Goal: Task Accomplishment & Management: Use online tool/utility

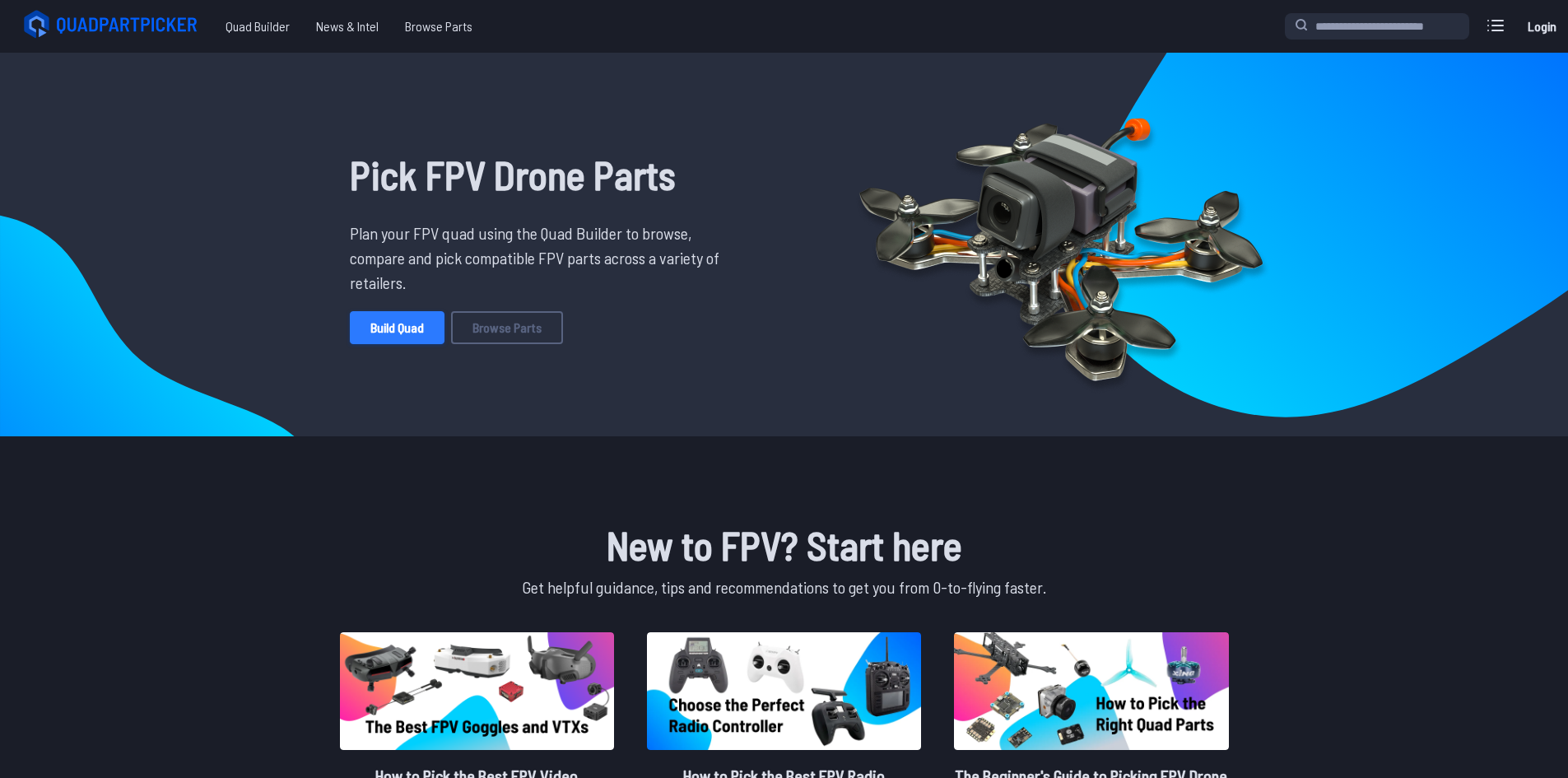
click at [398, 338] on link "Build Quad" at bounding box center [397, 328] width 95 height 33
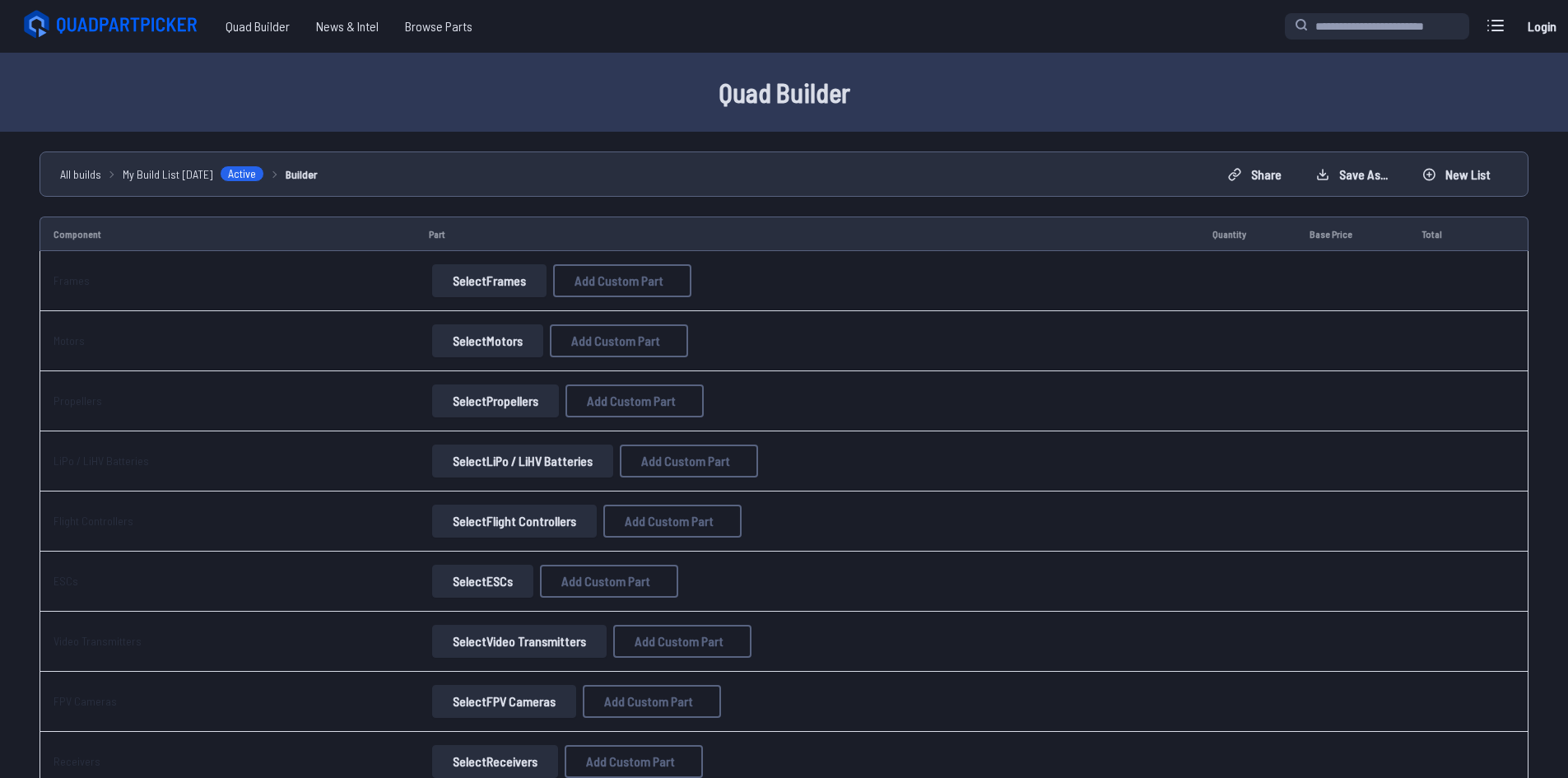
click at [463, 273] on button "Select Frames" at bounding box center [489, 281] width 115 height 33
click at [502, 276] on button "Select Frames" at bounding box center [489, 281] width 115 height 33
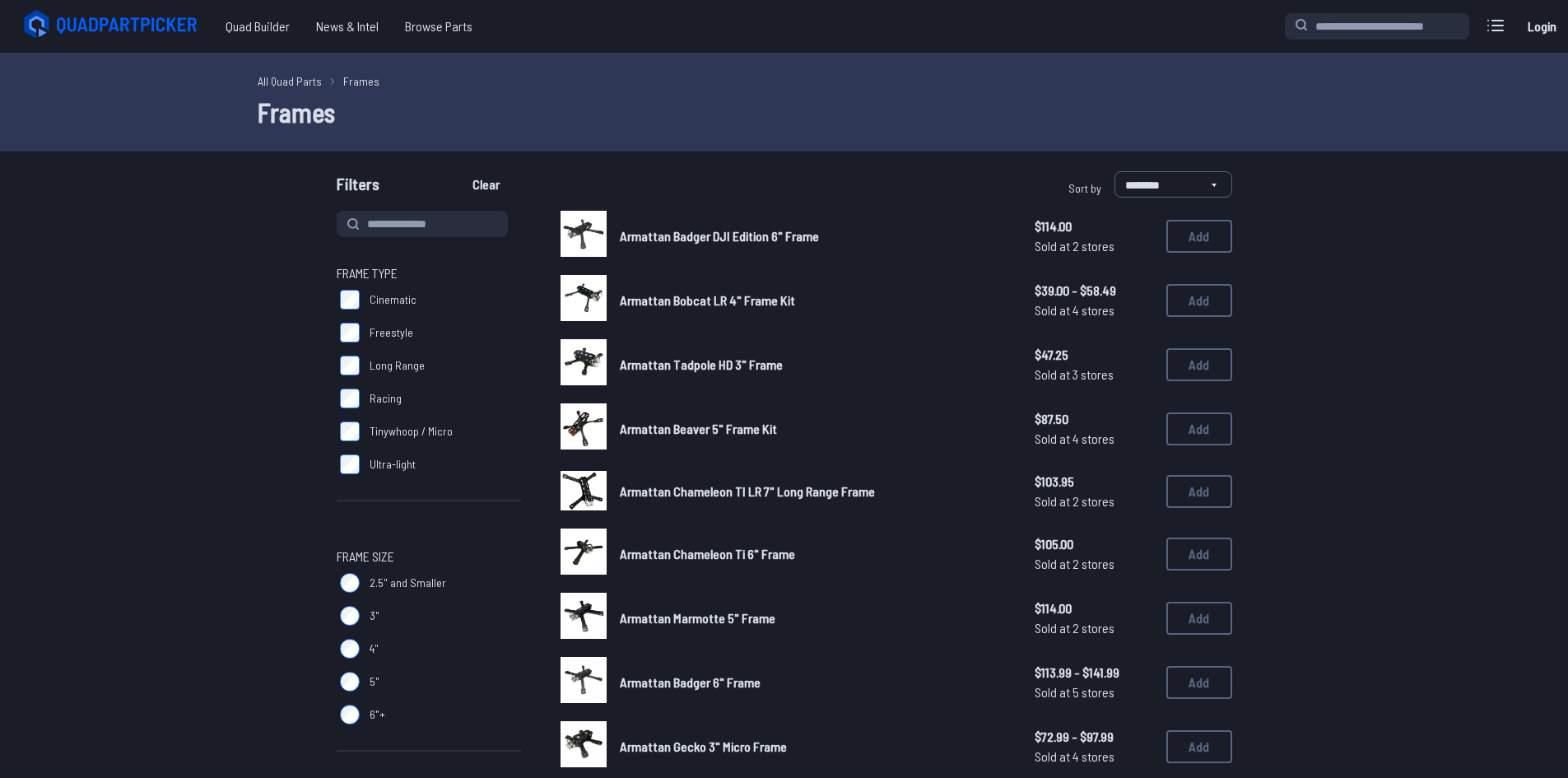
click at [414, 364] on span "Long Range" at bounding box center [396, 365] width 55 height 17
click at [391, 310] on label "Cinematic" at bounding box center [429, 300] width 184 height 33
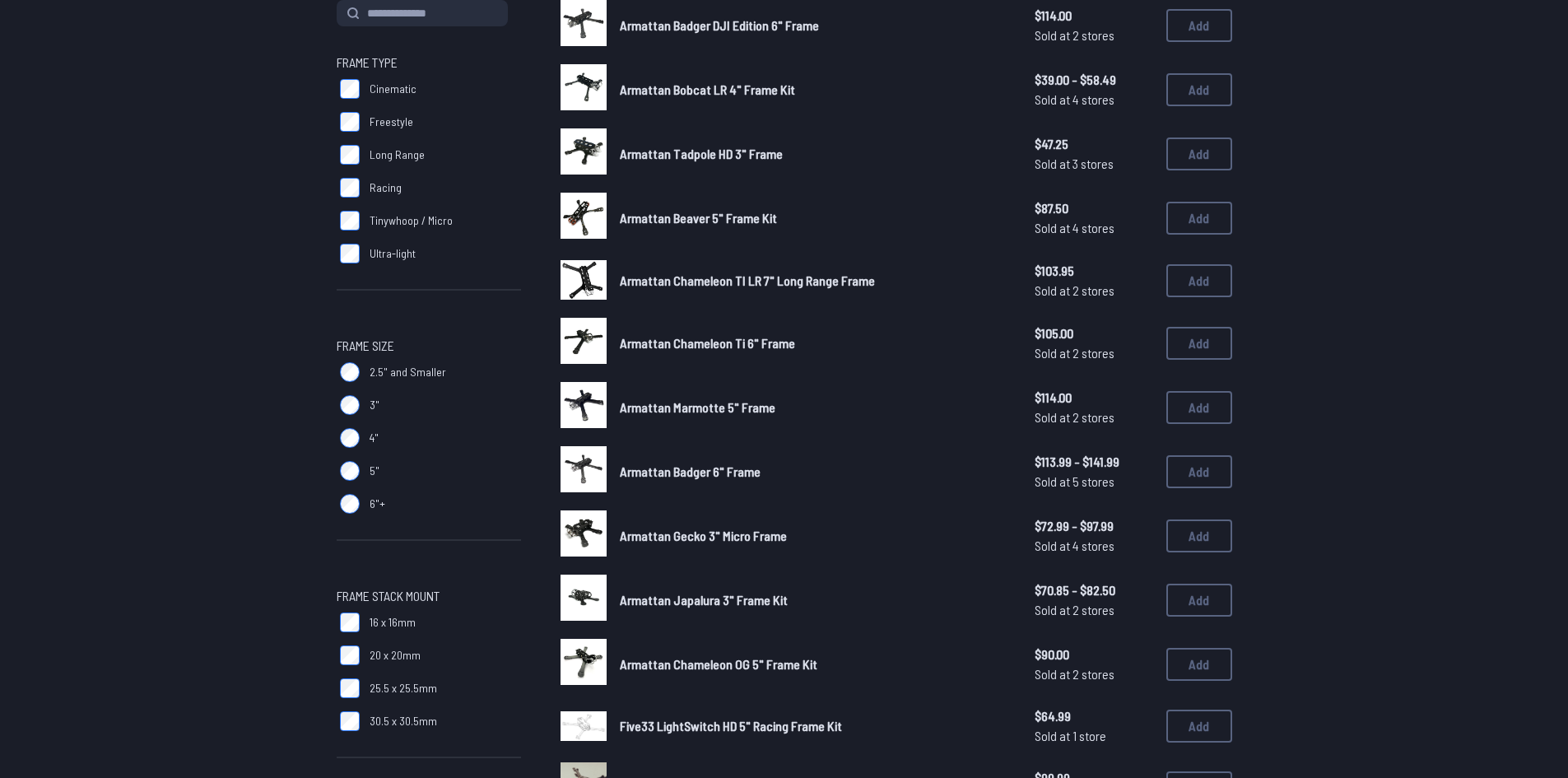
scroll to position [164, 0]
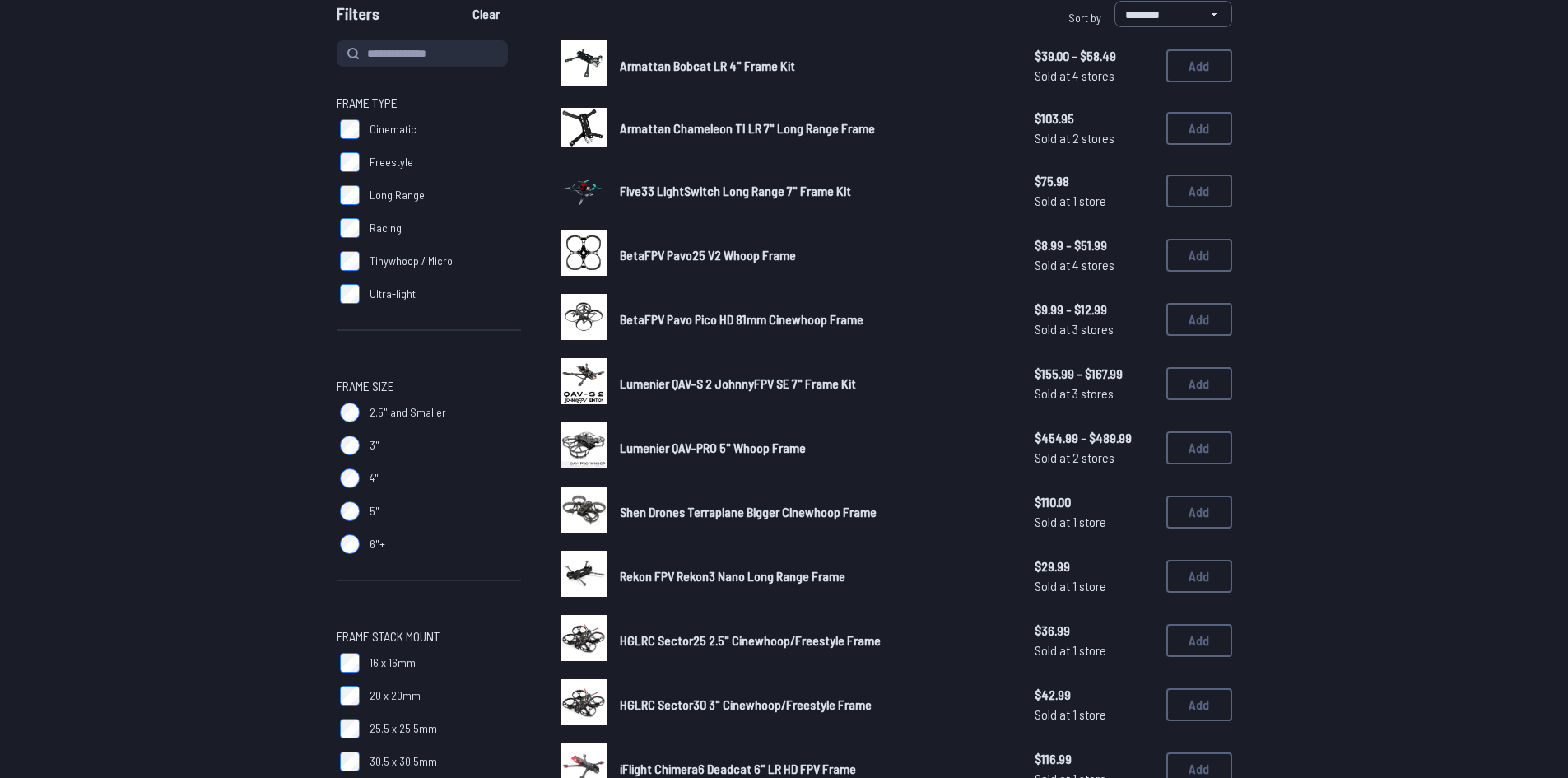
scroll to position [164, 0]
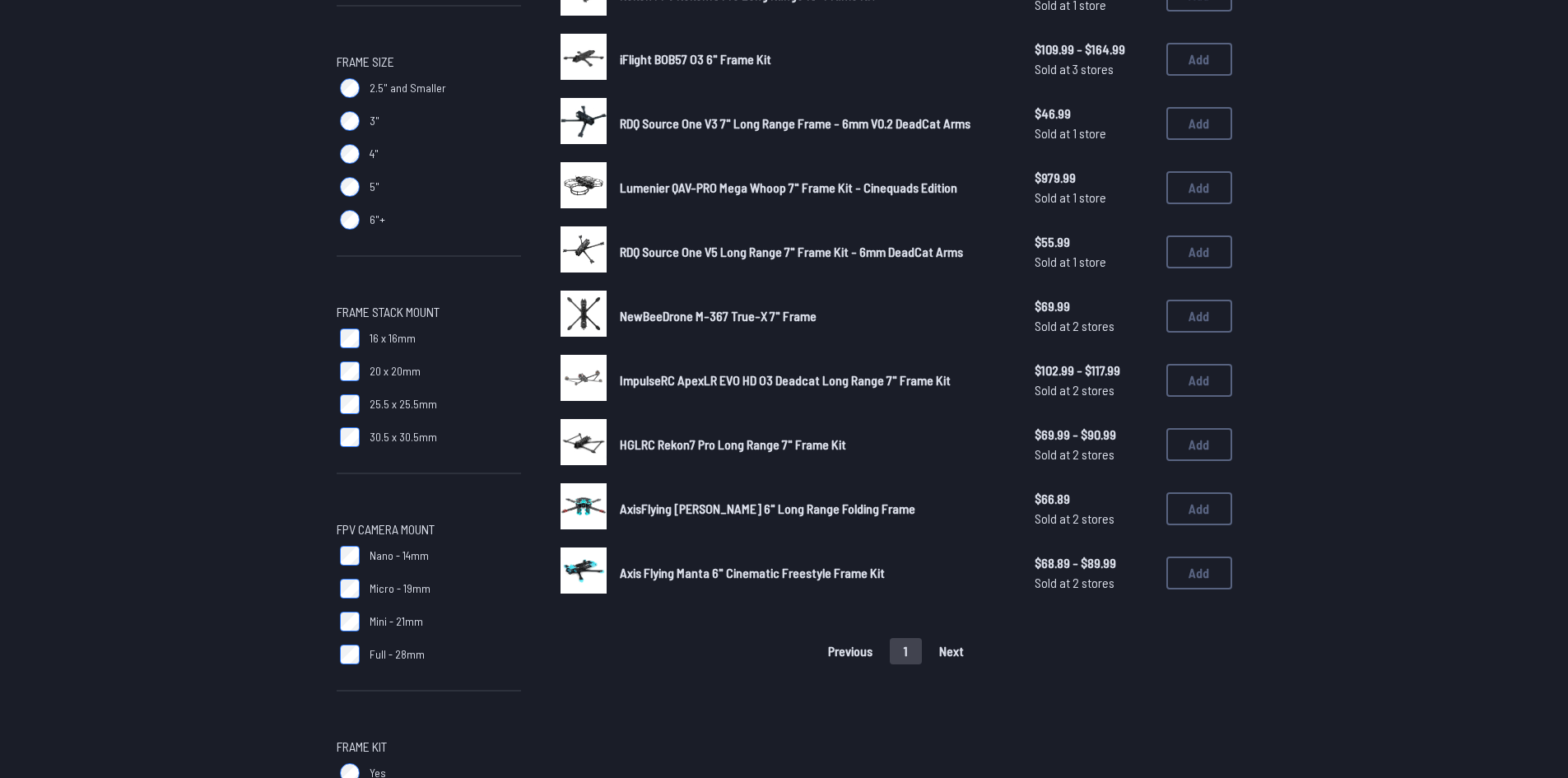
scroll to position [494, 0]
click at [1166, 449] on button "Add" at bounding box center [1199, 445] width 66 height 33
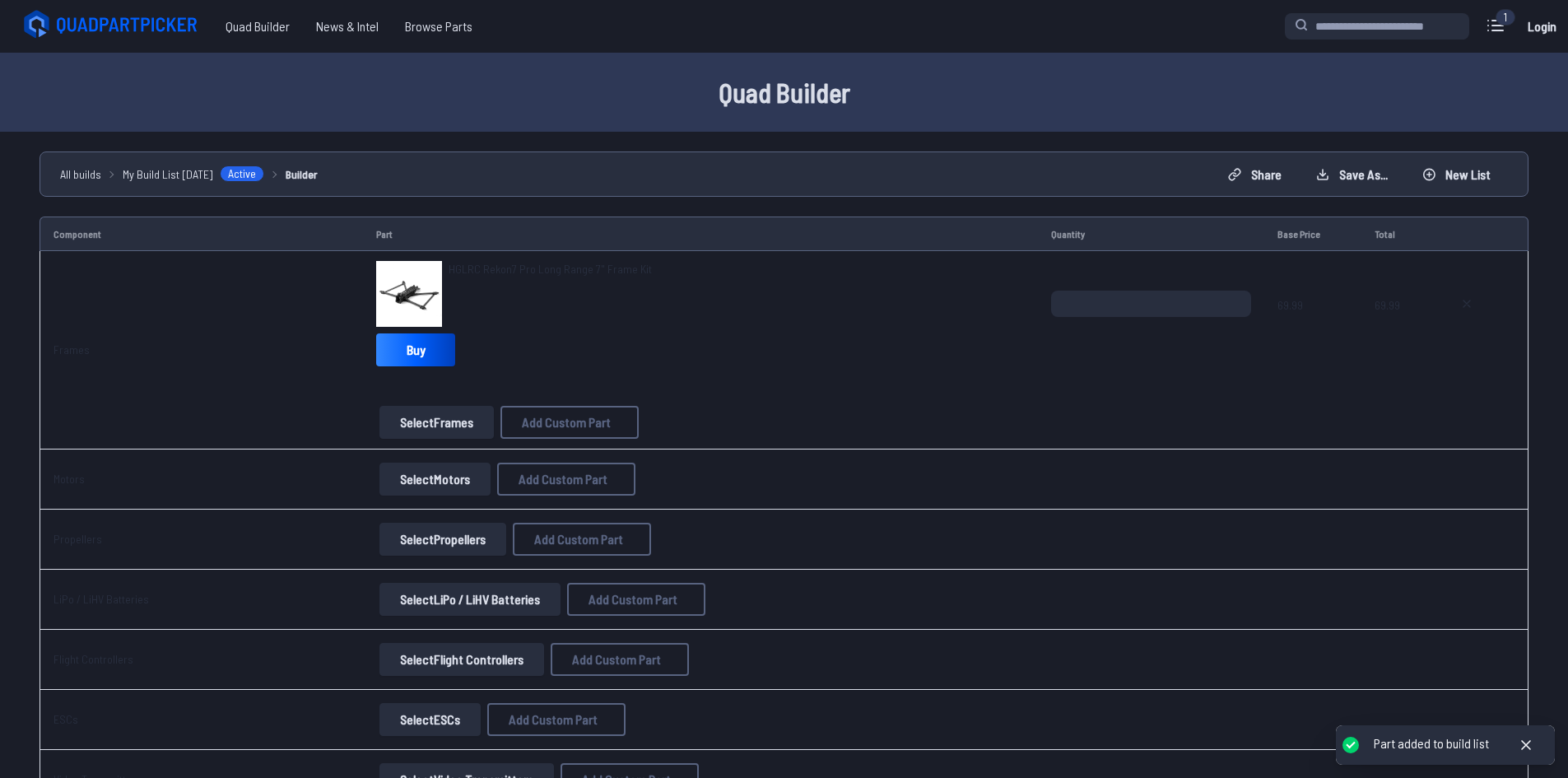
click at [441, 481] on button "Select Motors" at bounding box center [435, 479] width 111 height 33
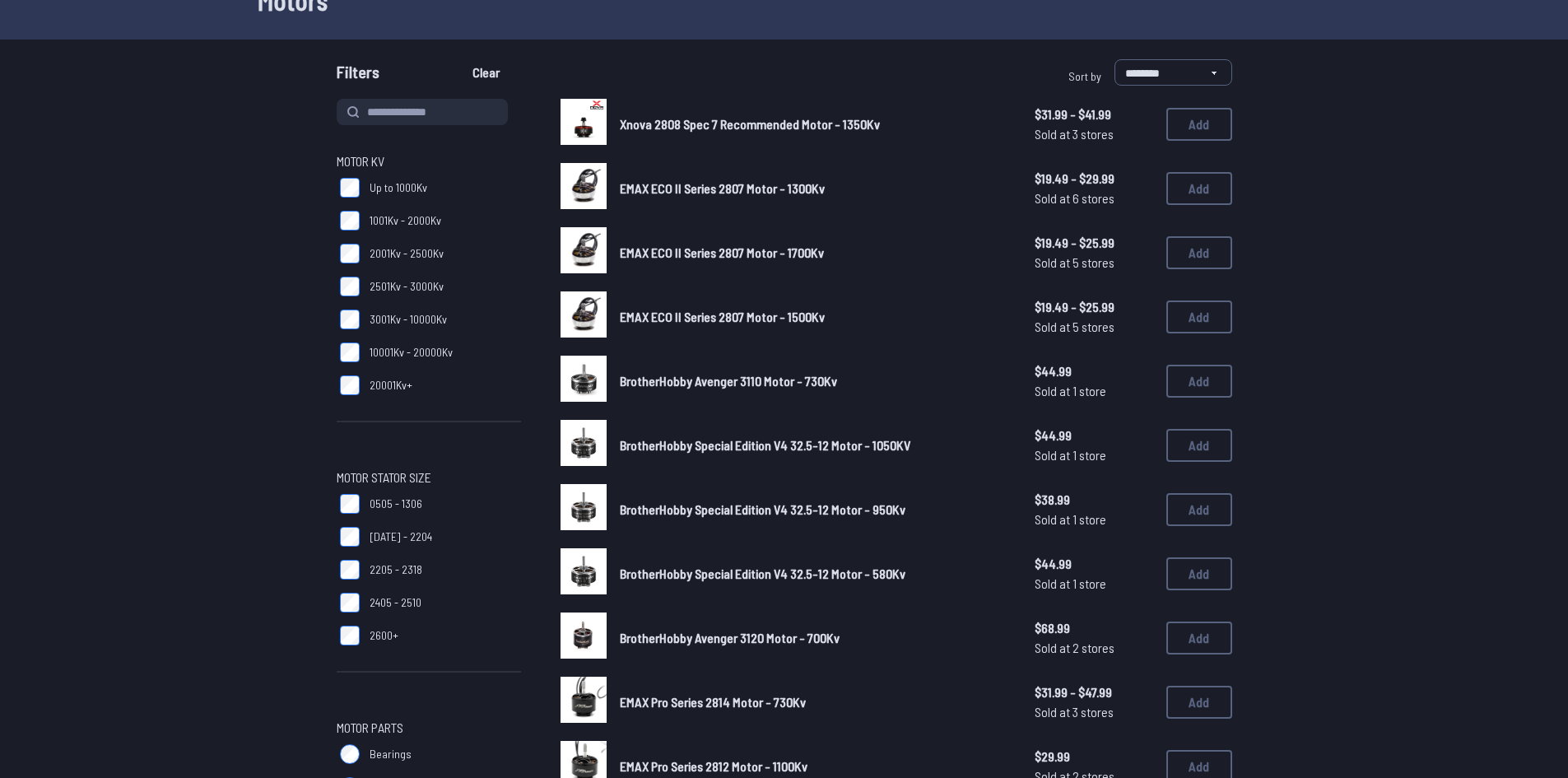
scroll to position [20, 0]
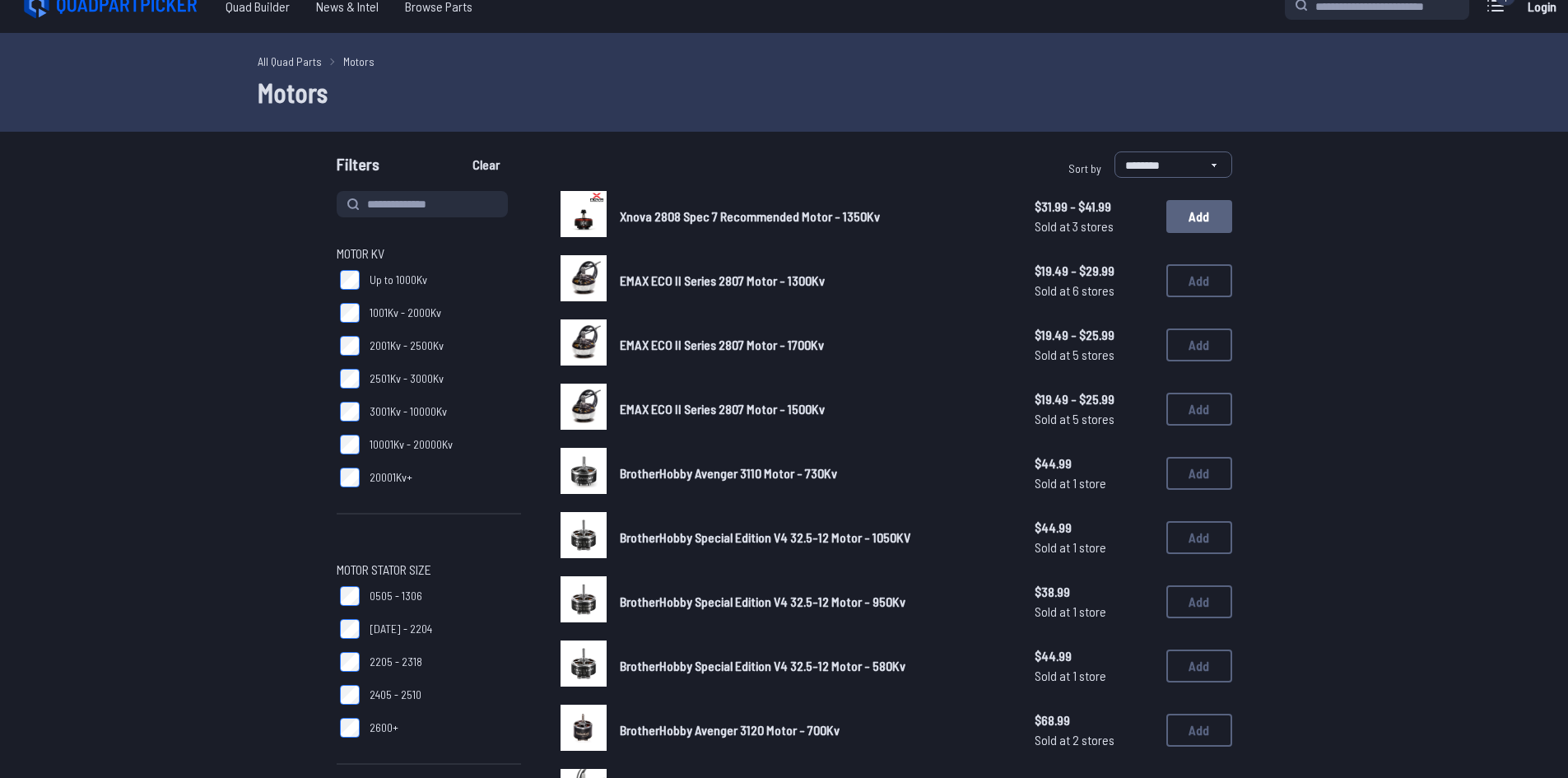
click at [1194, 214] on button "Add" at bounding box center [1199, 216] width 66 height 33
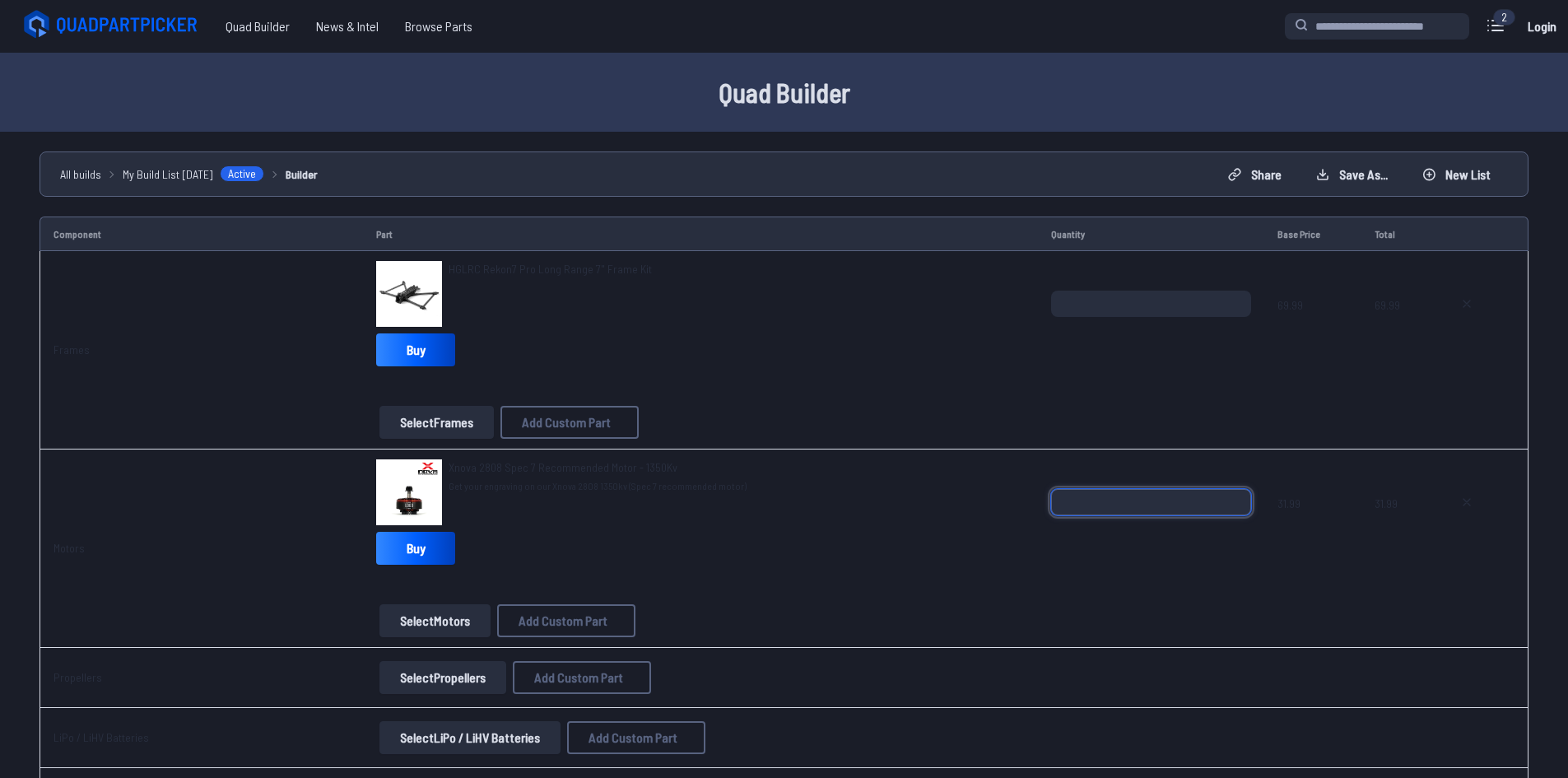
click at [1114, 505] on input "*" at bounding box center [1151, 502] width 201 height 26
click at [1238, 499] on input "*" at bounding box center [1151, 502] width 201 height 26
click at [1238, 501] on input "*" at bounding box center [1151, 502] width 201 height 26
type input "*"
click at [1238, 501] on input "*" at bounding box center [1151, 502] width 201 height 26
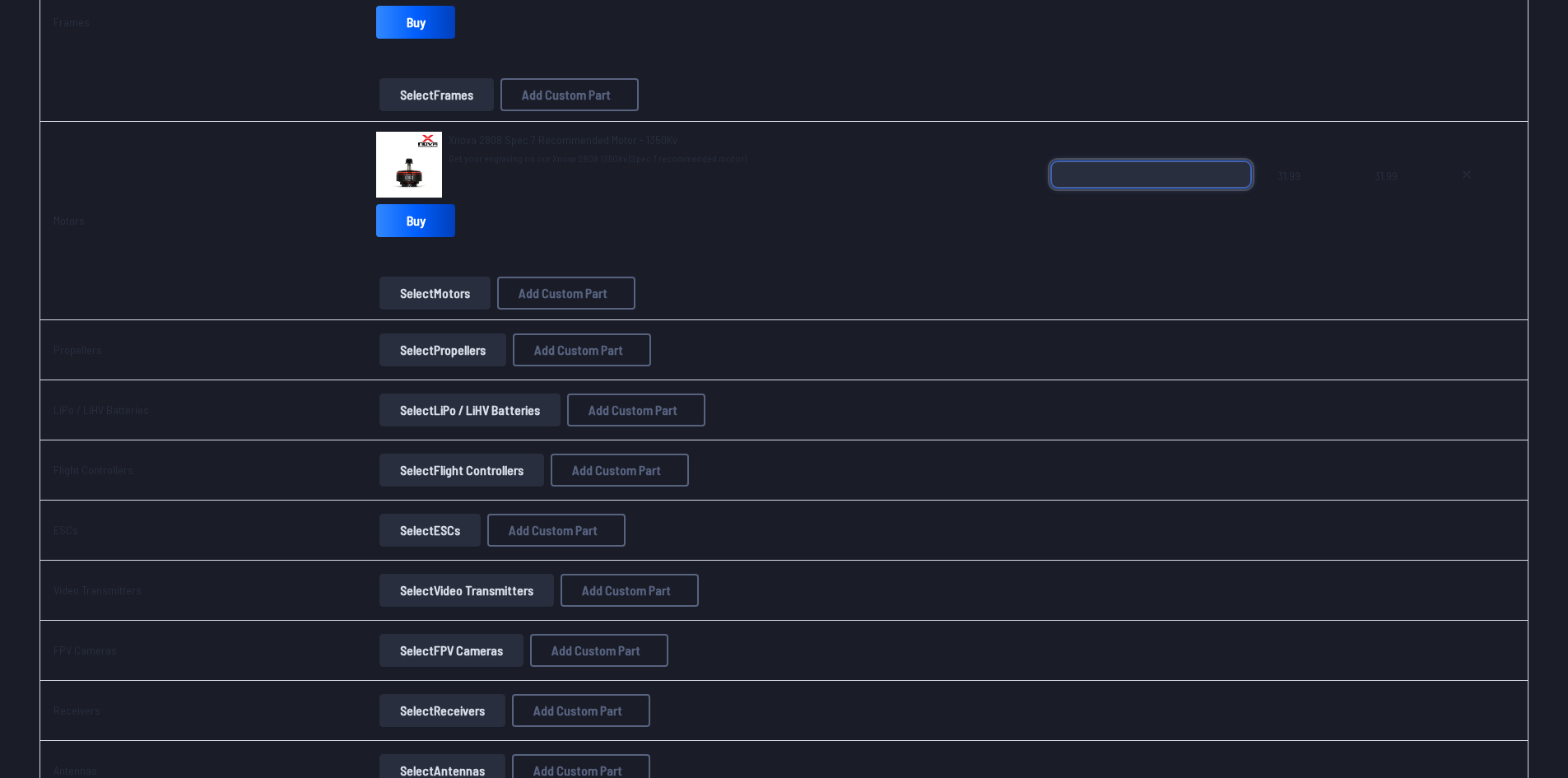
scroll to position [329, 0]
click at [463, 338] on button "Select Propellers" at bounding box center [443, 349] width 127 height 33
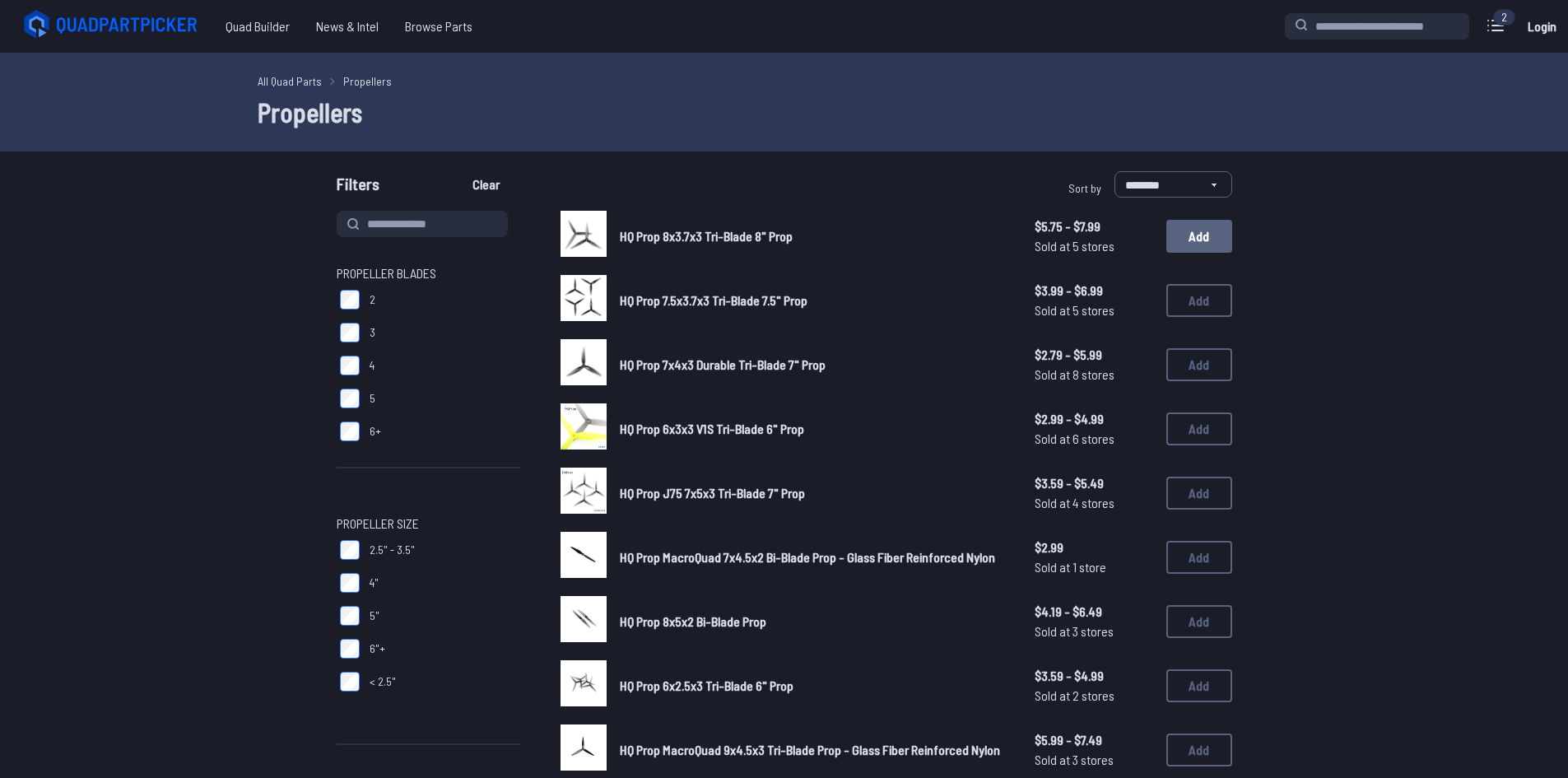
click at [1219, 243] on button "Add" at bounding box center [1199, 236] width 66 height 33
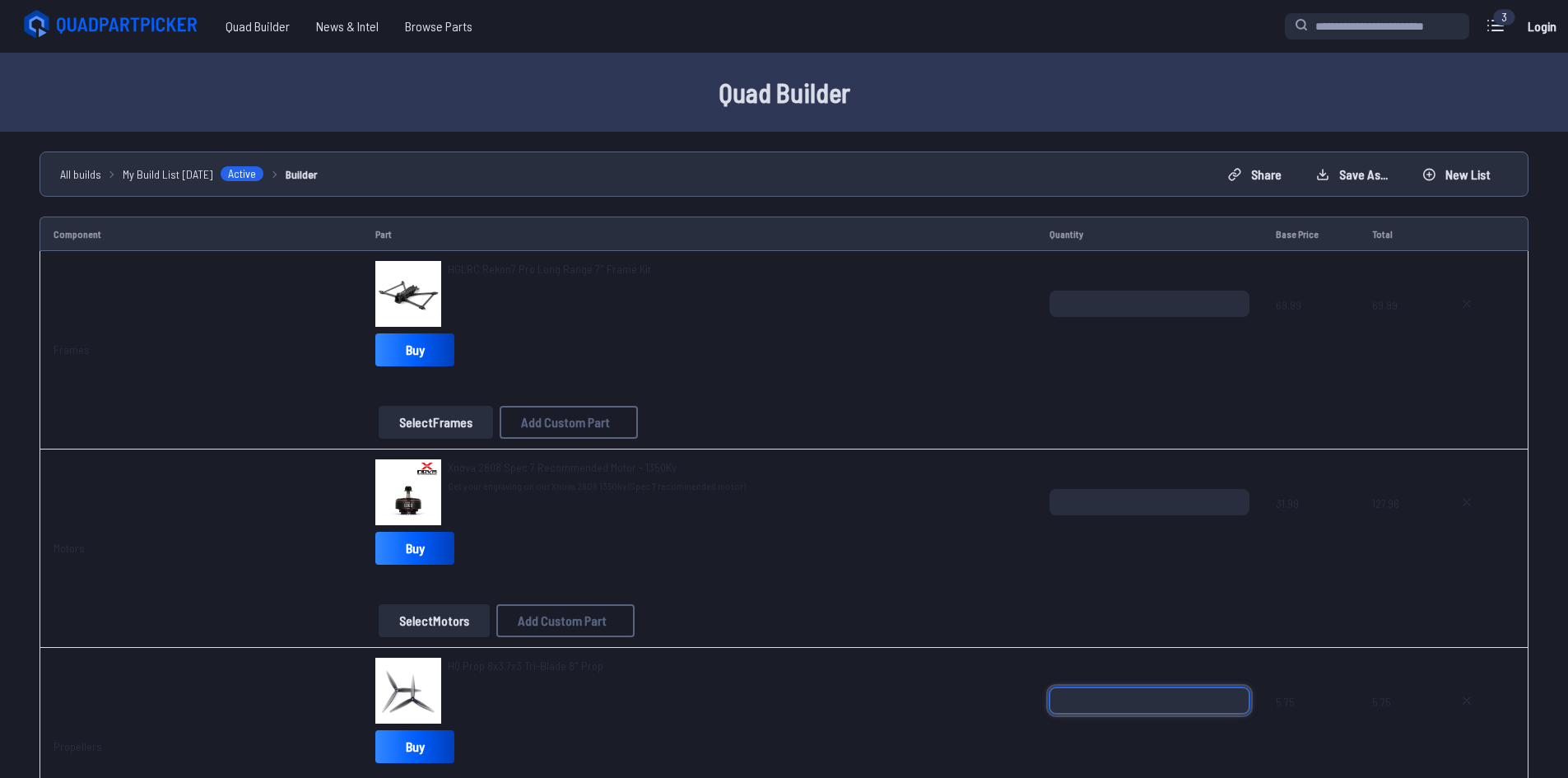
type input "*"
click at [1230, 693] on input "*" at bounding box center [1150, 701] width 201 height 26
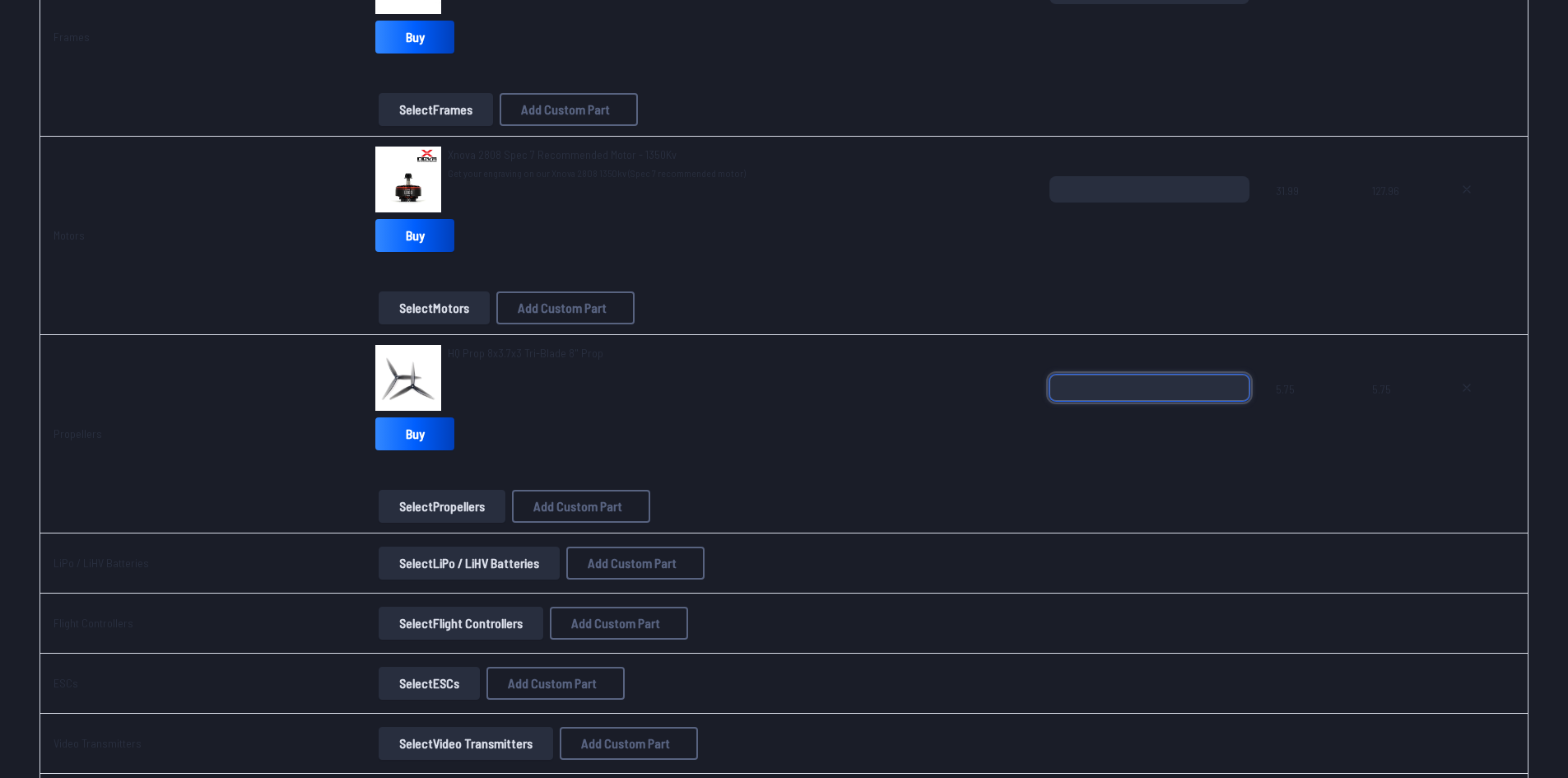
scroll to position [329, 0]
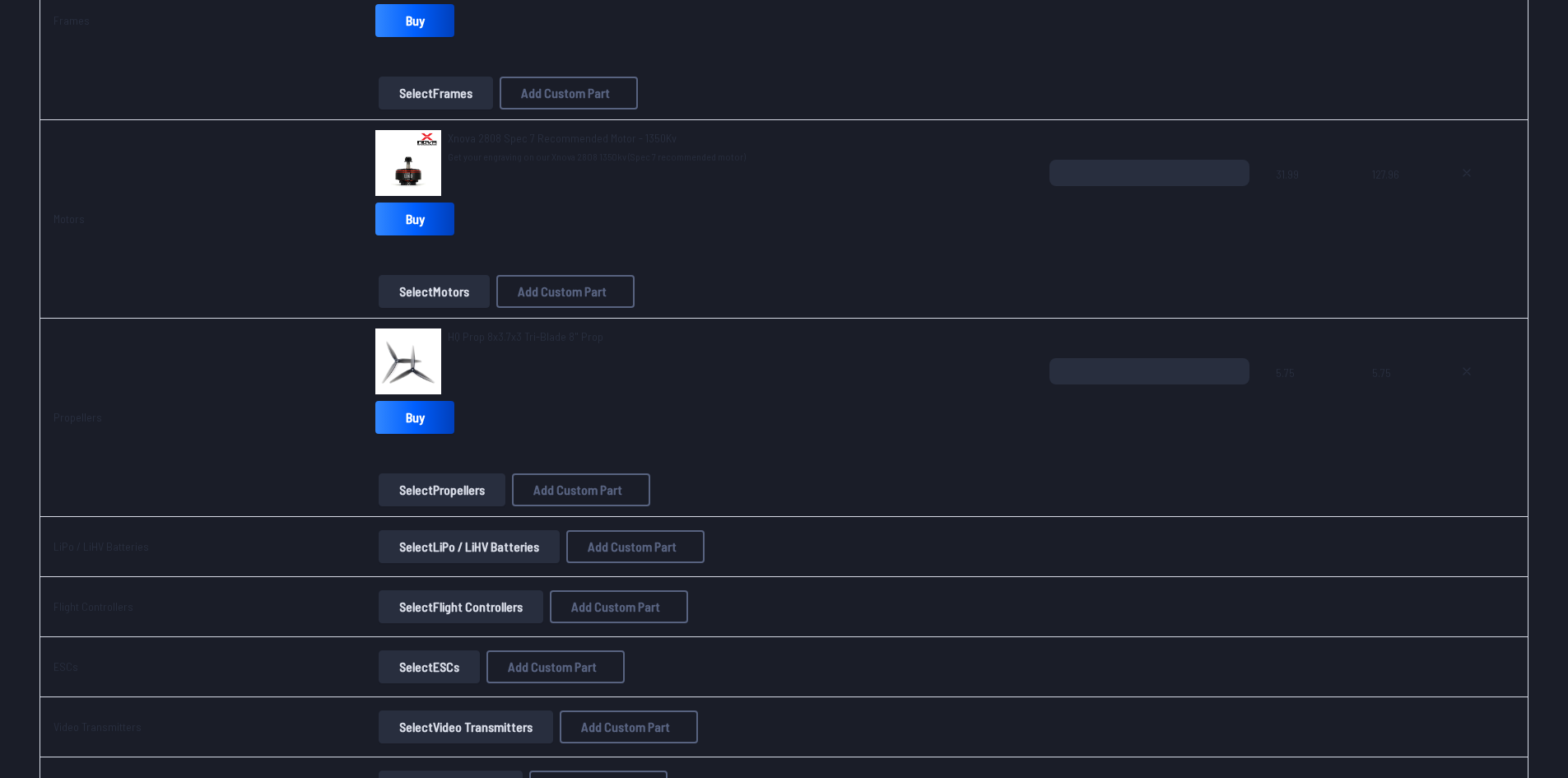
click at [464, 538] on button "Select LiPo / LiHV Batteries" at bounding box center [469, 547] width 181 height 33
click at [502, 551] on button "Select LiPo / LiHV Batteries" at bounding box center [469, 547] width 181 height 33
click at [490, 548] on button "Select LiPo / LiHV Batteries" at bounding box center [469, 547] width 181 height 33
click at [489, 548] on button "Select LiPo / LiHV Batteries" at bounding box center [469, 547] width 181 height 33
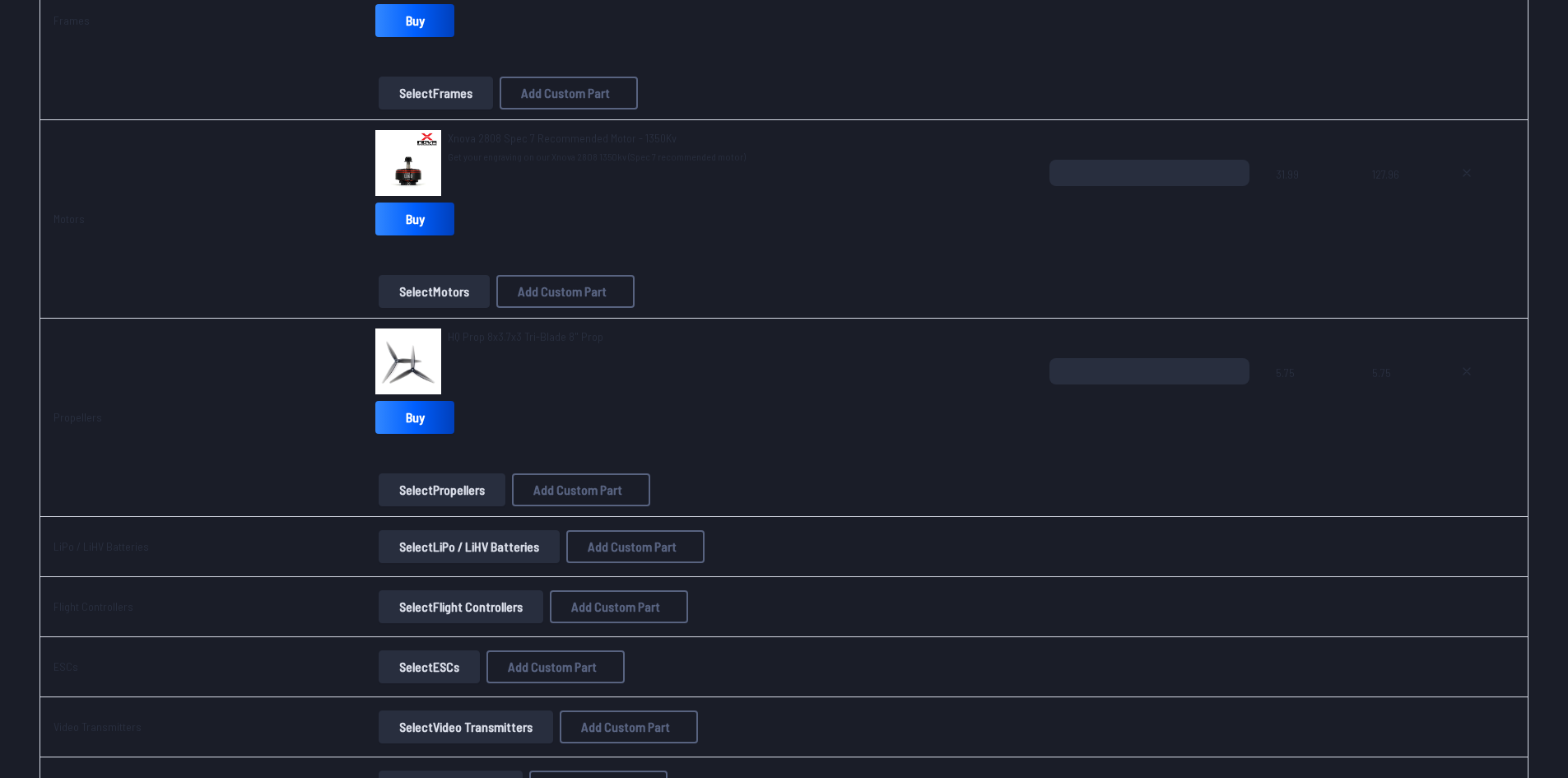
click at [489, 549] on button "Select LiPo / LiHV Batteries" at bounding box center [469, 547] width 181 height 33
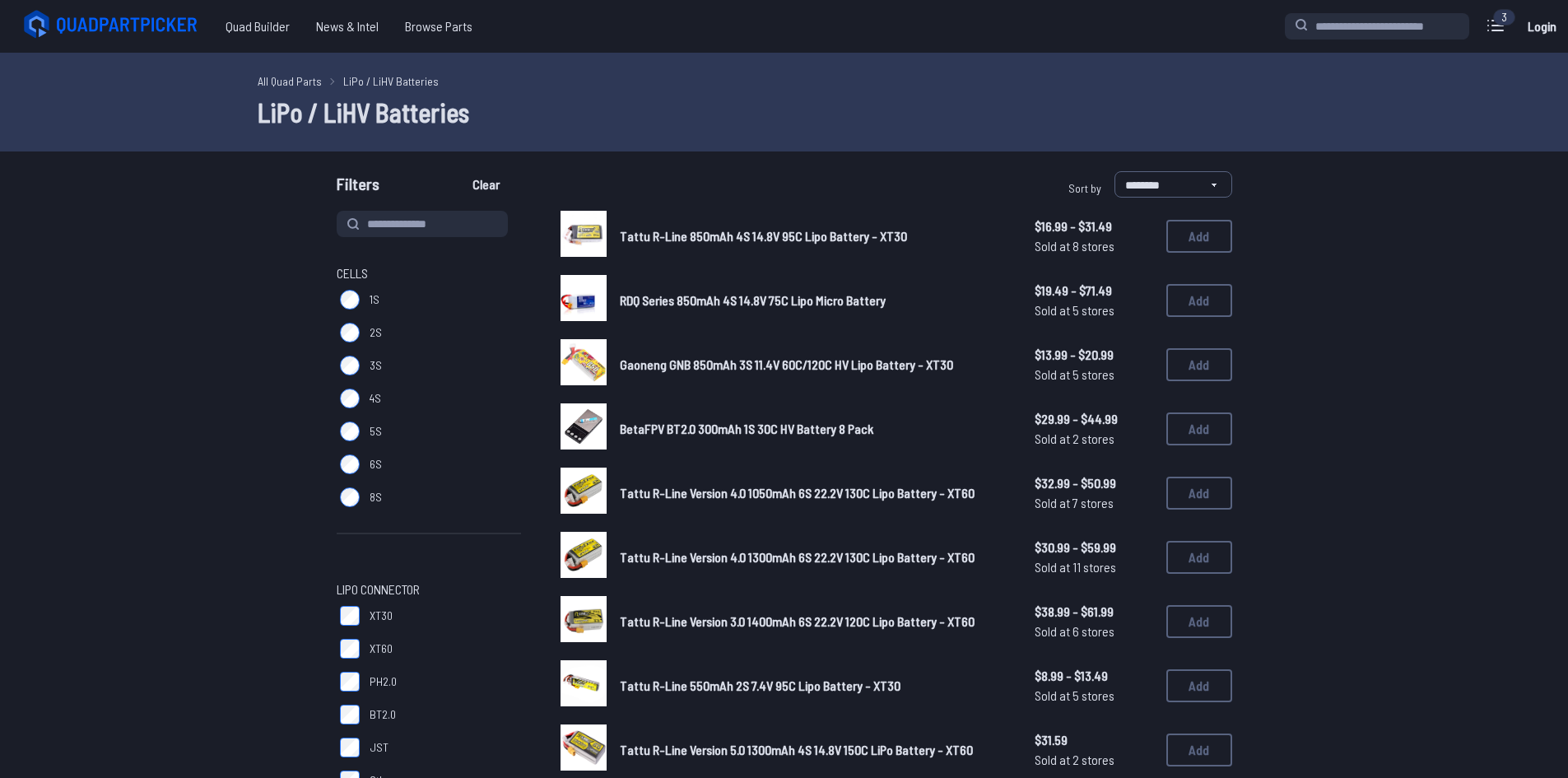
click at [414, 562] on div "Cells 1S 2S 3S 4S 5S 6S 8S LiPo Connector XT30 XT60 PH2.0 BT2.0 JST Other C Rat…" at bounding box center [429, 724] width 184 height 1027
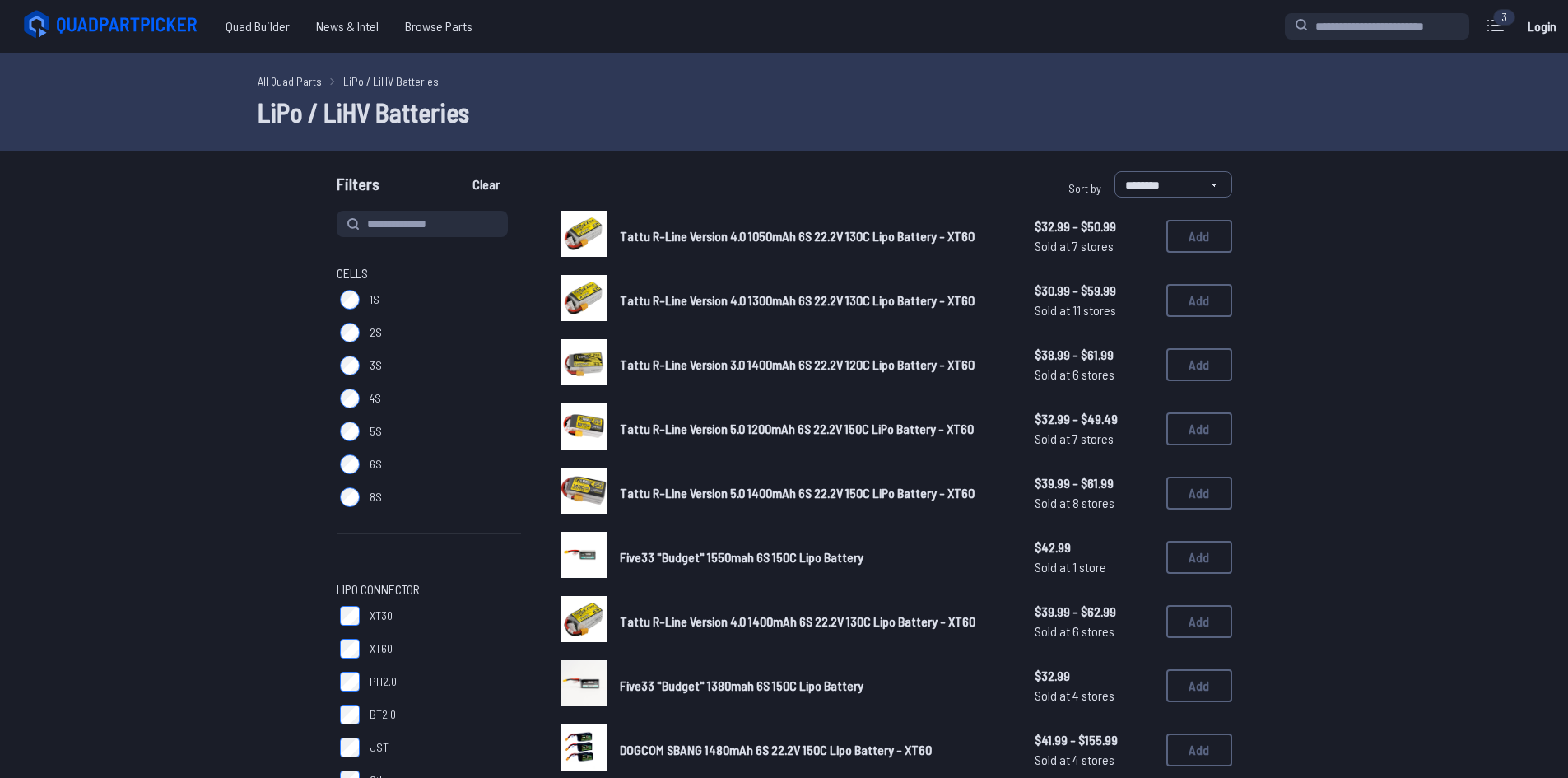
click at [360, 506] on label "8S" at bounding box center [429, 497] width 184 height 33
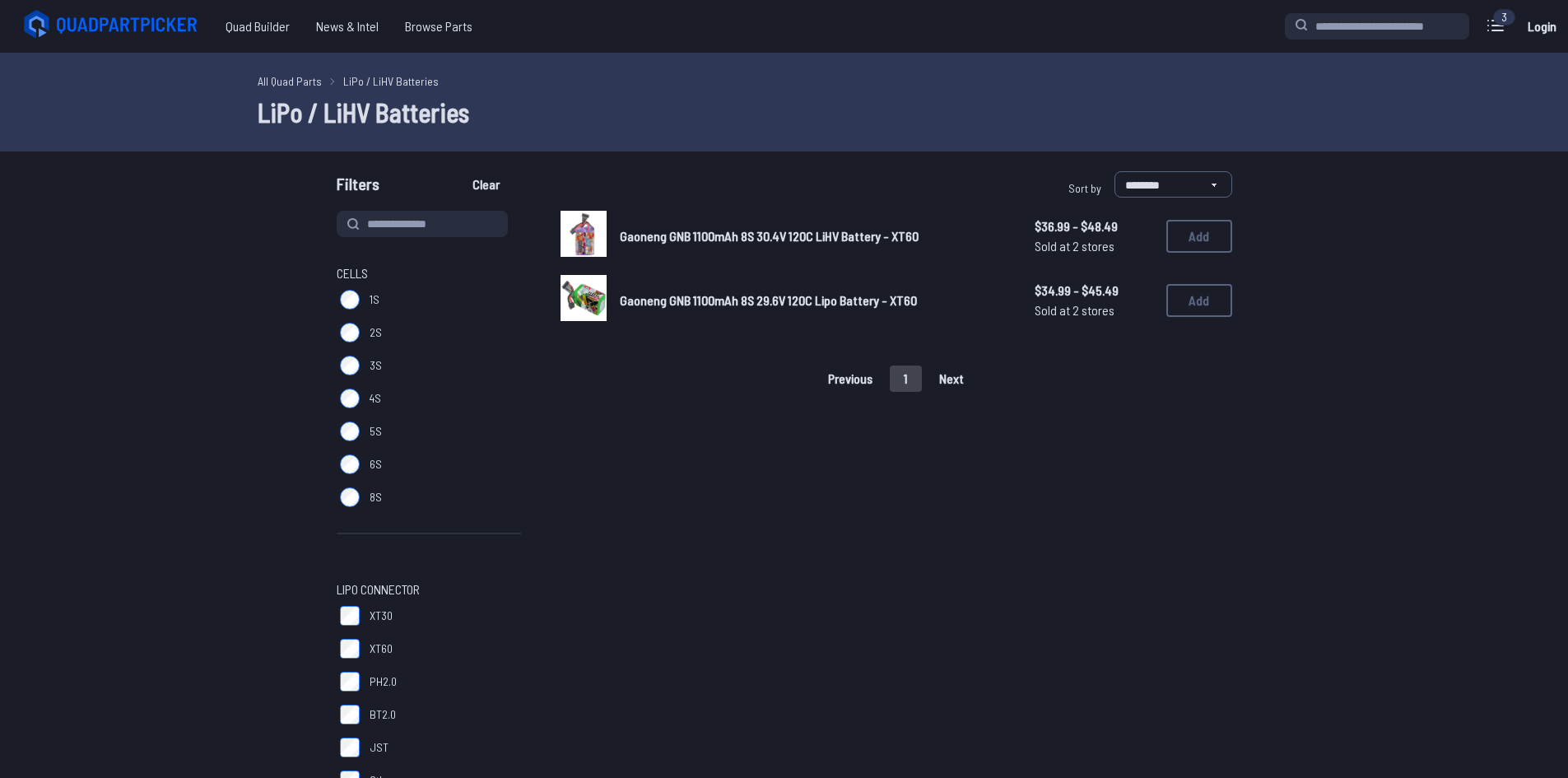
click at [360, 458] on label "6S" at bounding box center [429, 464] width 184 height 33
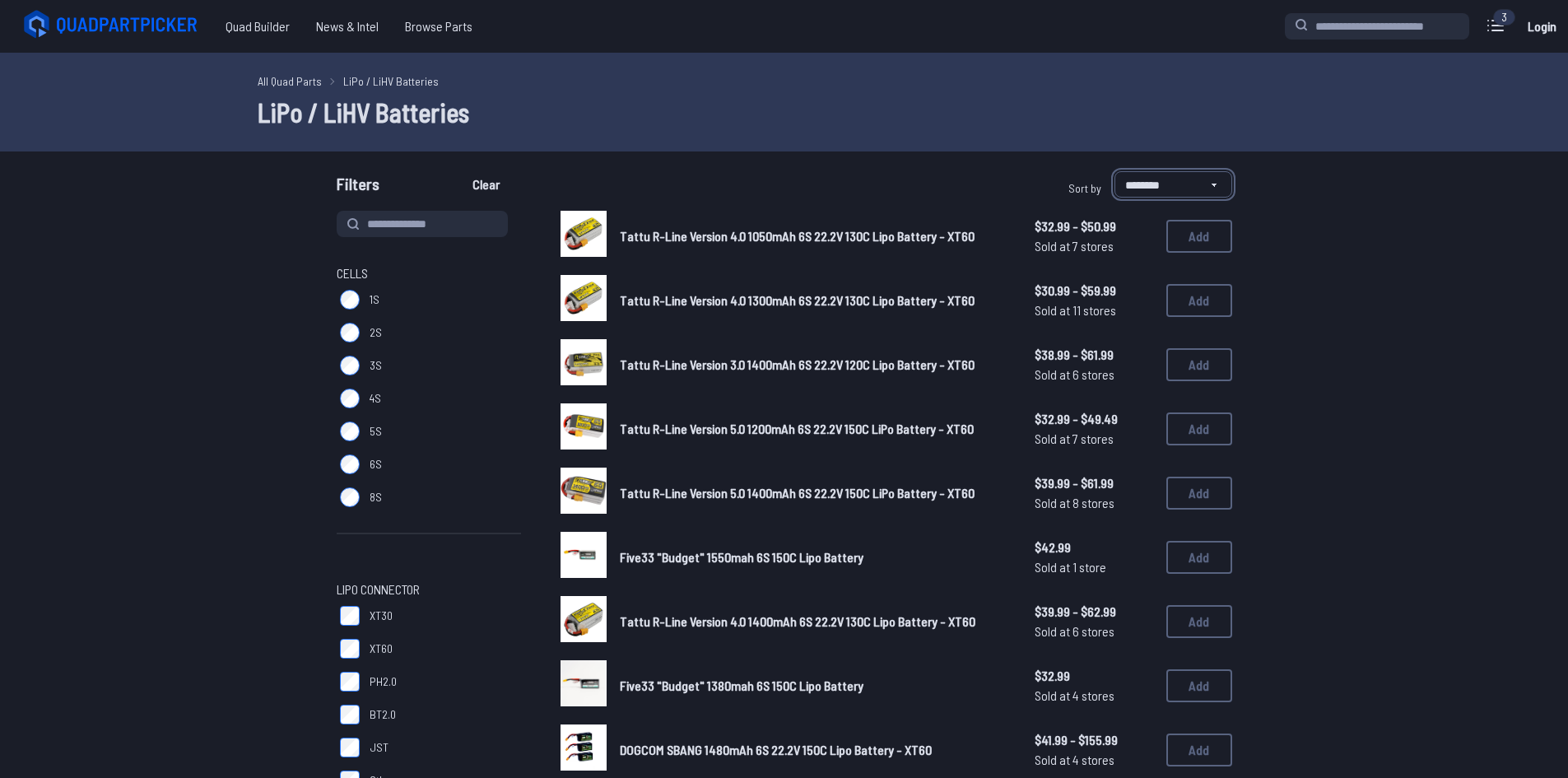
click at [1179, 176] on select "**********" at bounding box center [1173, 184] width 117 height 26
select select "**********"
click at [1114, 171] on select "**********" at bounding box center [1173, 184] width 117 height 26
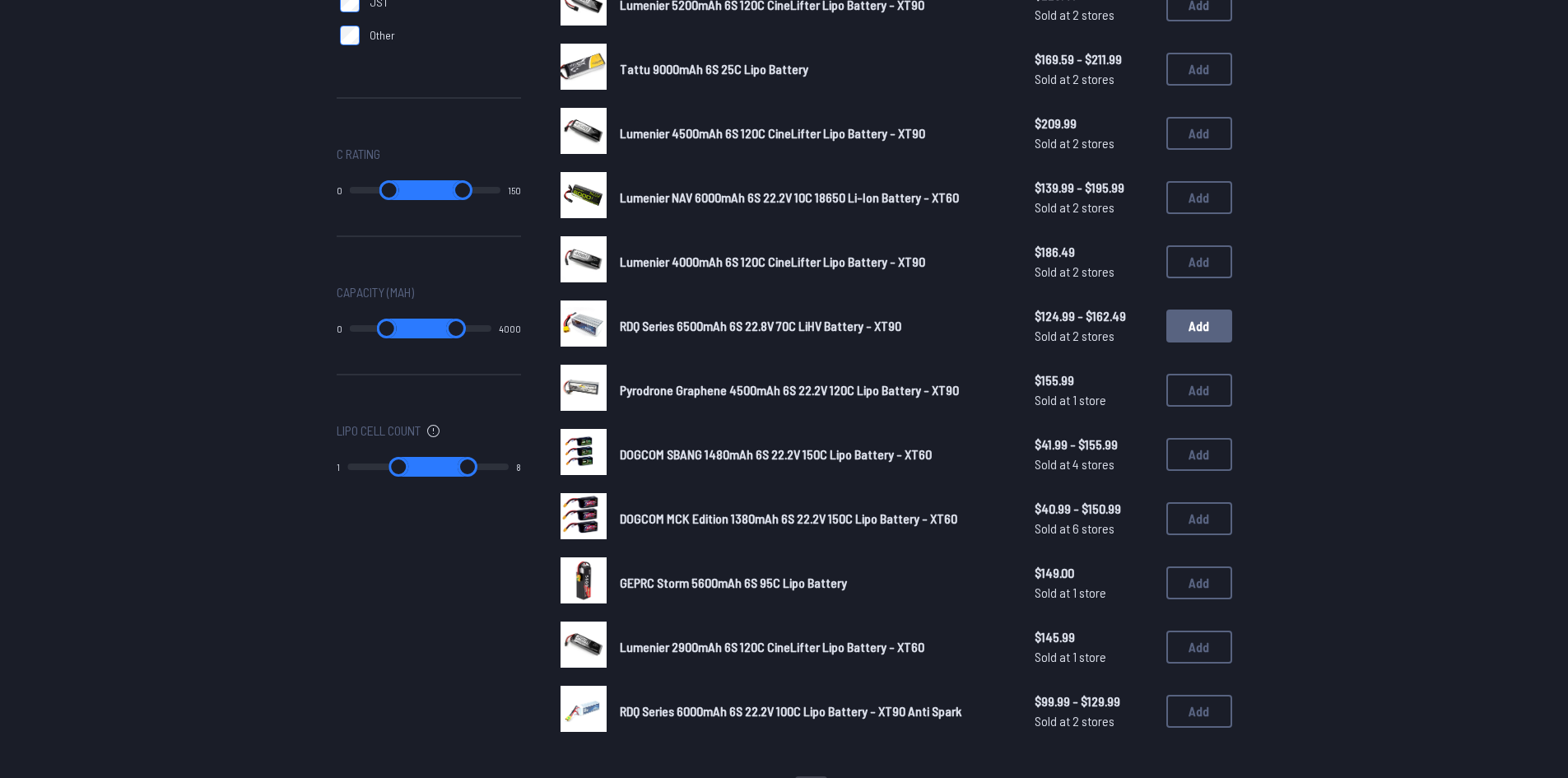
scroll to position [659, 0]
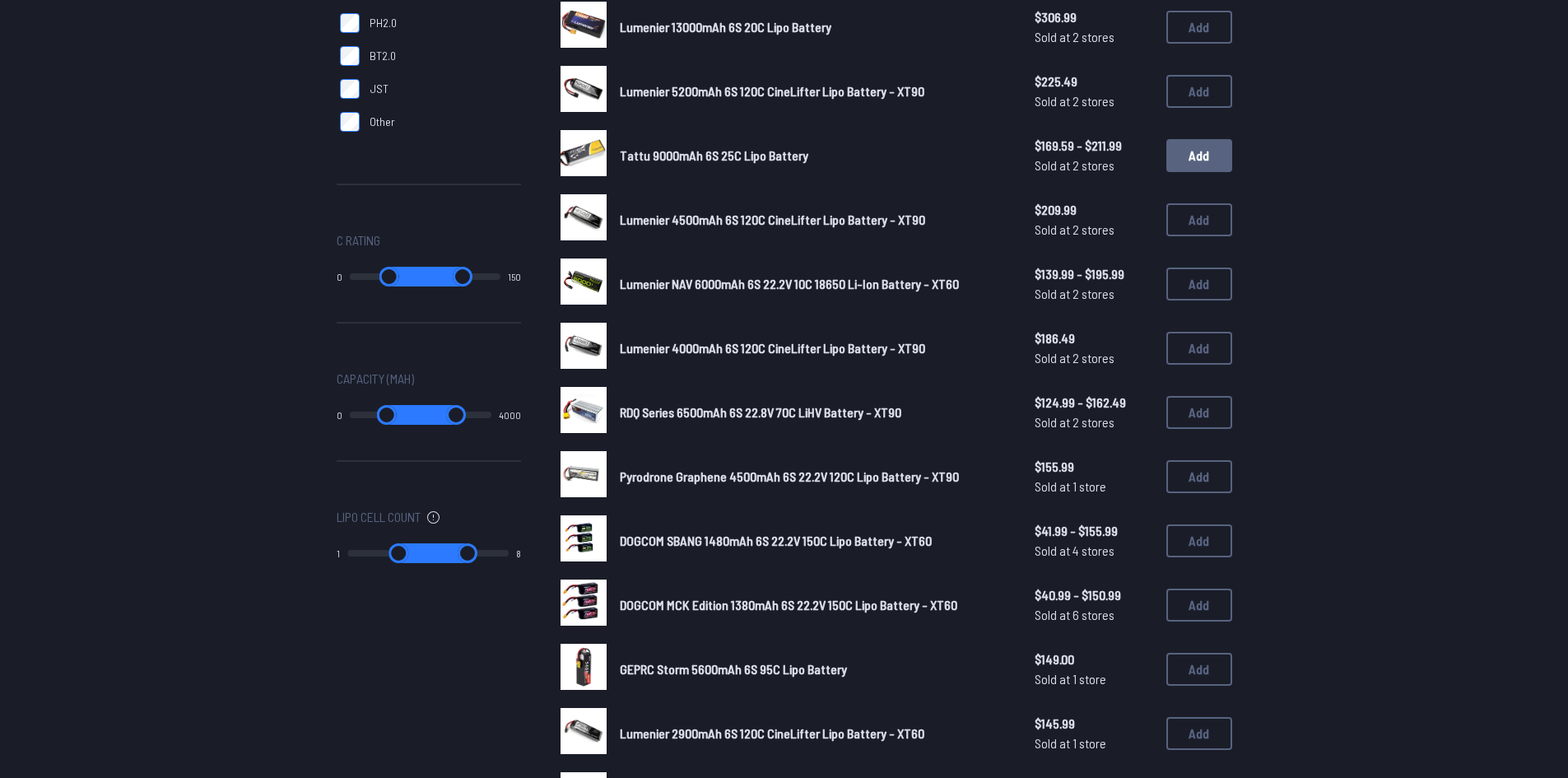
click at [1199, 157] on button "Add" at bounding box center [1199, 156] width 66 height 33
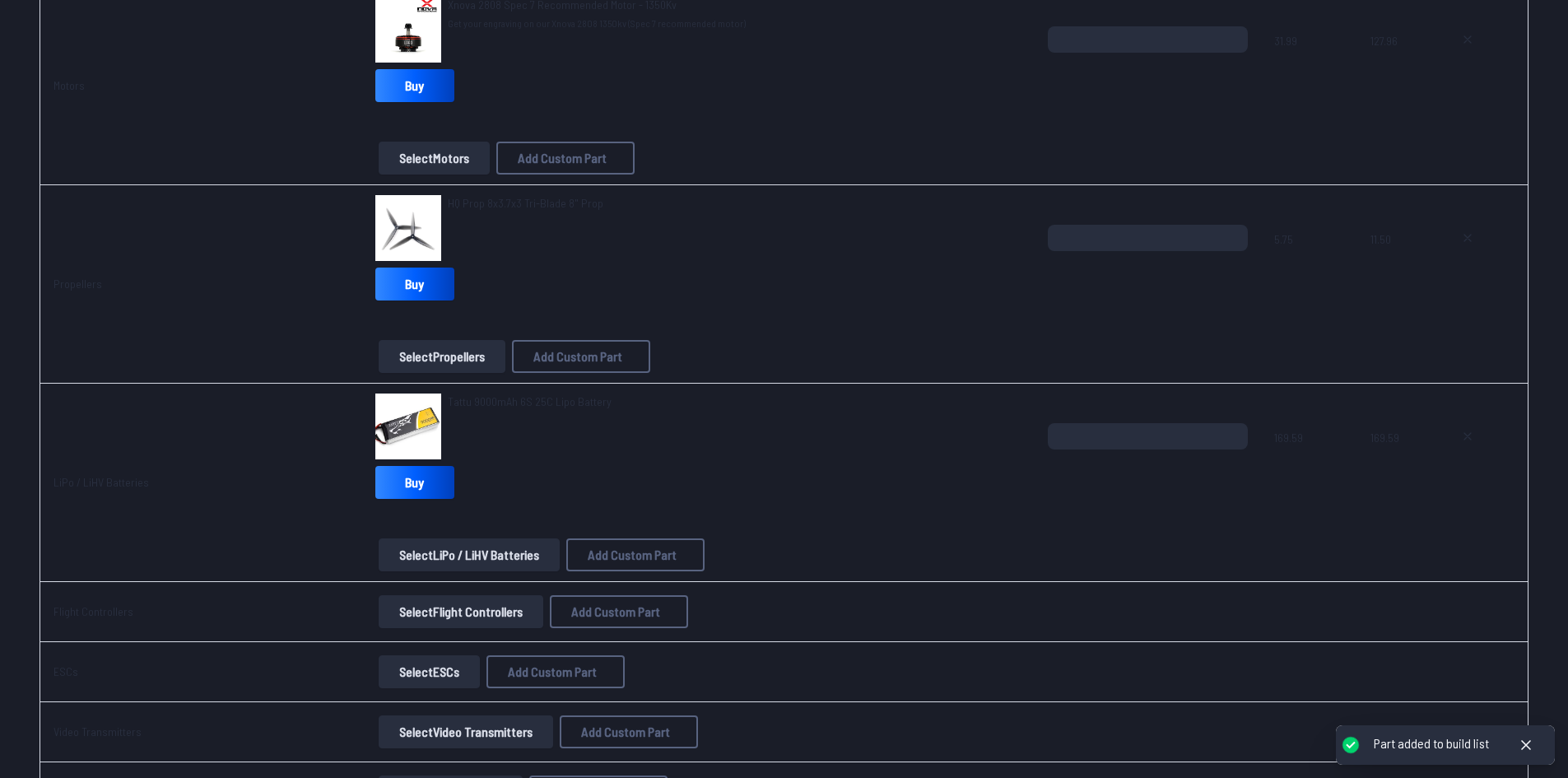
scroll to position [659, 0]
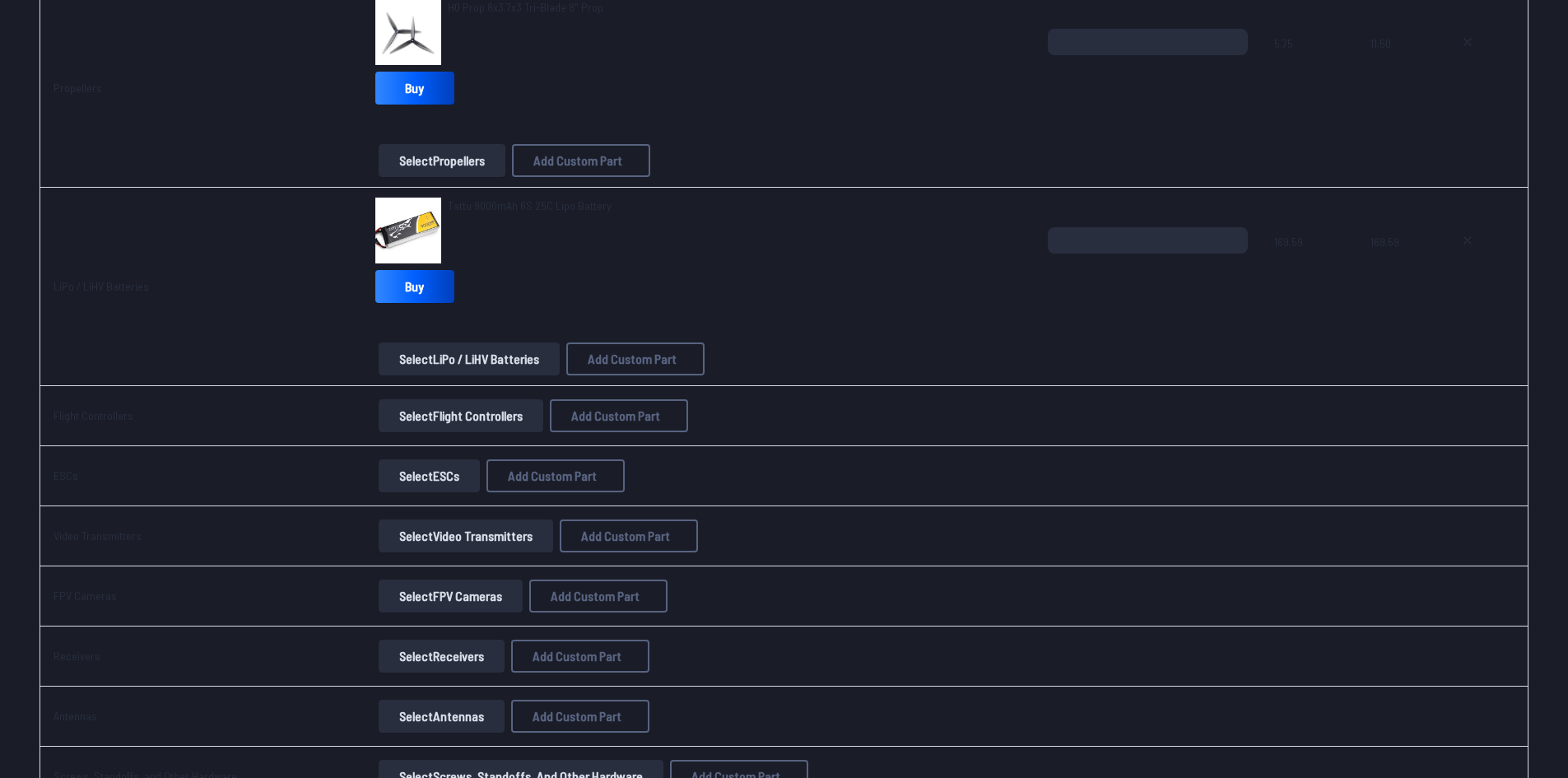
click at [445, 421] on button "Select Flight Controllers" at bounding box center [461, 416] width 164 height 33
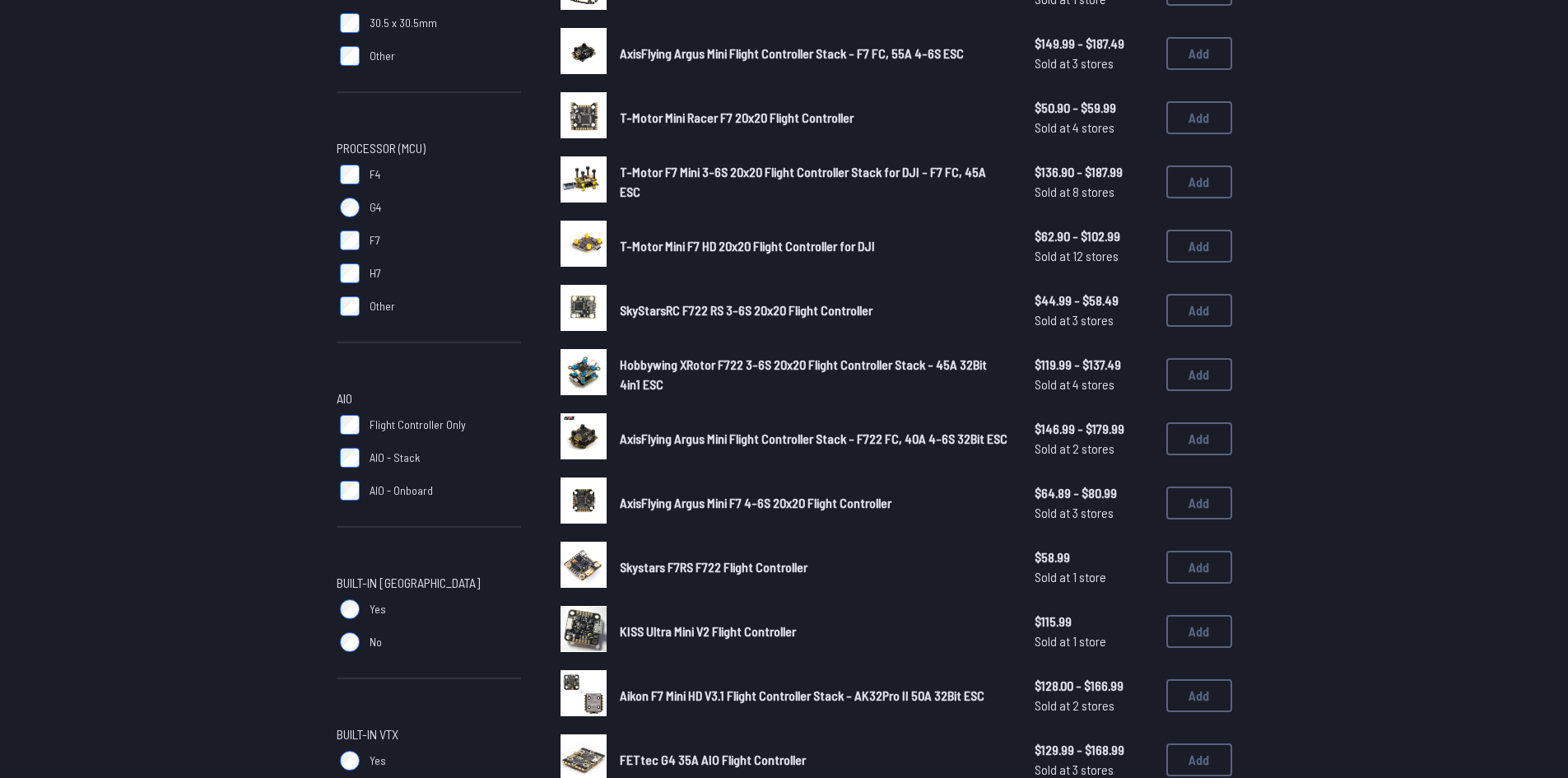
scroll to position [164, 0]
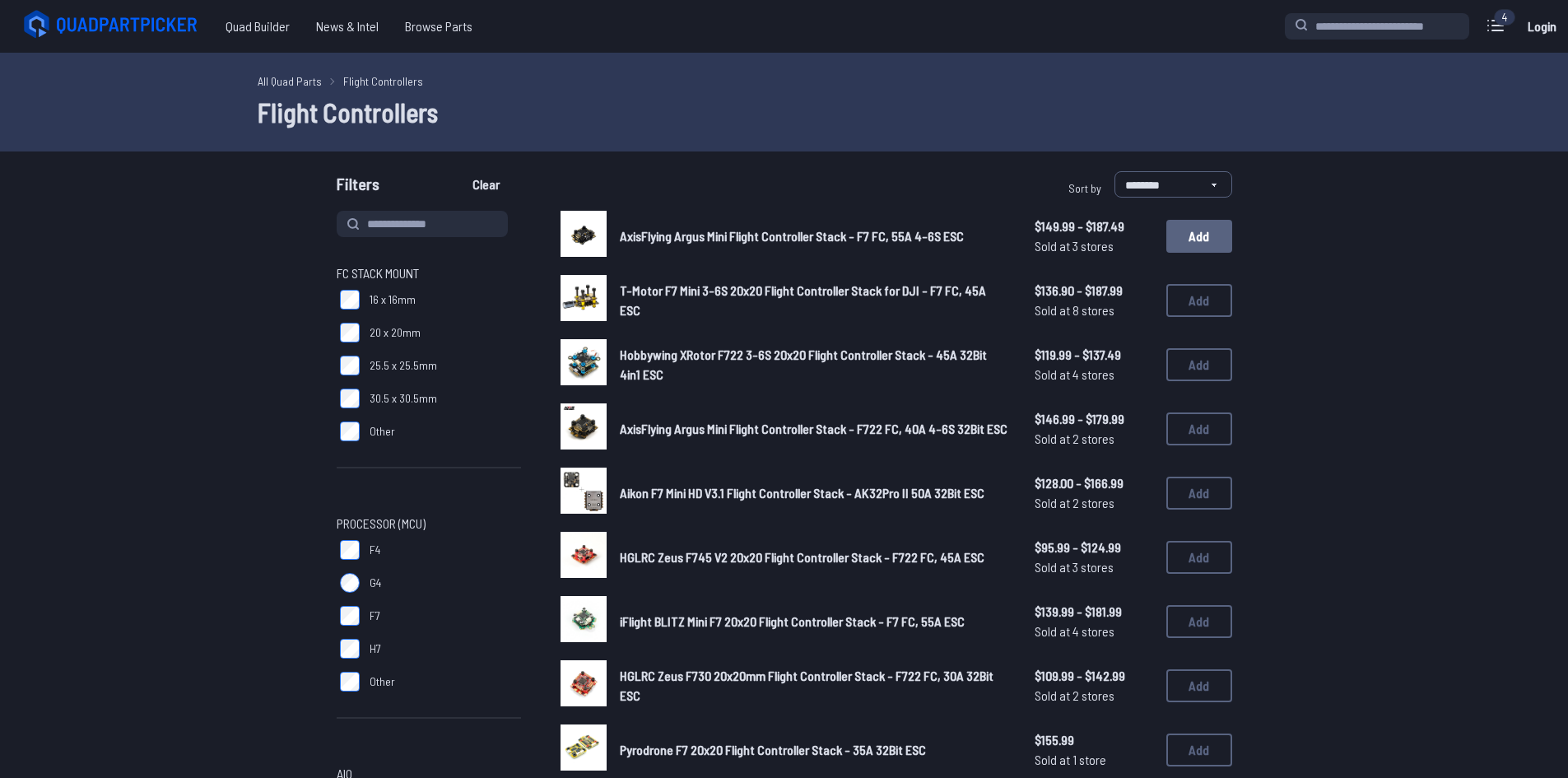
click at [1192, 235] on button "Add" at bounding box center [1199, 236] width 66 height 33
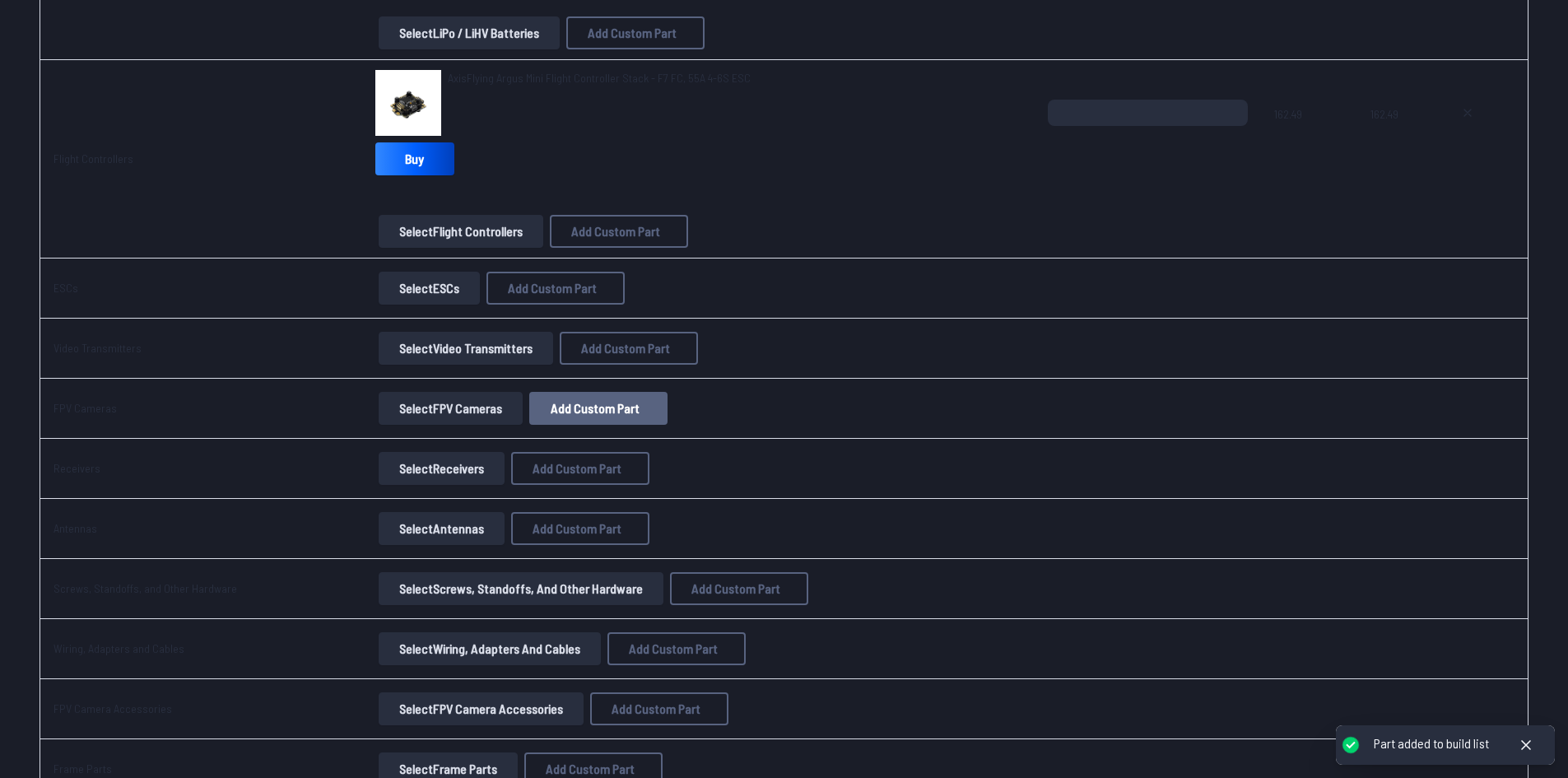
scroll to position [987, 0]
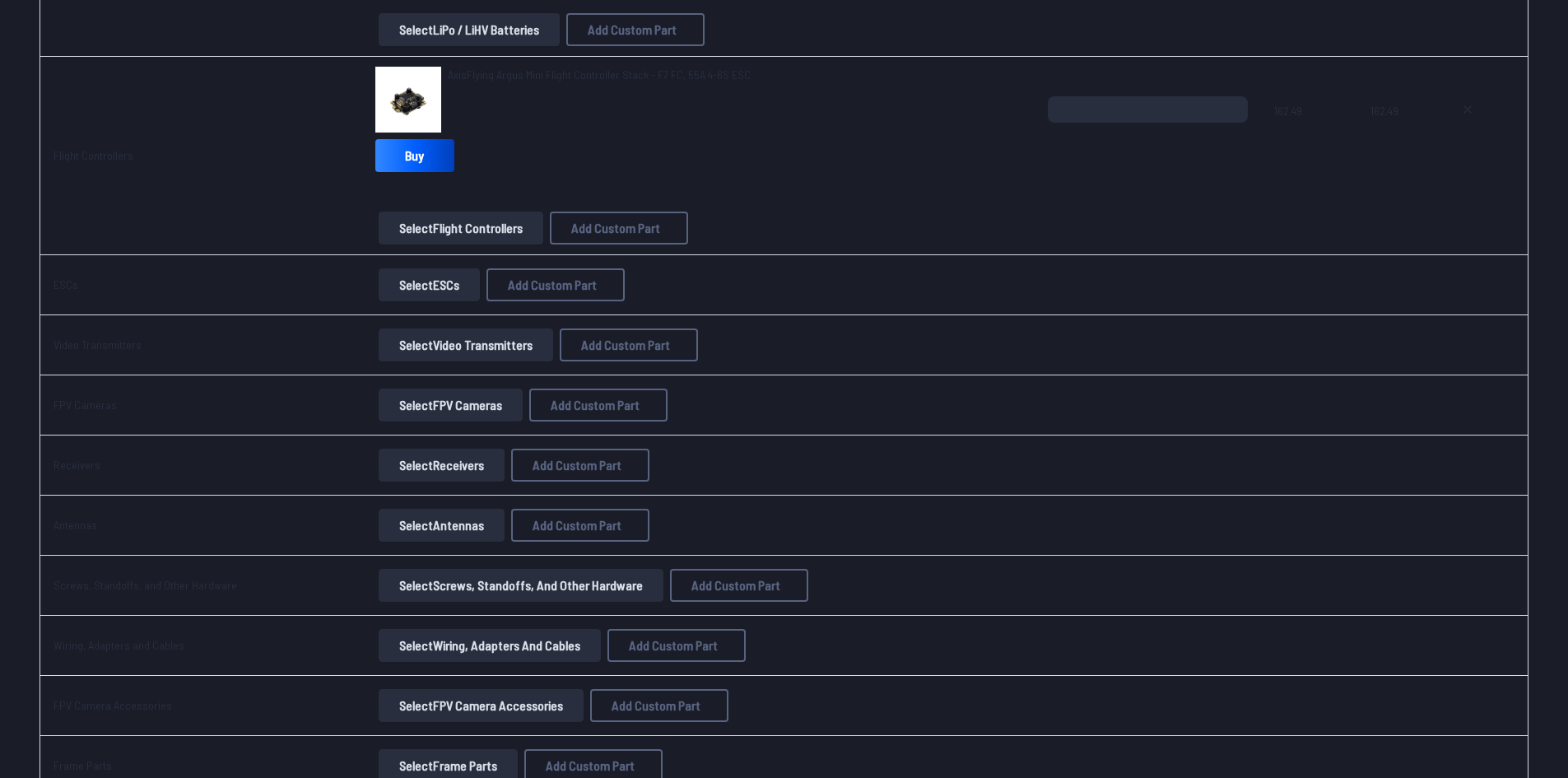
click at [430, 290] on button "Select ESCs" at bounding box center [429, 285] width 101 height 33
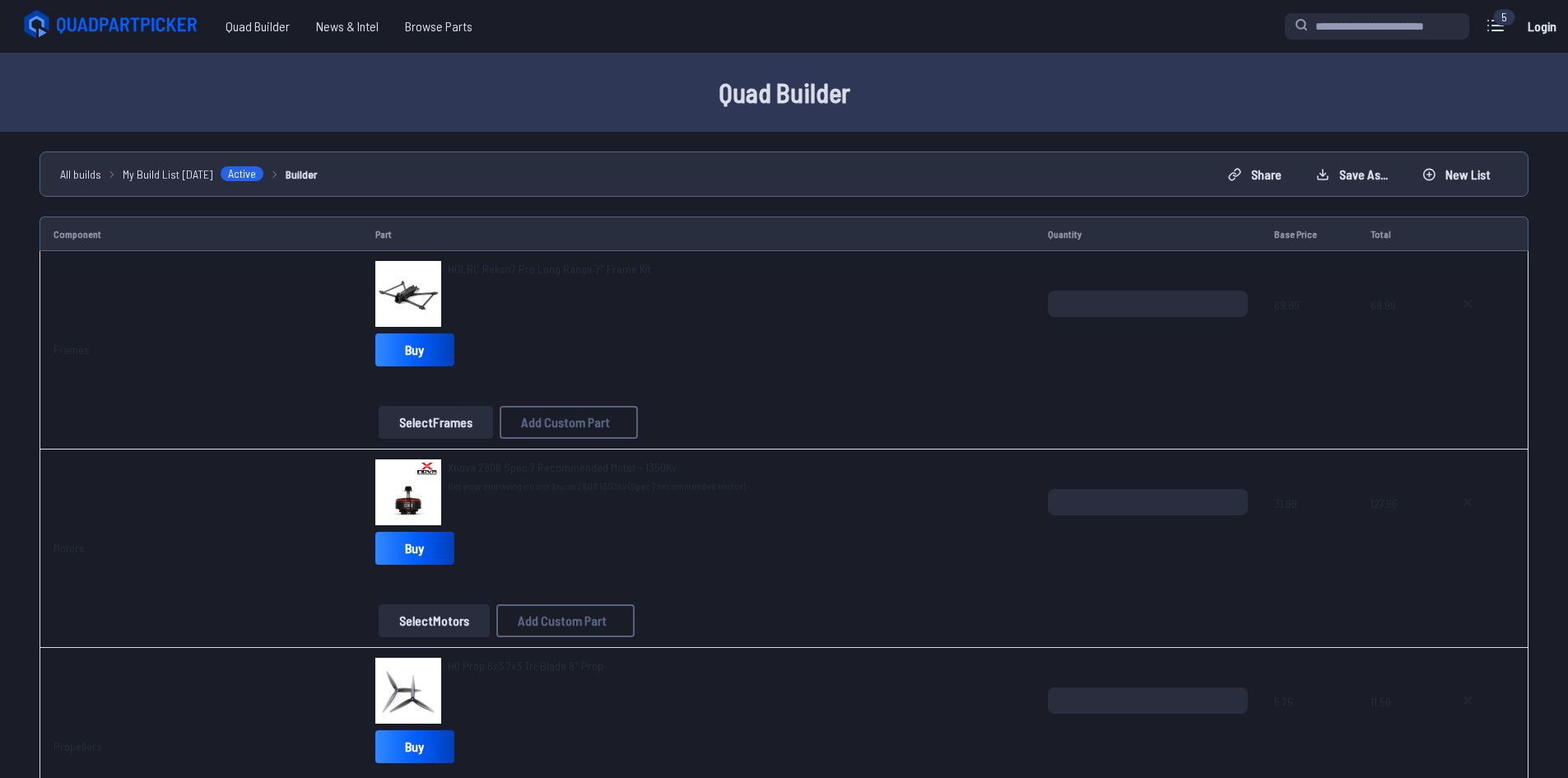
scroll to position [987, 0]
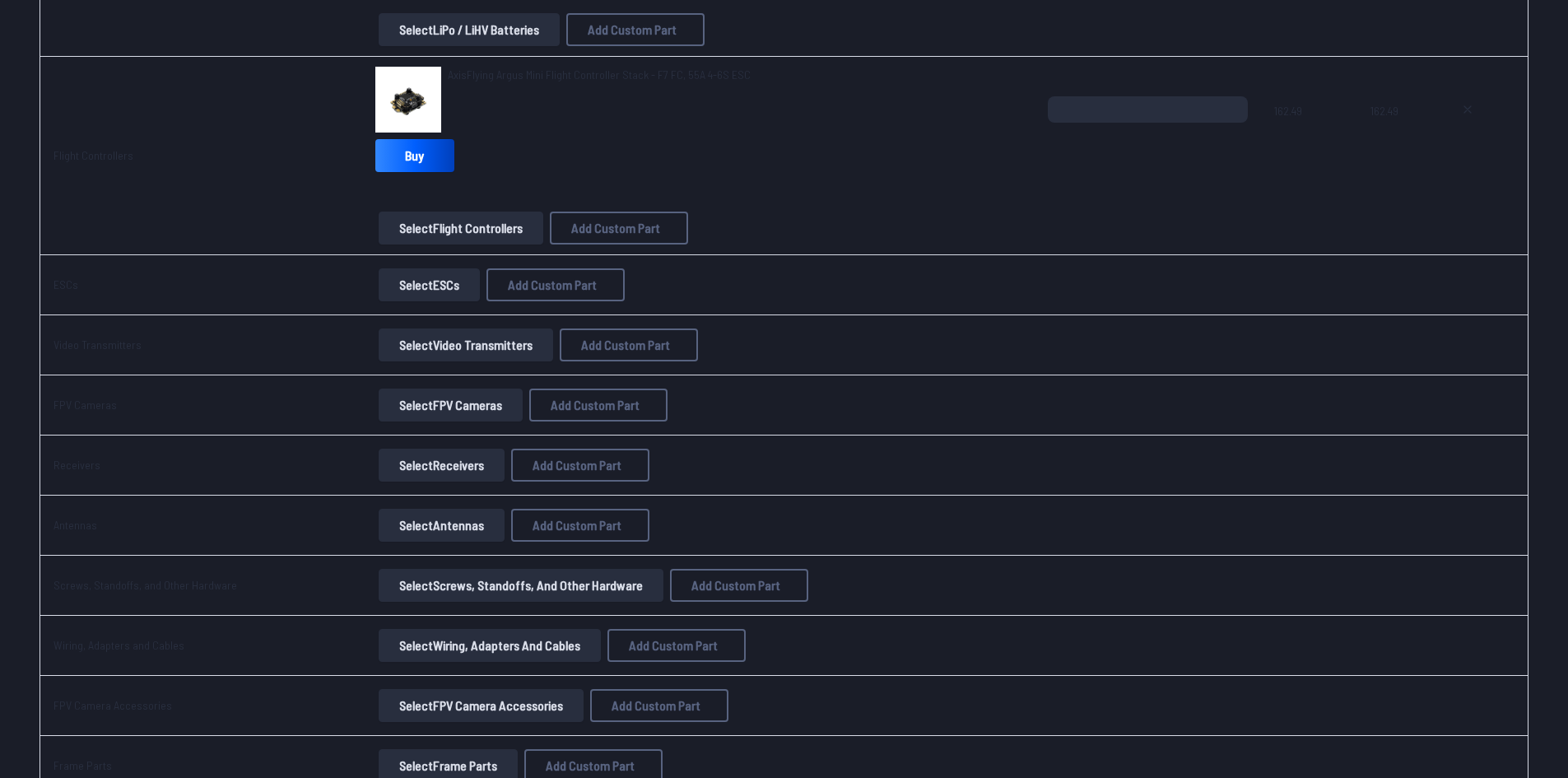
click at [406, 94] on img at bounding box center [409, 100] width 66 height 66
click at [475, 69] on span "AxisFlying Argus Mini Flight Controller Stack - F7 FC, 55A 4-6S ESC" at bounding box center [599, 75] width 303 height 14
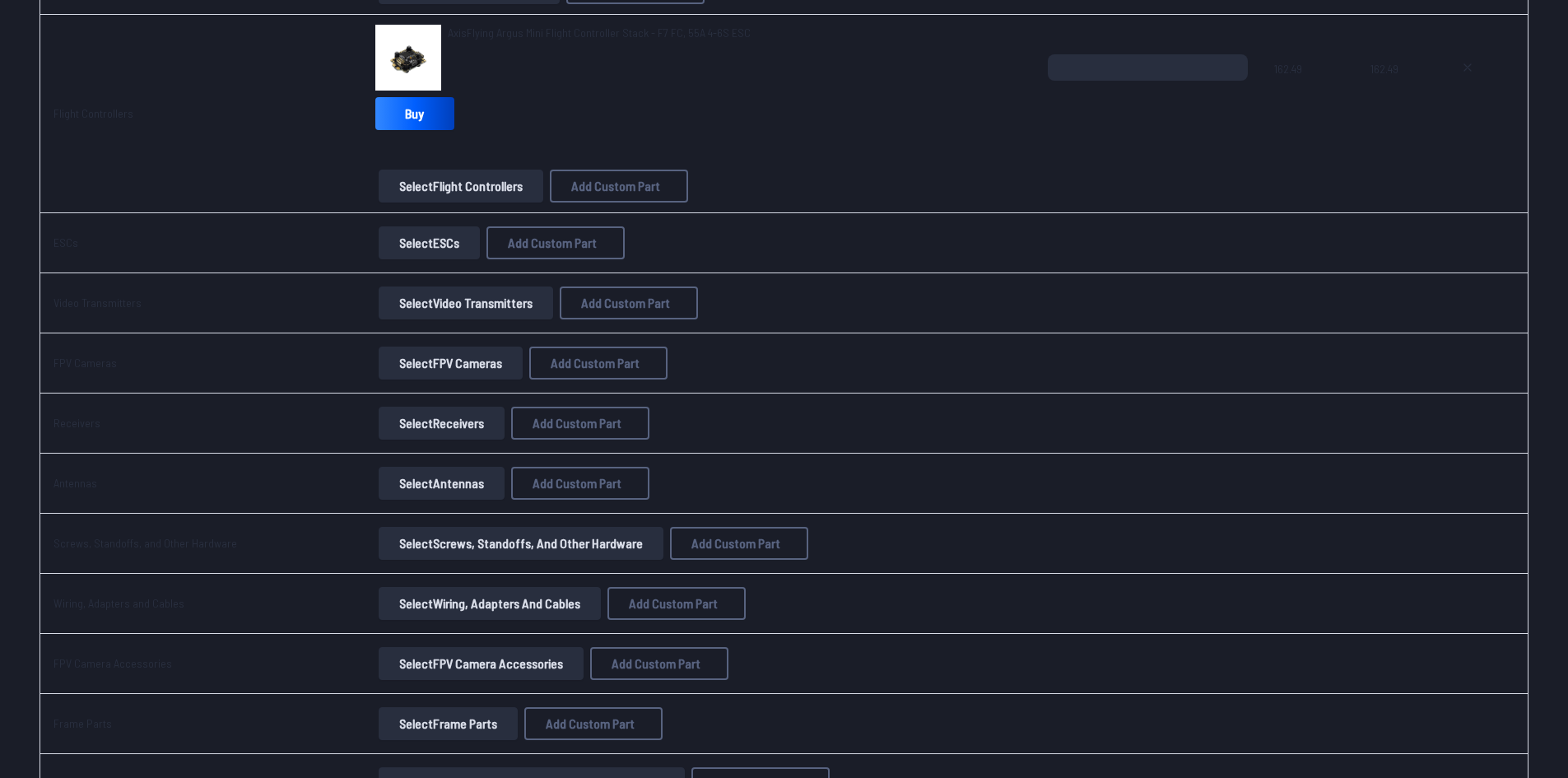
scroll to position [823, 0]
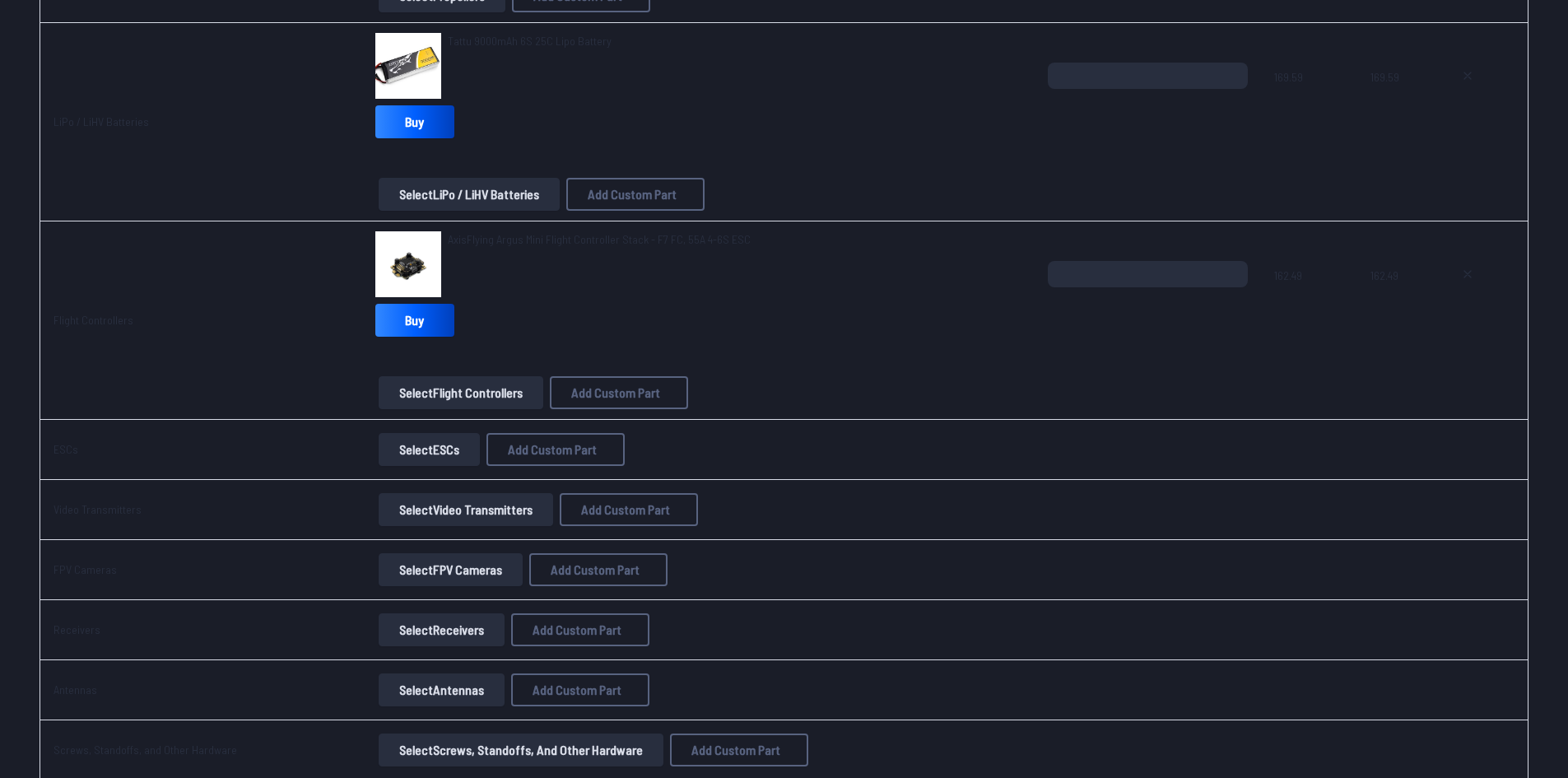
click at [421, 253] on img at bounding box center [409, 264] width 66 height 66
click at [440, 509] on button "Select Video Transmitters" at bounding box center [466, 509] width 175 height 33
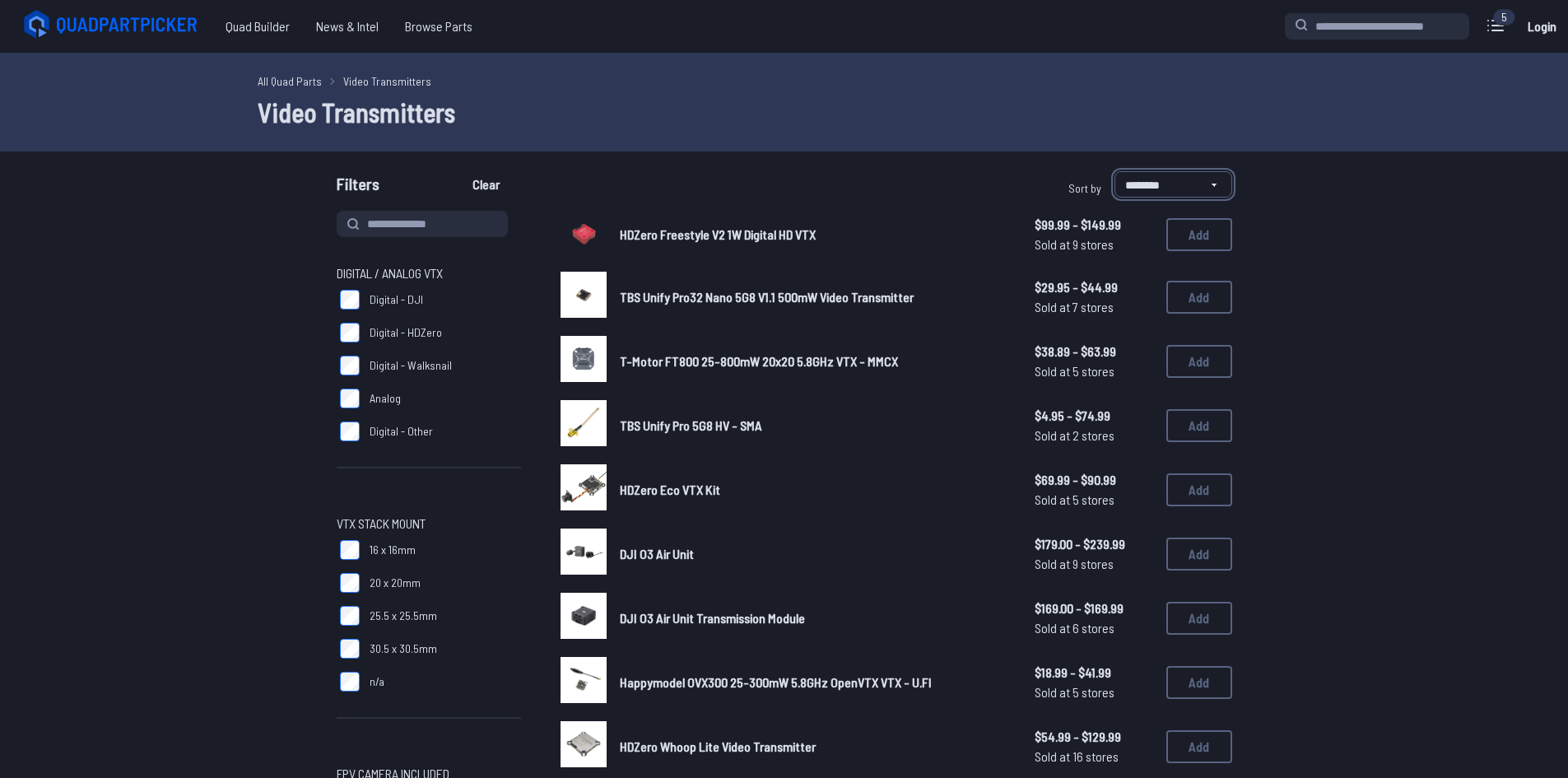
click at [1115, 179] on select "**********" at bounding box center [1173, 184] width 117 height 26
click at [1114, 171] on select "**********" at bounding box center [1173, 184] width 117 height 26
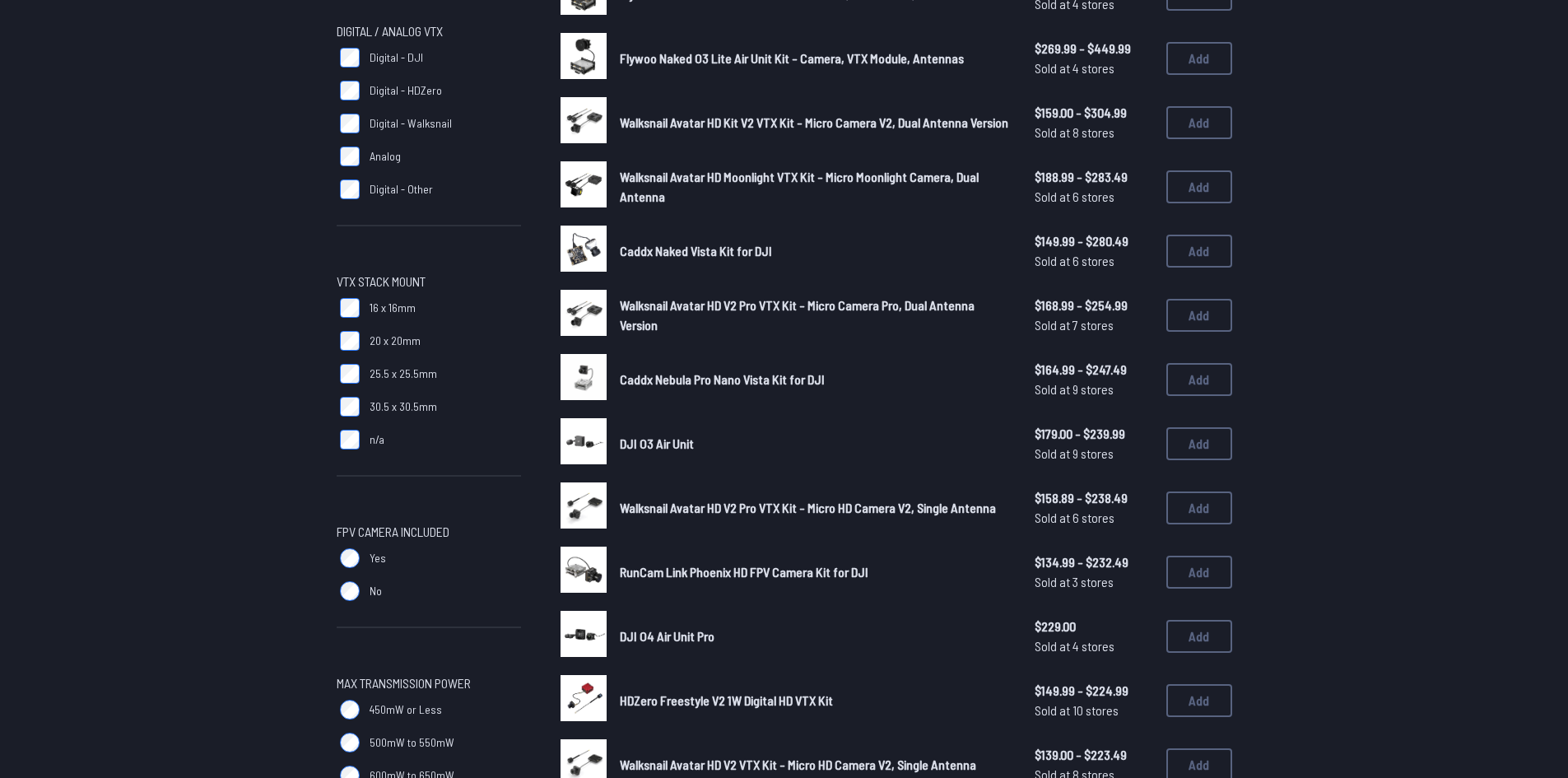
scroll to position [494, 0]
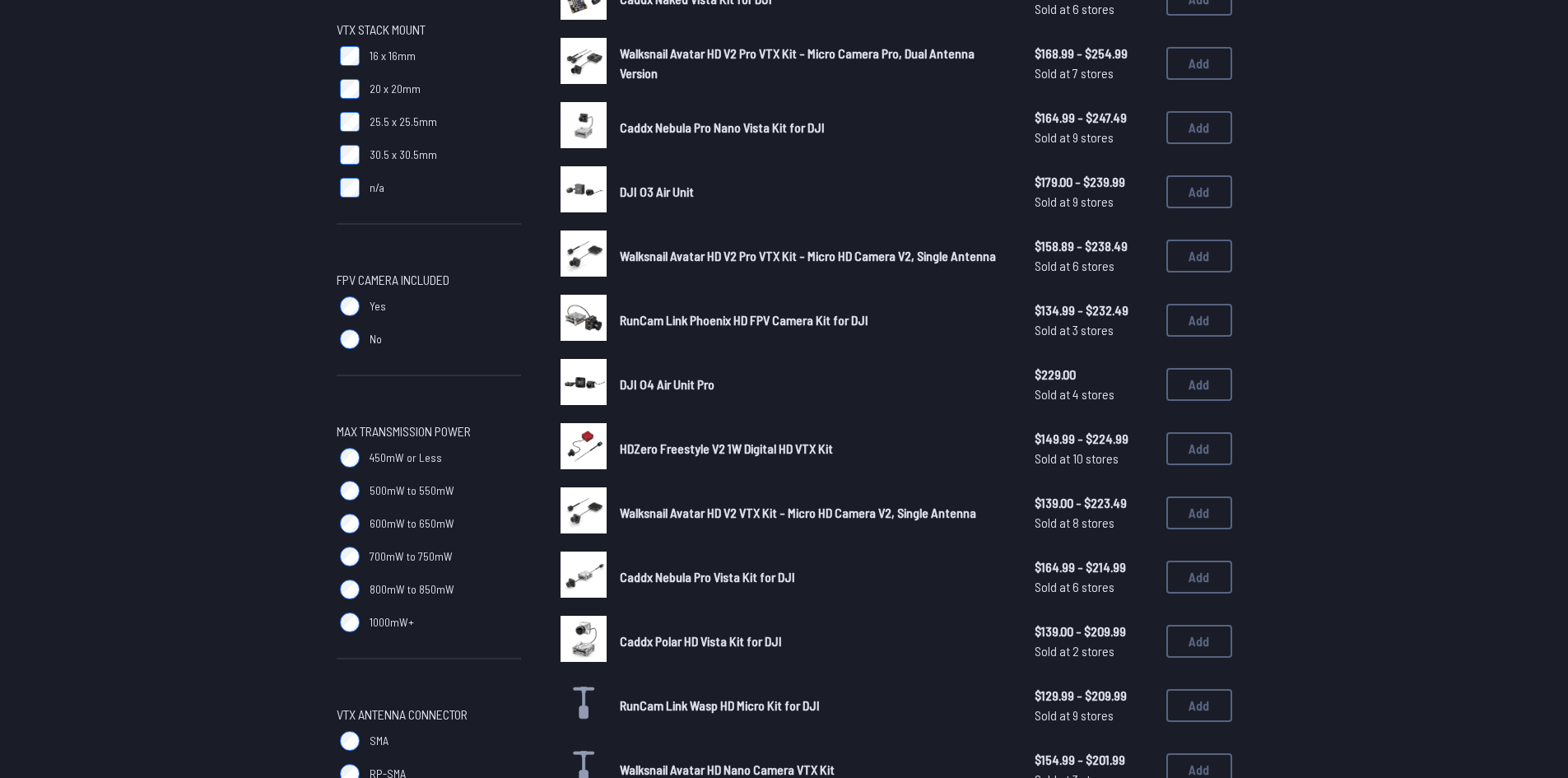
select select "********"
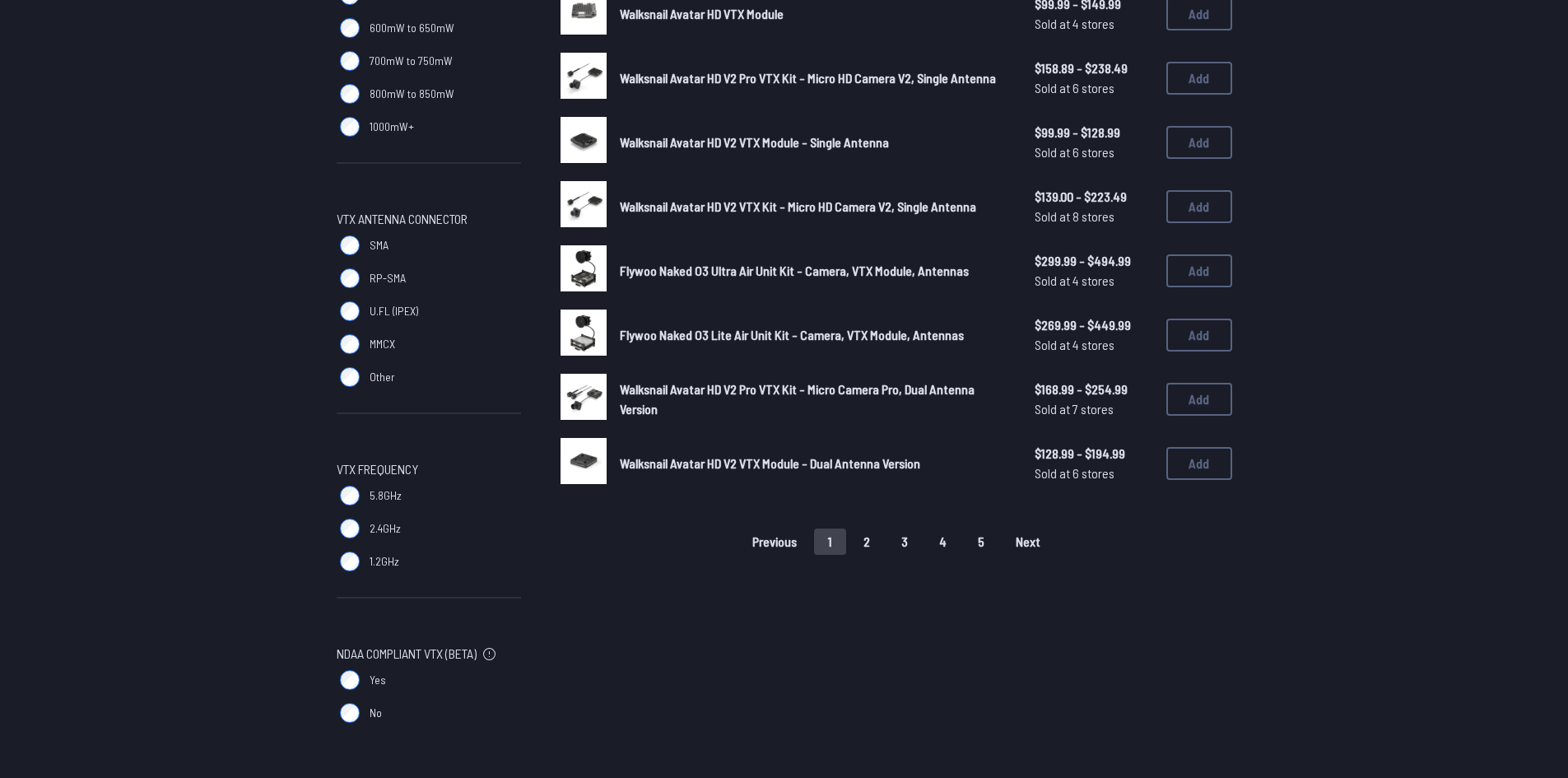
scroll to position [987, 0]
drag, startPoint x: 397, startPoint y: 249, endPoint x: 396, endPoint y: 238, distance: 11.0
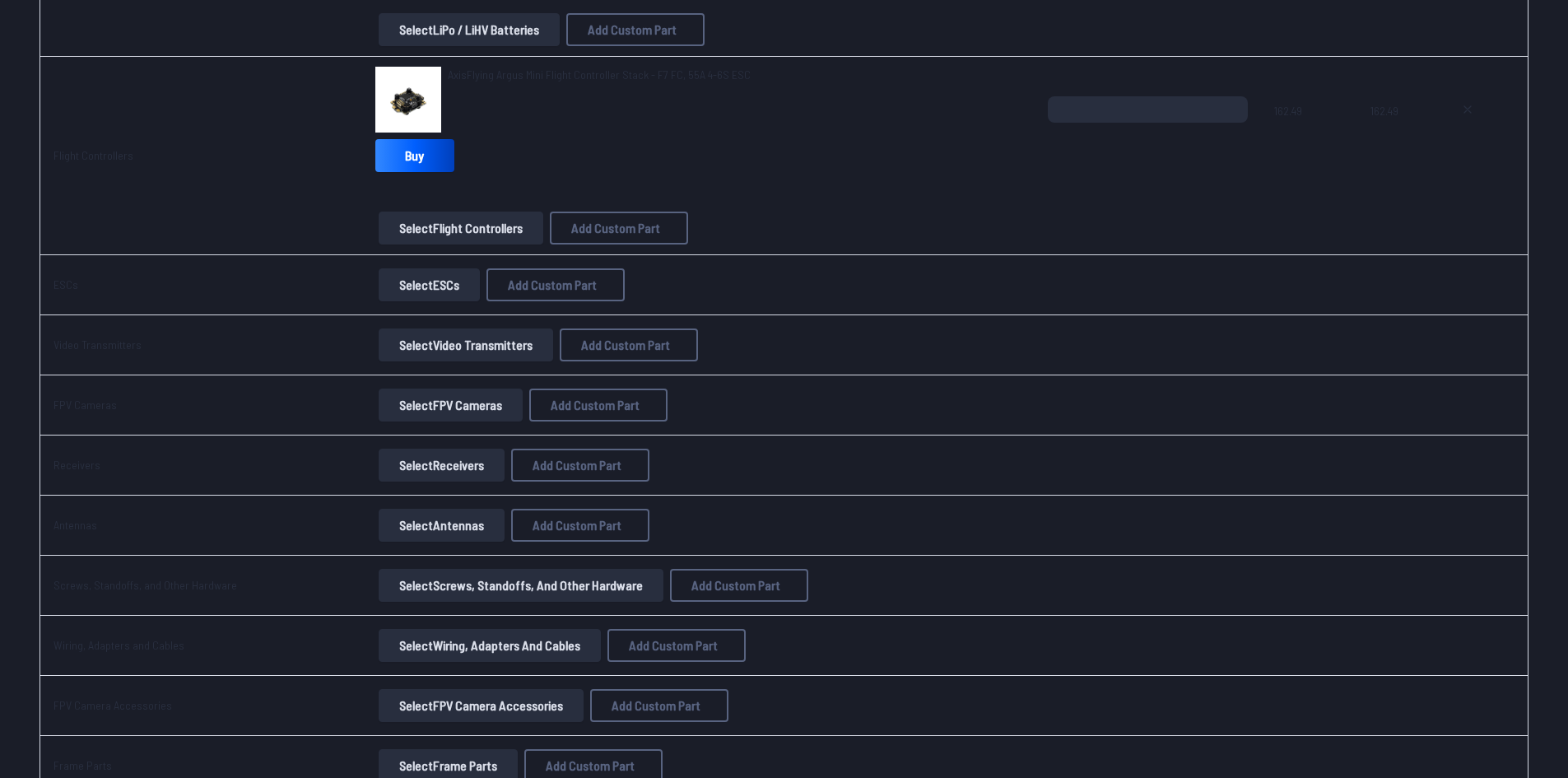
scroll to position [823, 0]
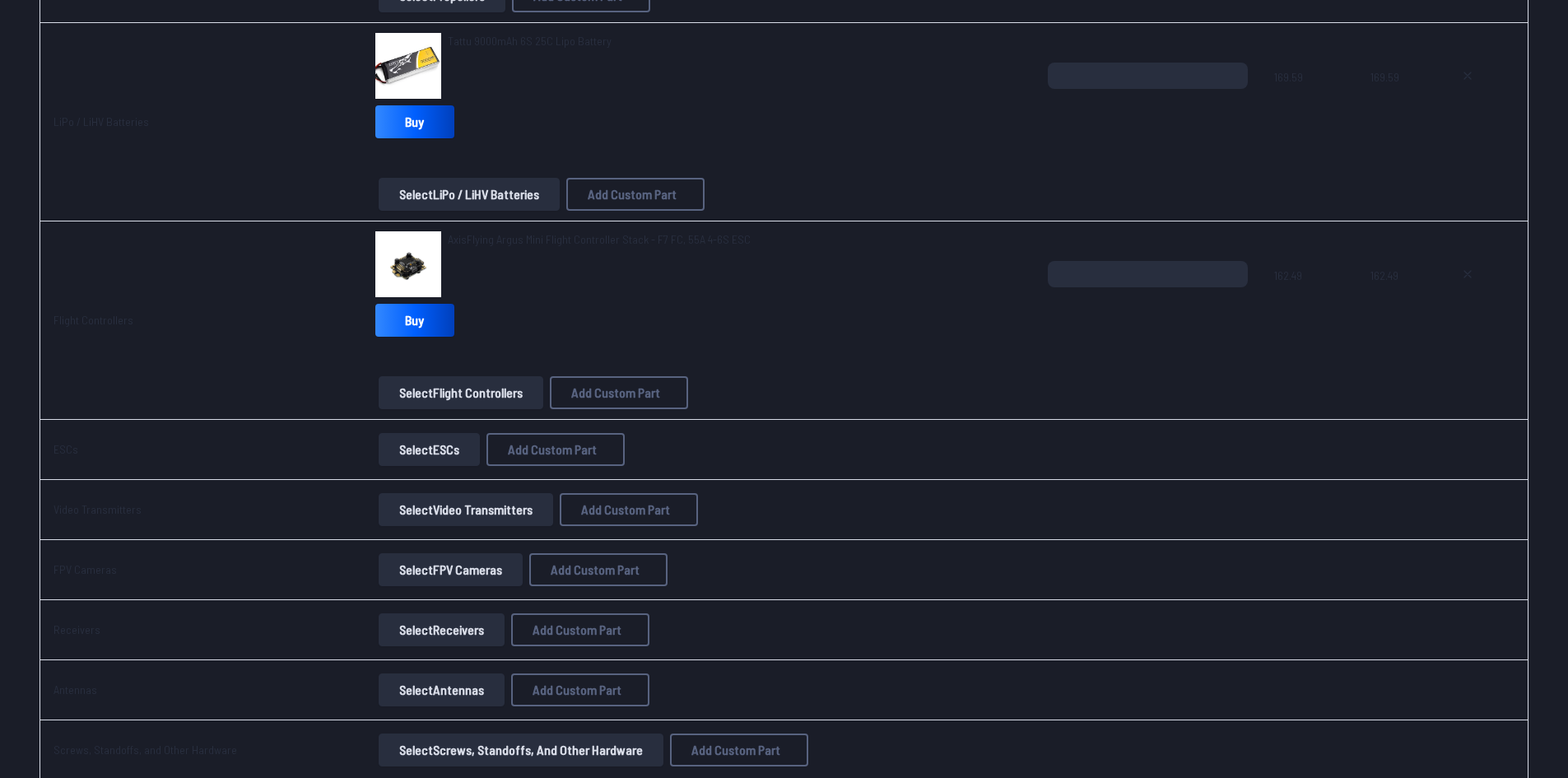
click at [517, 237] on span "AxisFlying Argus Mini Flight Controller Stack - F7 FC, 55A 4-6S ESC" at bounding box center [599, 239] width 303 height 14
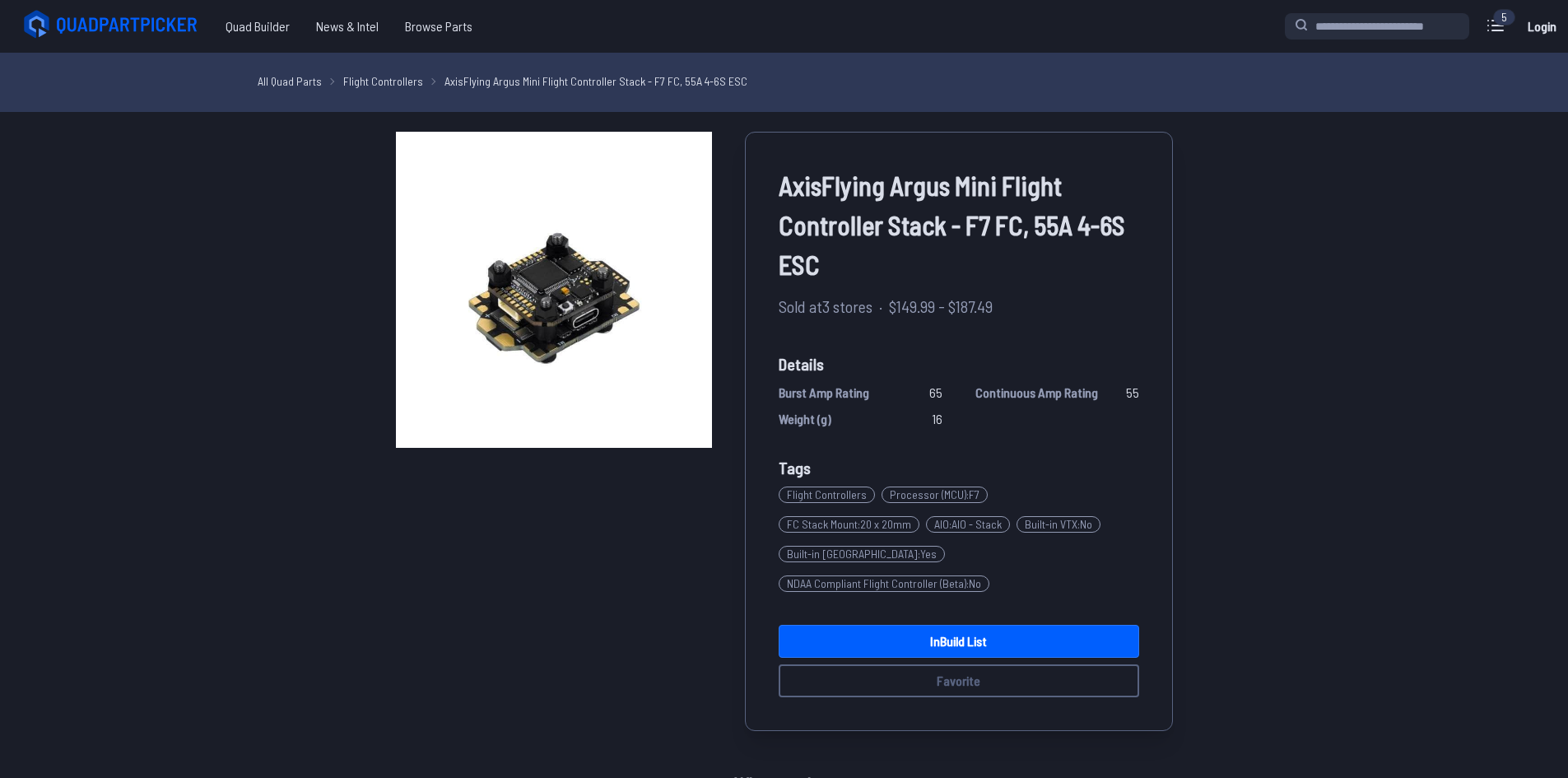
click at [1017, 527] on span "Built-in VTX : No" at bounding box center [1059, 524] width 84 height 17
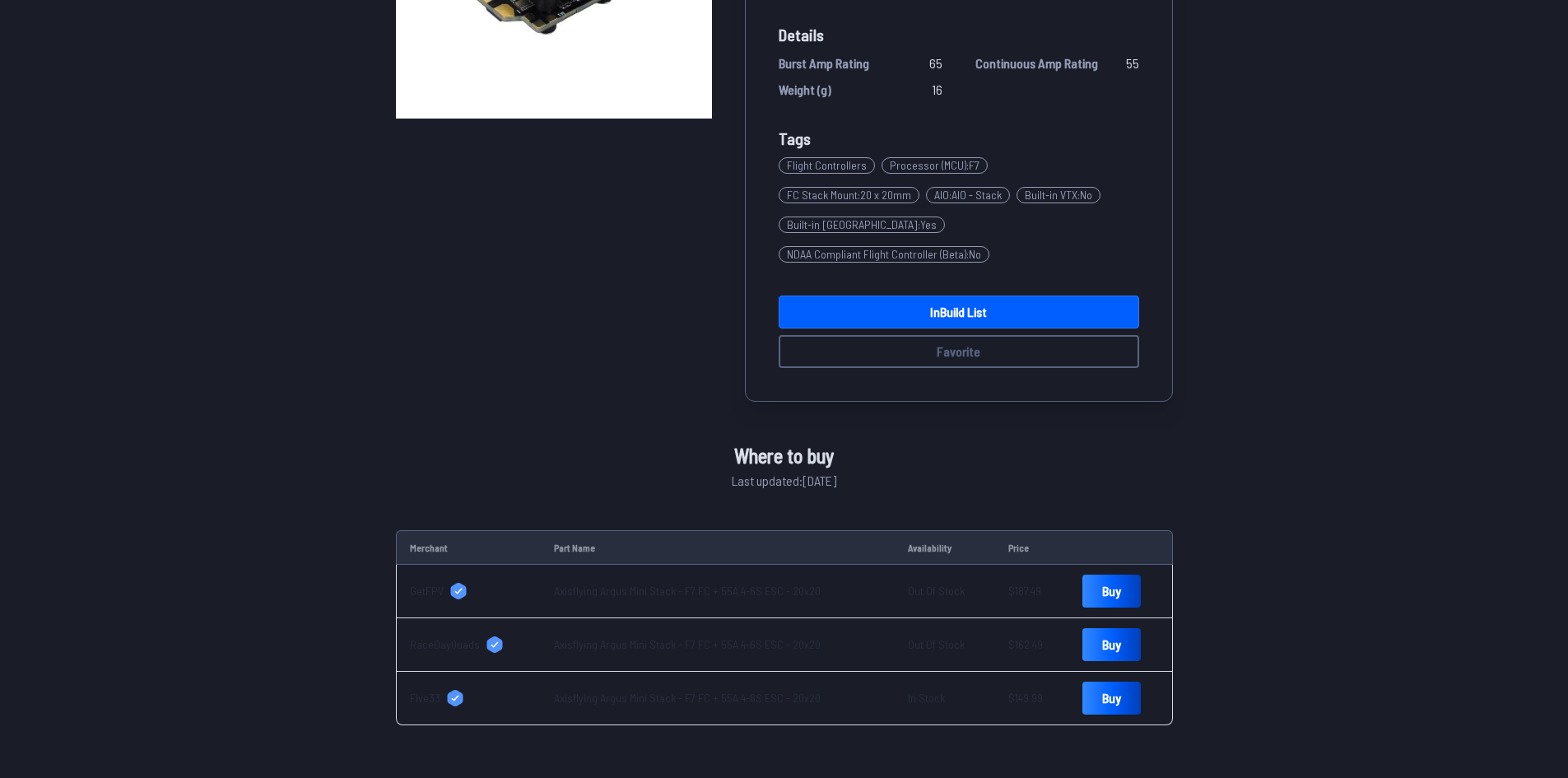
scroll to position [1, 0]
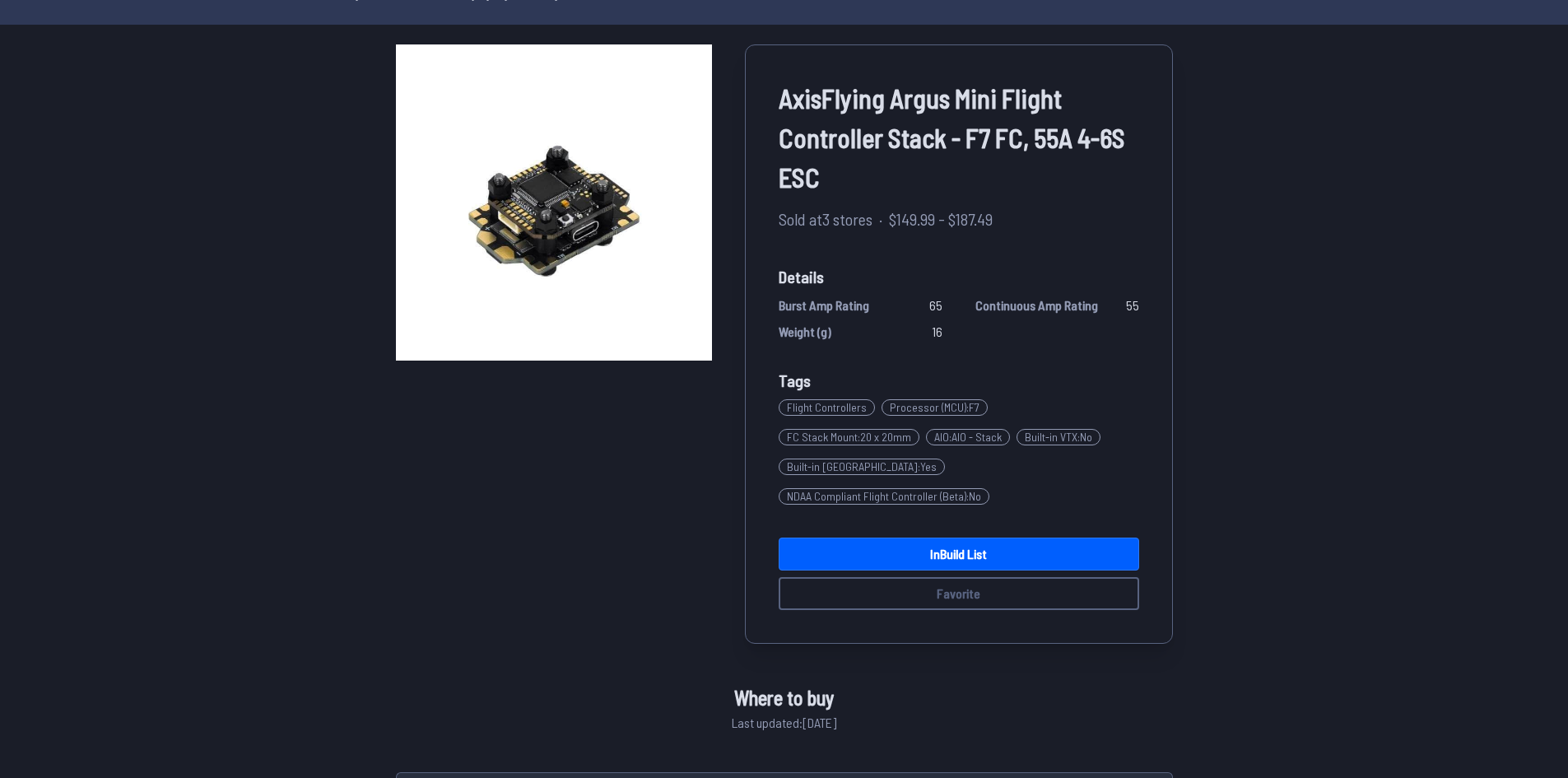
scroll to position [85, 0]
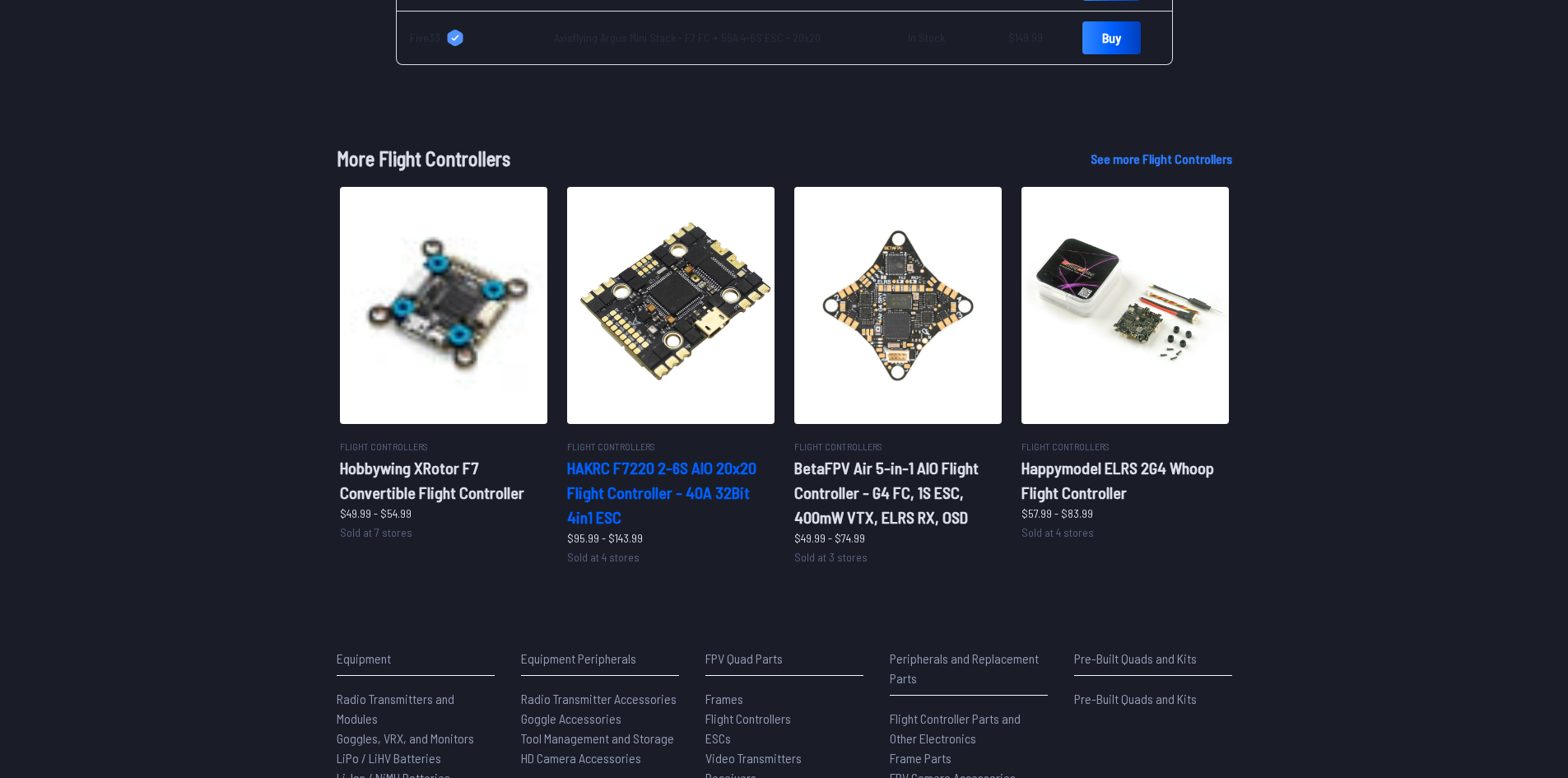
drag, startPoint x: 613, startPoint y: 264, endPoint x: 605, endPoint y: 254, distance: 12.8
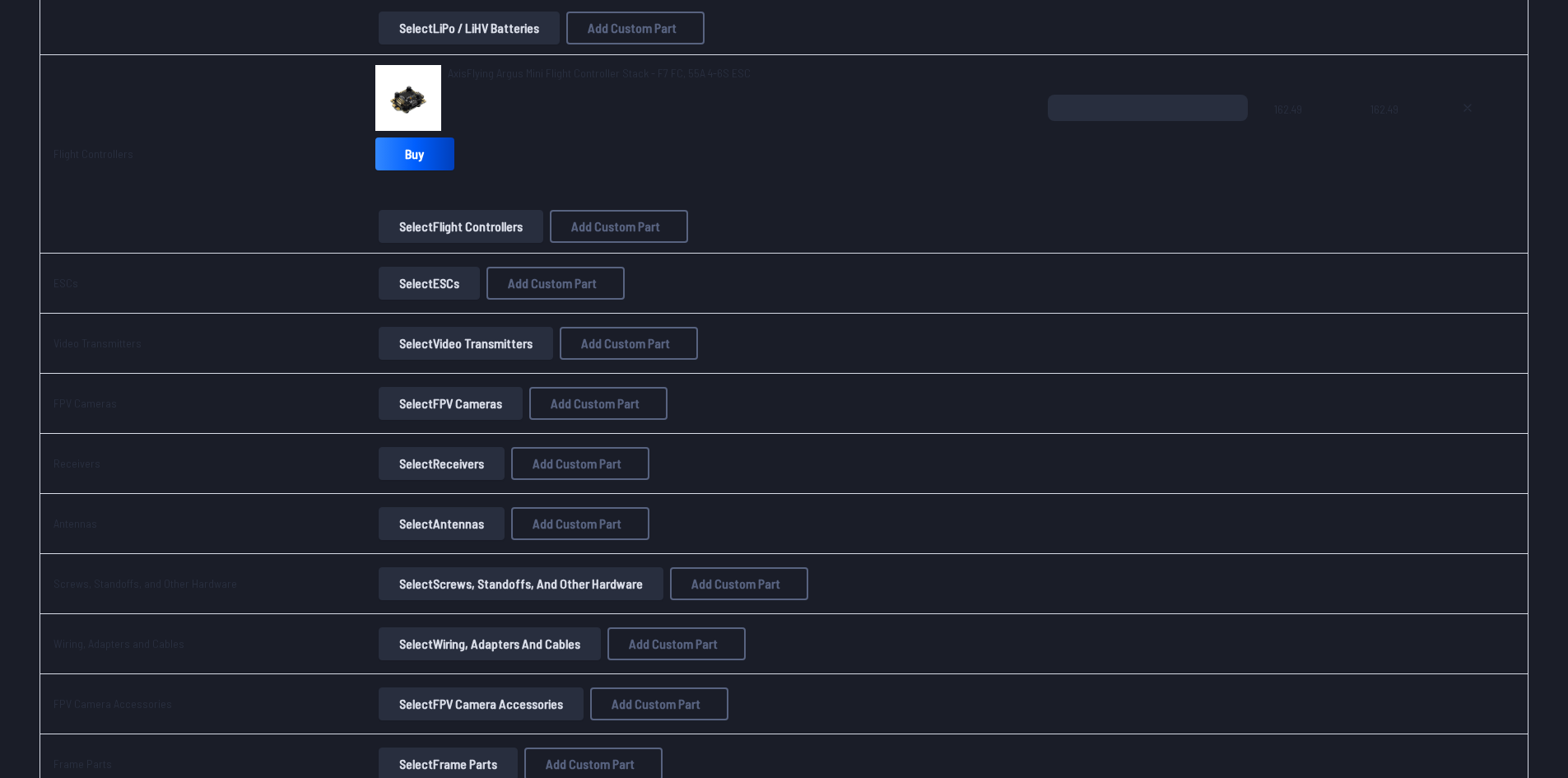
scroll to position [823, 0]
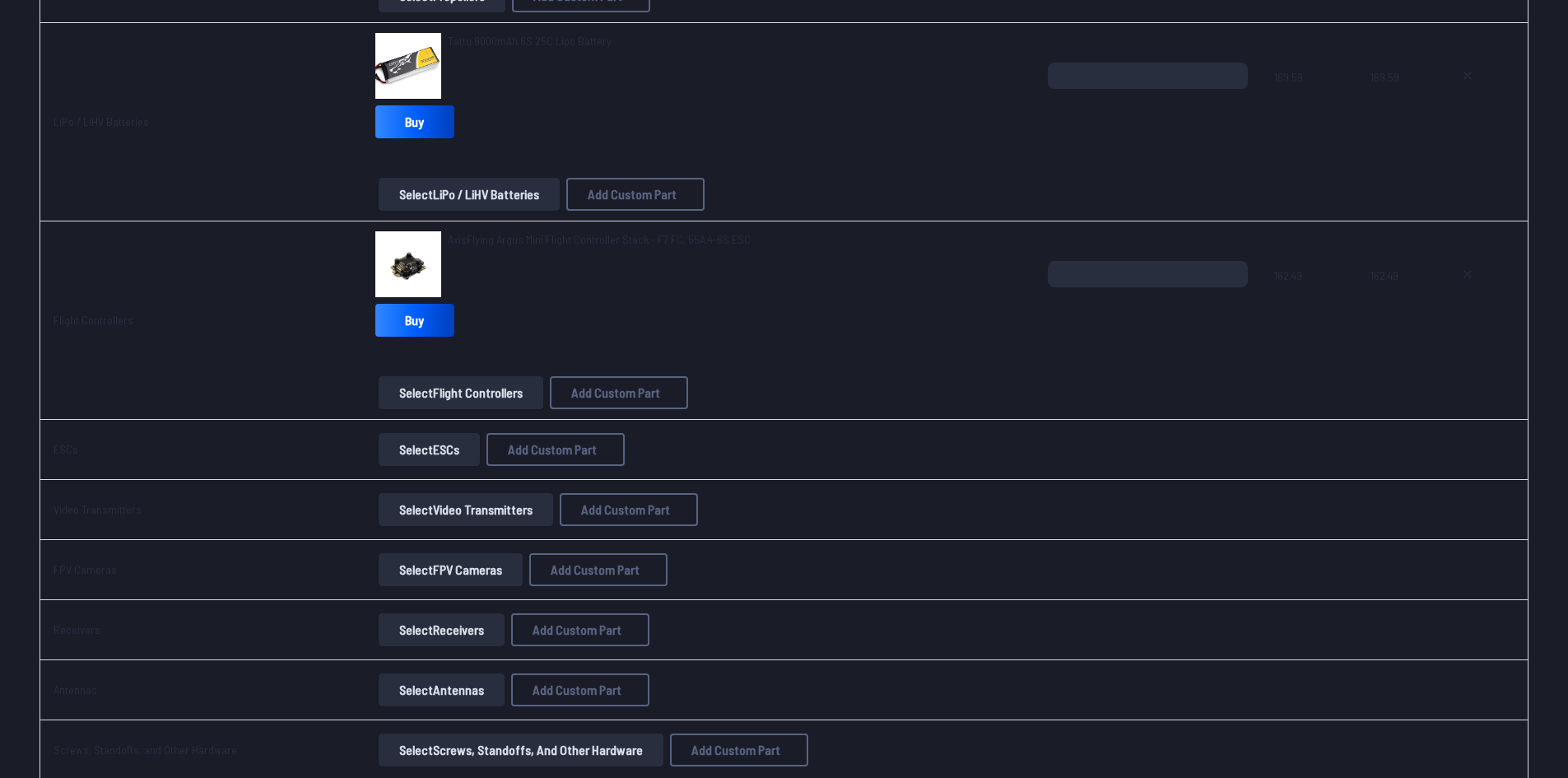
click at [467, 560] on button "Select FPV Cameras" at bounding box center [451, 569] width 144 height 33
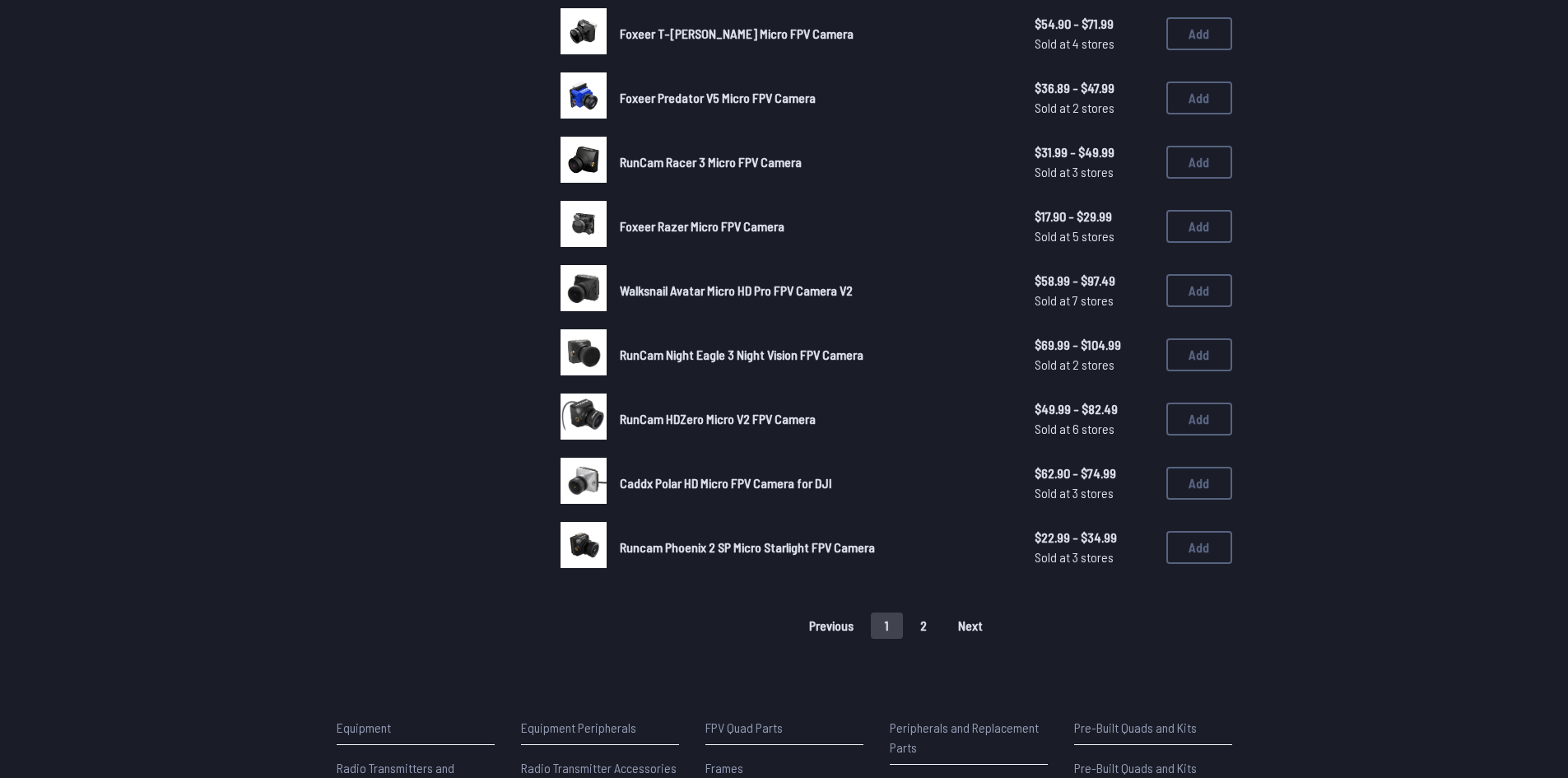
scroll to position [823, 0]
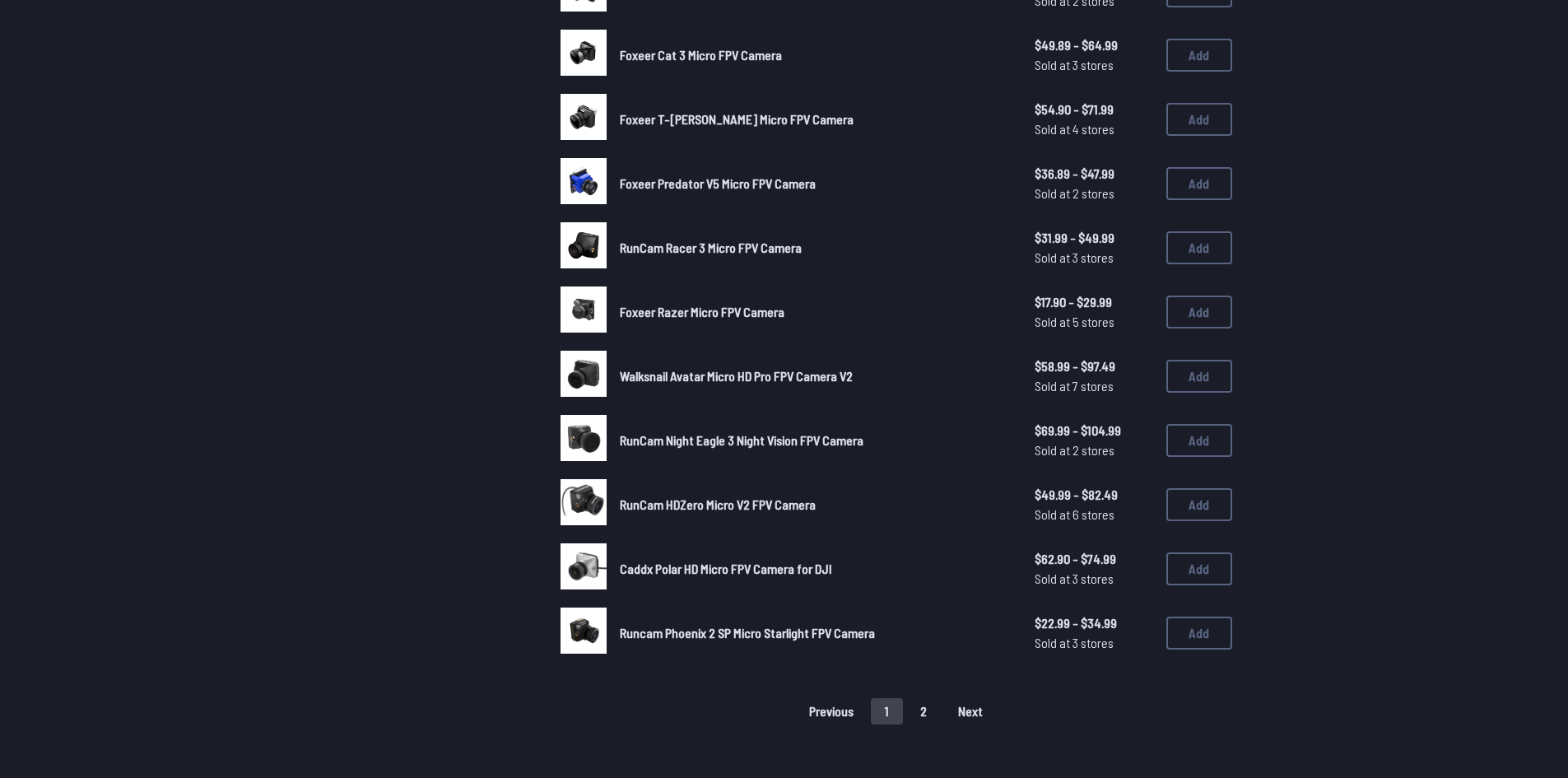
click at [920, 714] on button "2" at bounding box center [924, 711] width 35 height 26
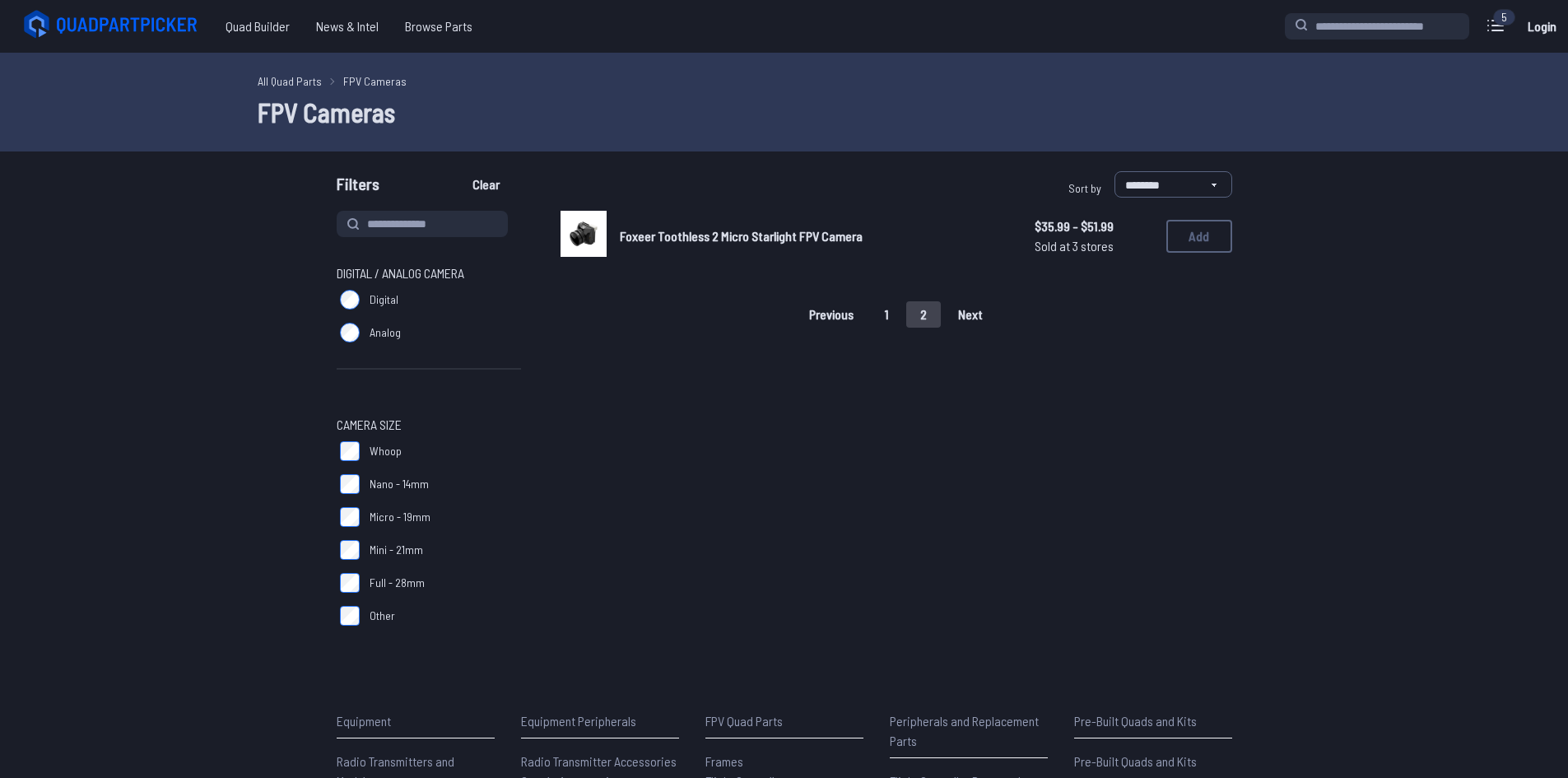
click at [894, 318] on button "1" at bounding box center [887, 315] width 32 height 26
click at [749, 237] on span "Foxeer Predator V5 Micro FPV Camera - Full Case" at bounding box center [747, 236] width 254 height 16
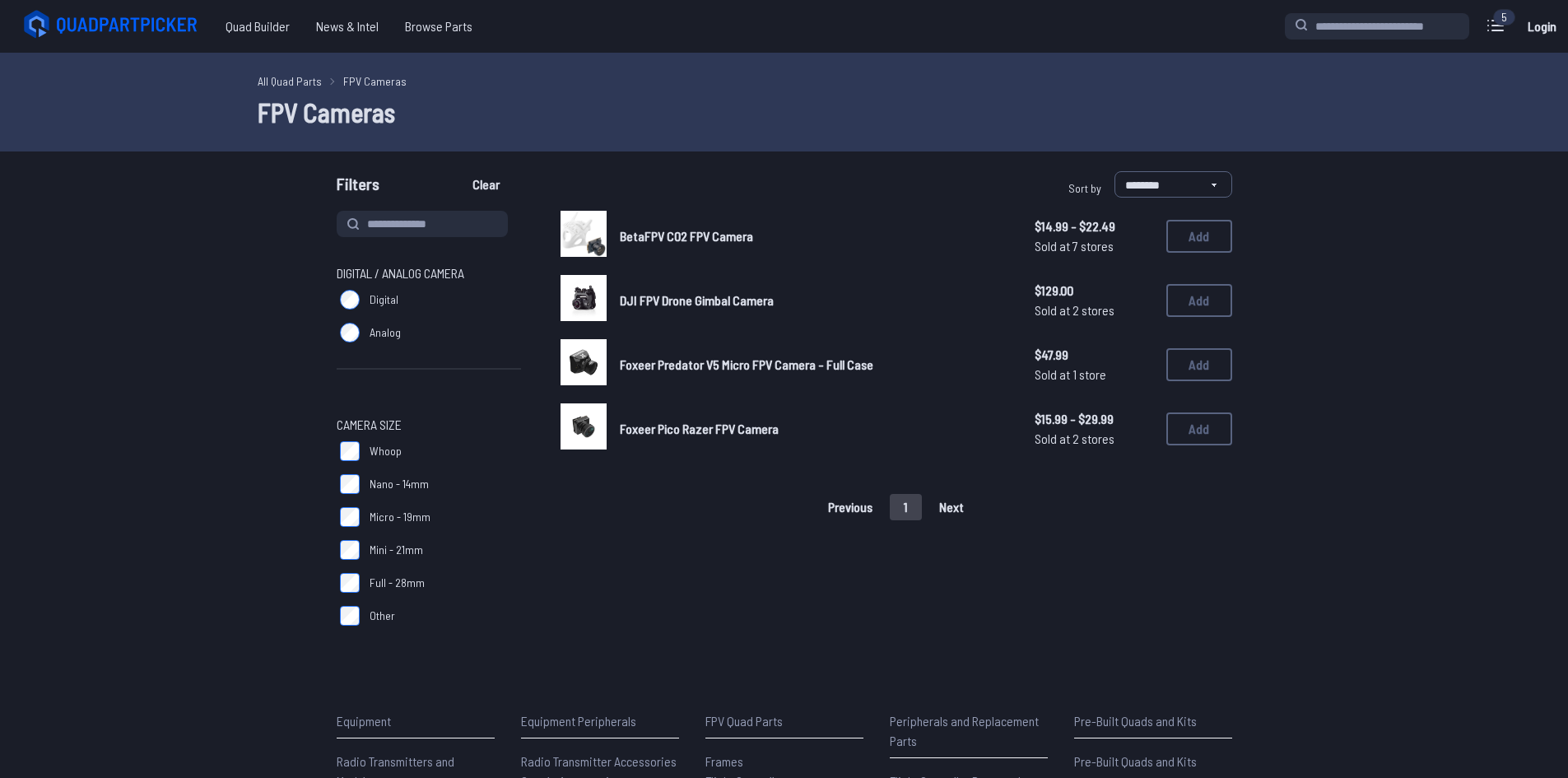
click at [739, 300] on span "DJI FPV Drone Gimbal Camera" at bounding box center [696, 300] width 154 height 16
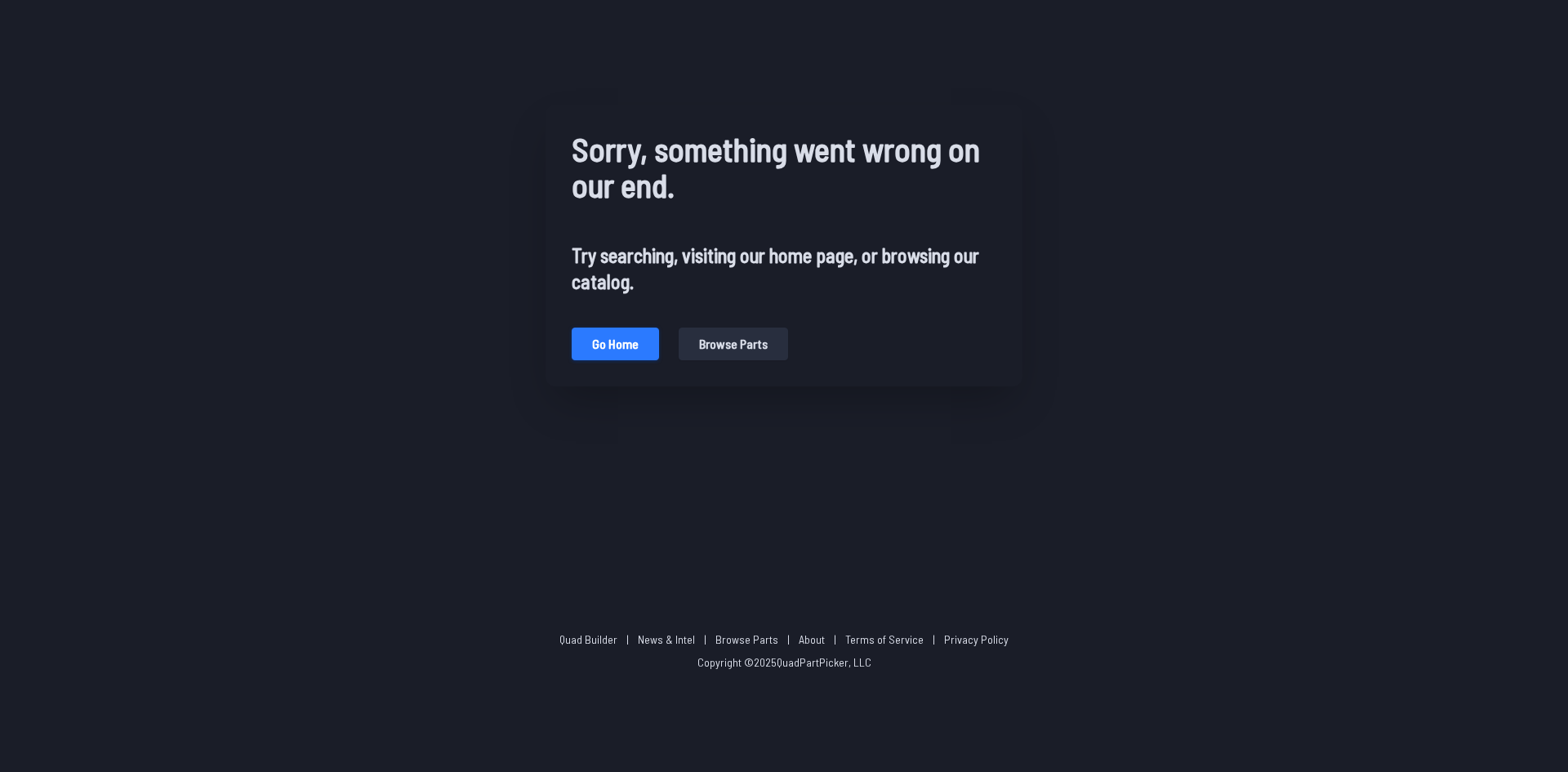
click at [638, 345] on button "Go home" at bounding box center [615, 344] width 87 height 33
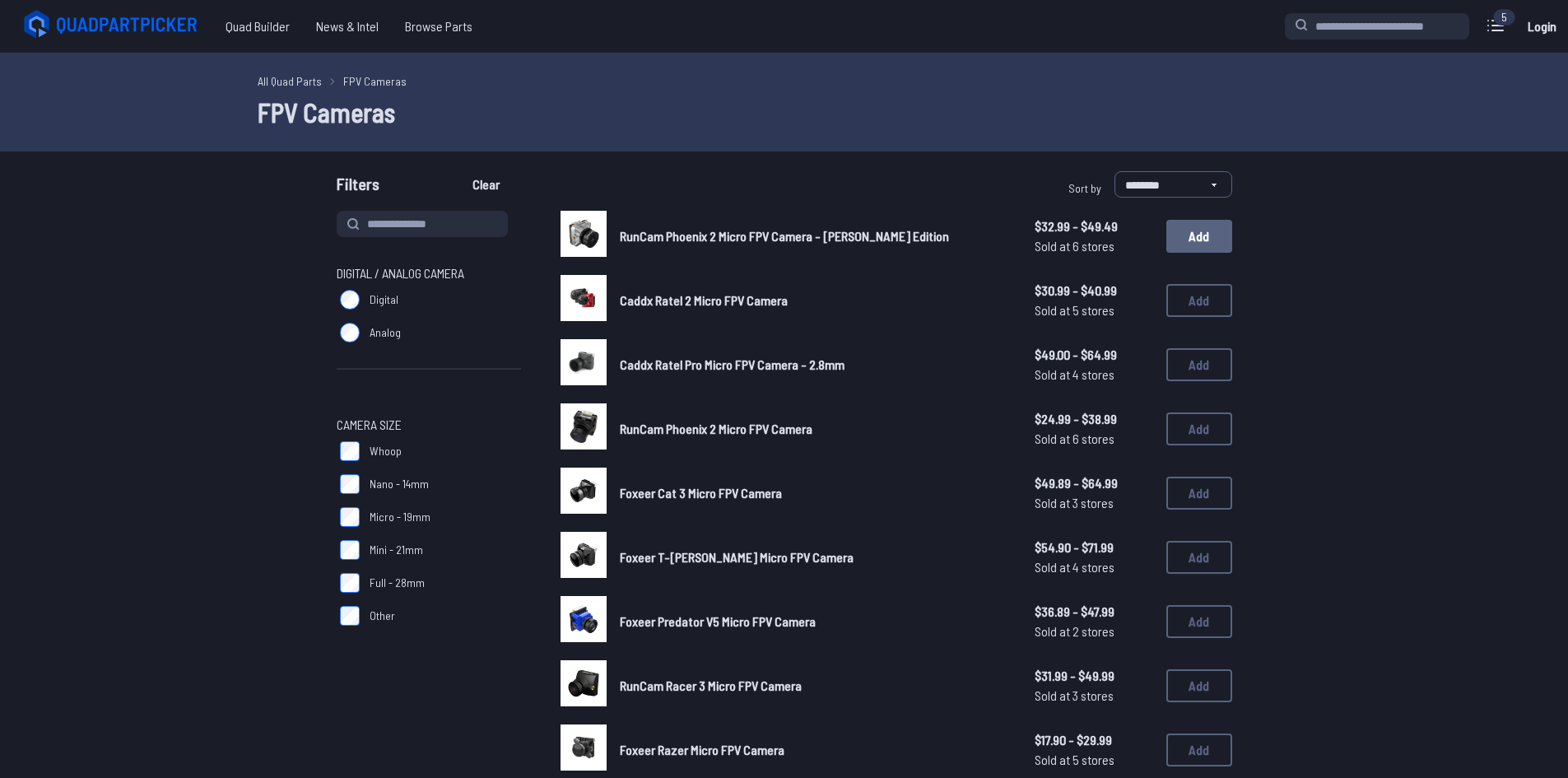
click at [1213, 241] on button "Add" at bounding box center [1199, 236] width 66 height 33
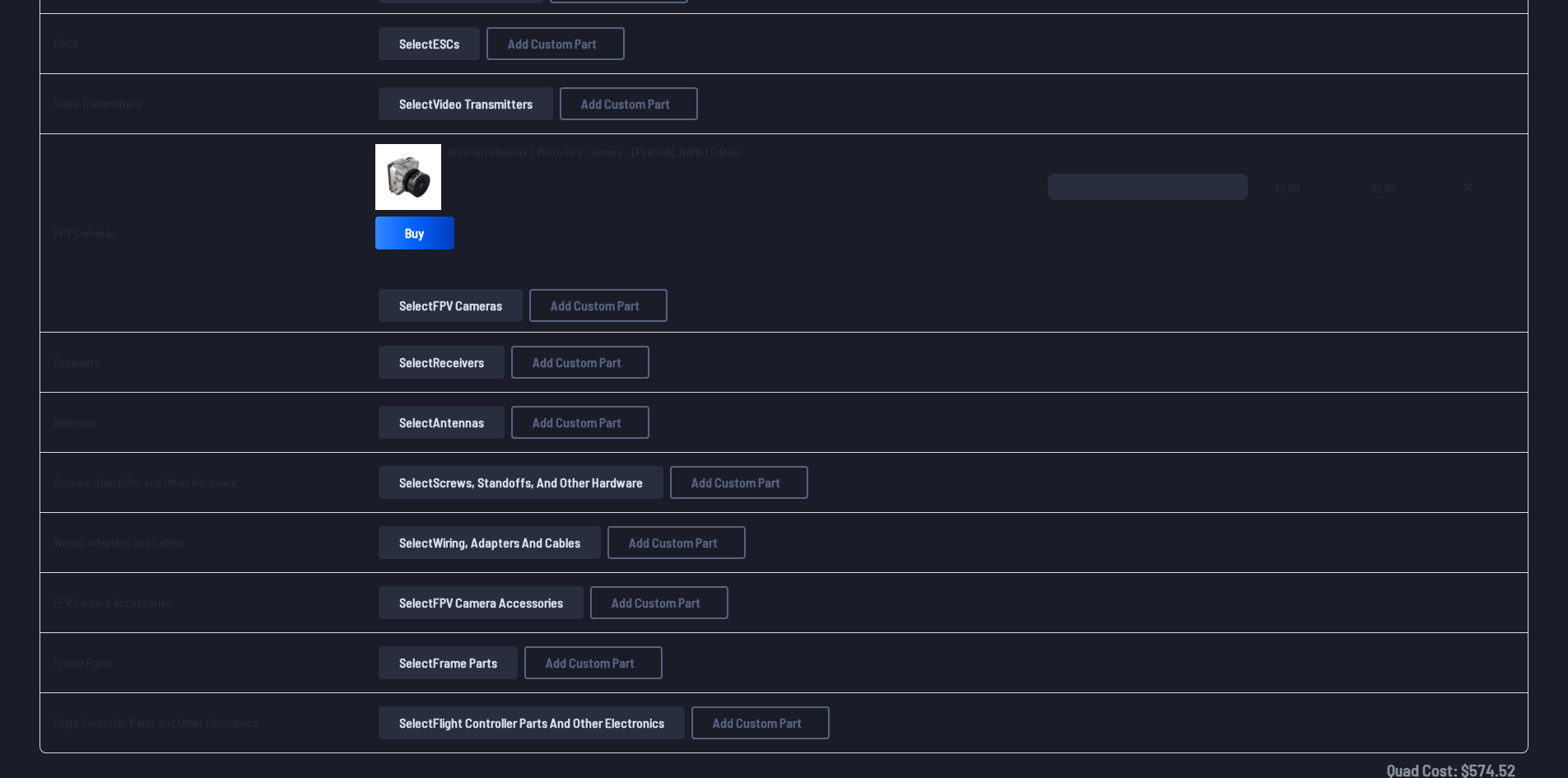
scroll to position [1317, 0]
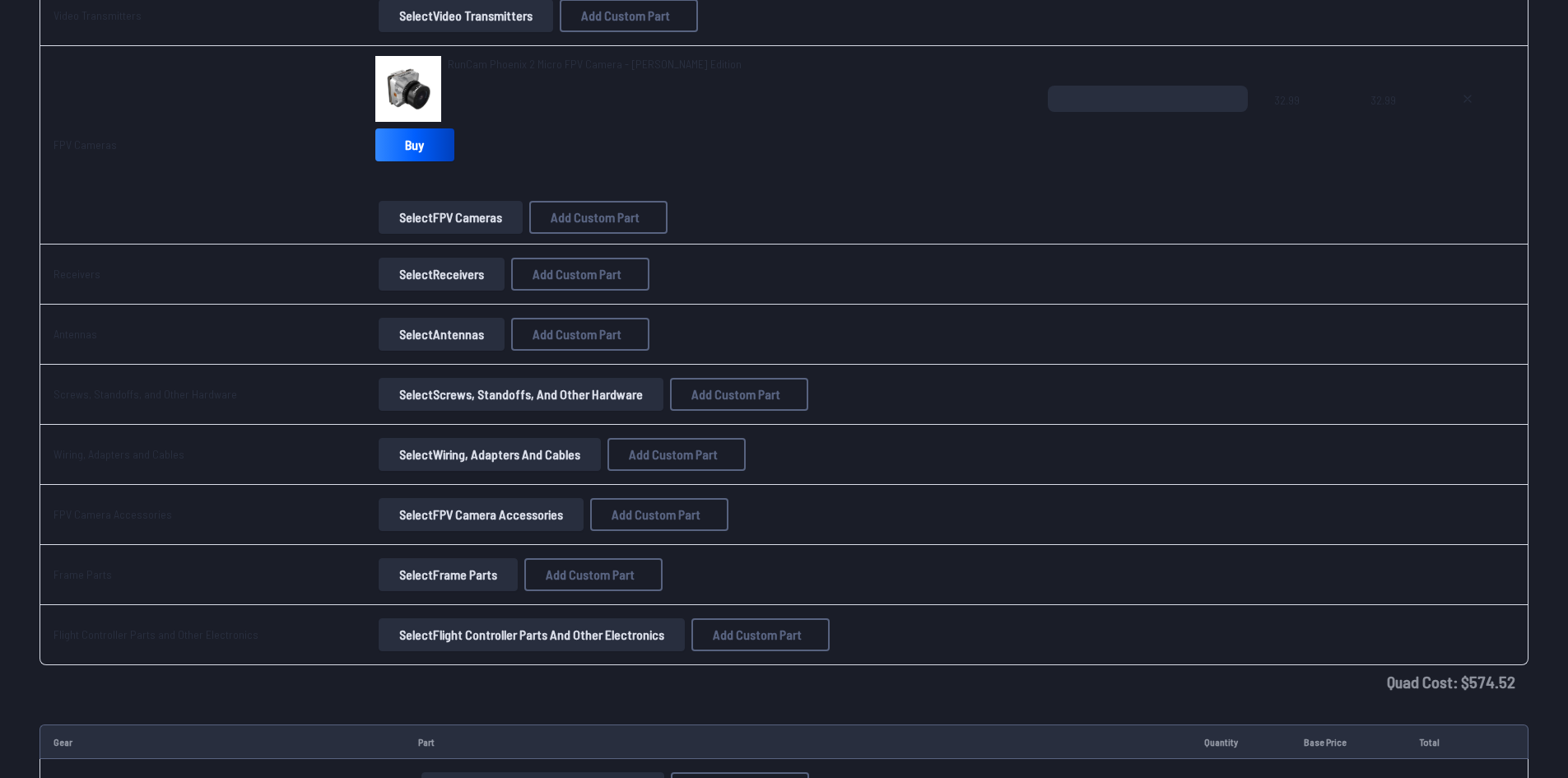
click at [451, 282] on button "Select Receivers" at bounding box center [442, 274] width 126 height 33
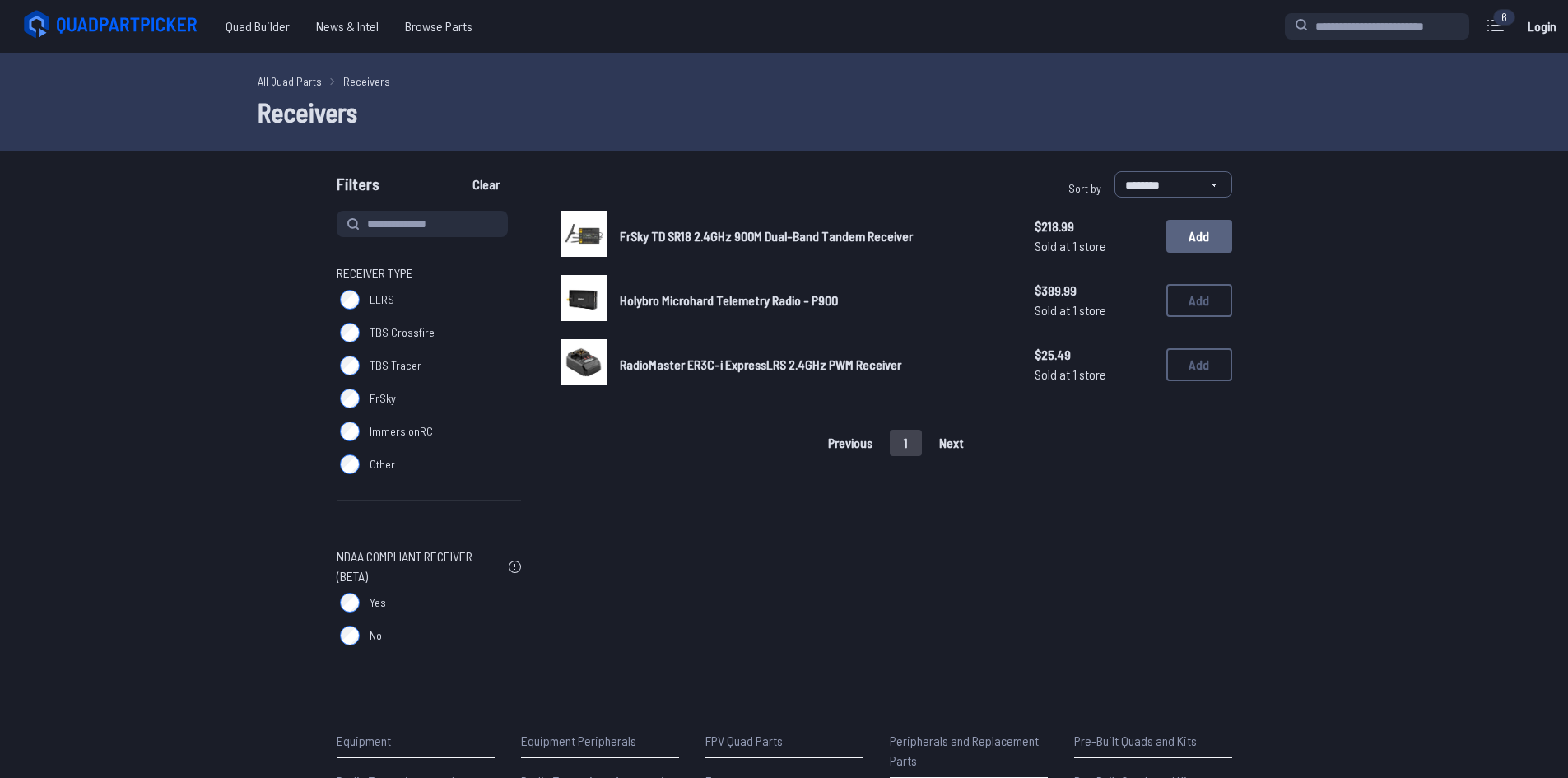
click at [1220, 240] on button "Add" at bounding box center [1199, 236] width 66 height 33
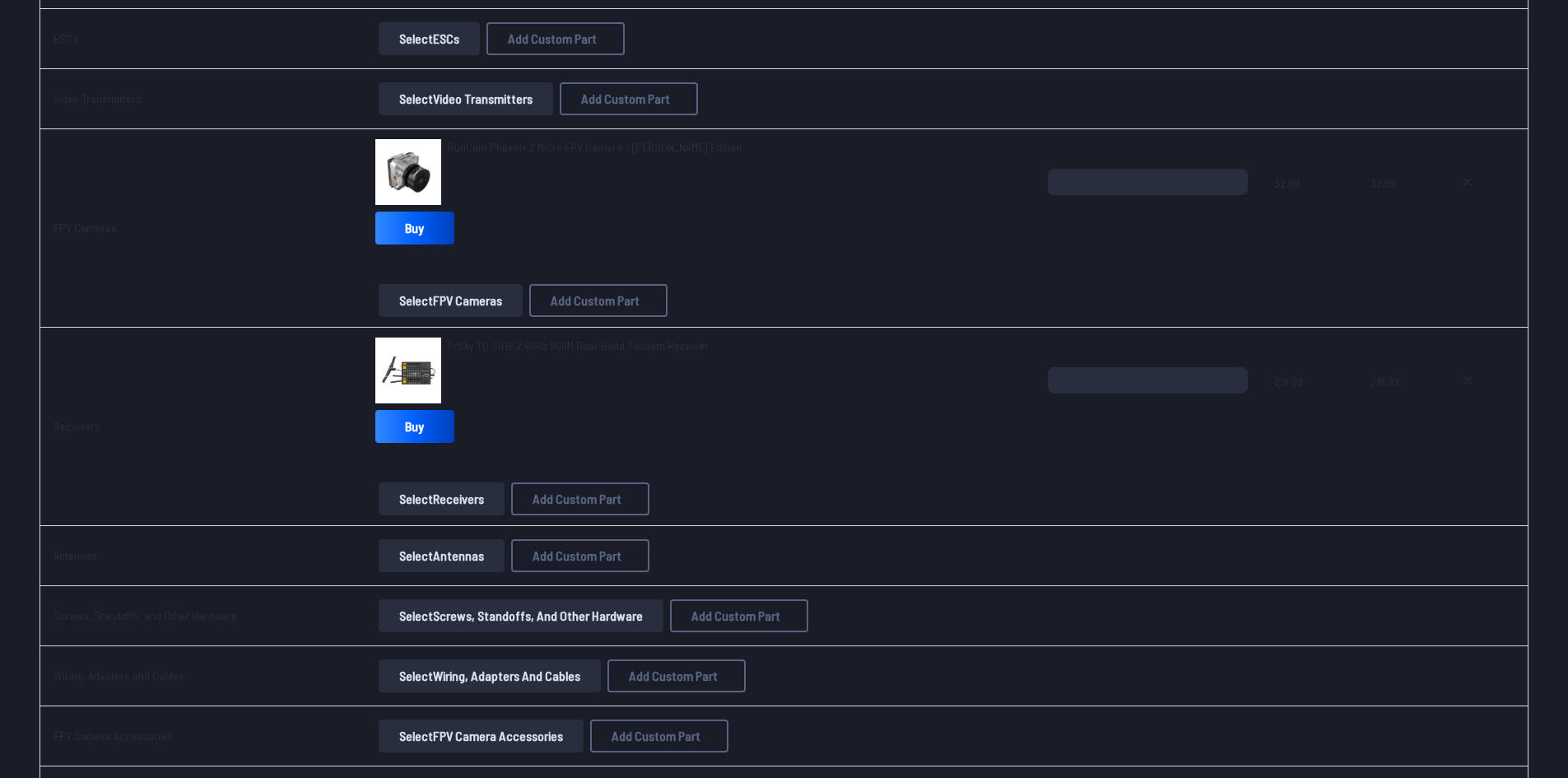
scroll to position [1482, 0]
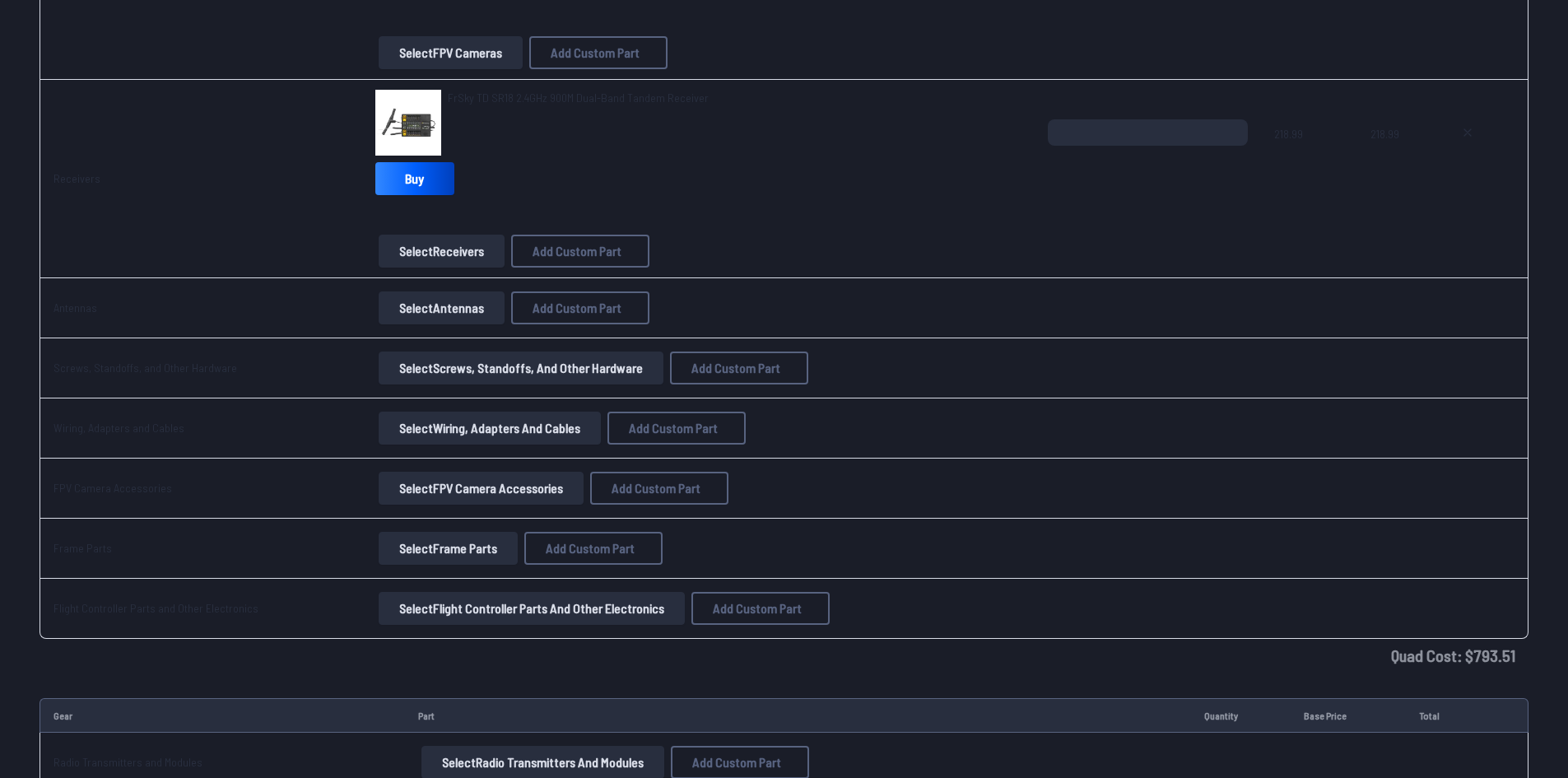
click at [456, 308] on button "Select Antennas" at bounding box center [442, 308] width 126 height 33
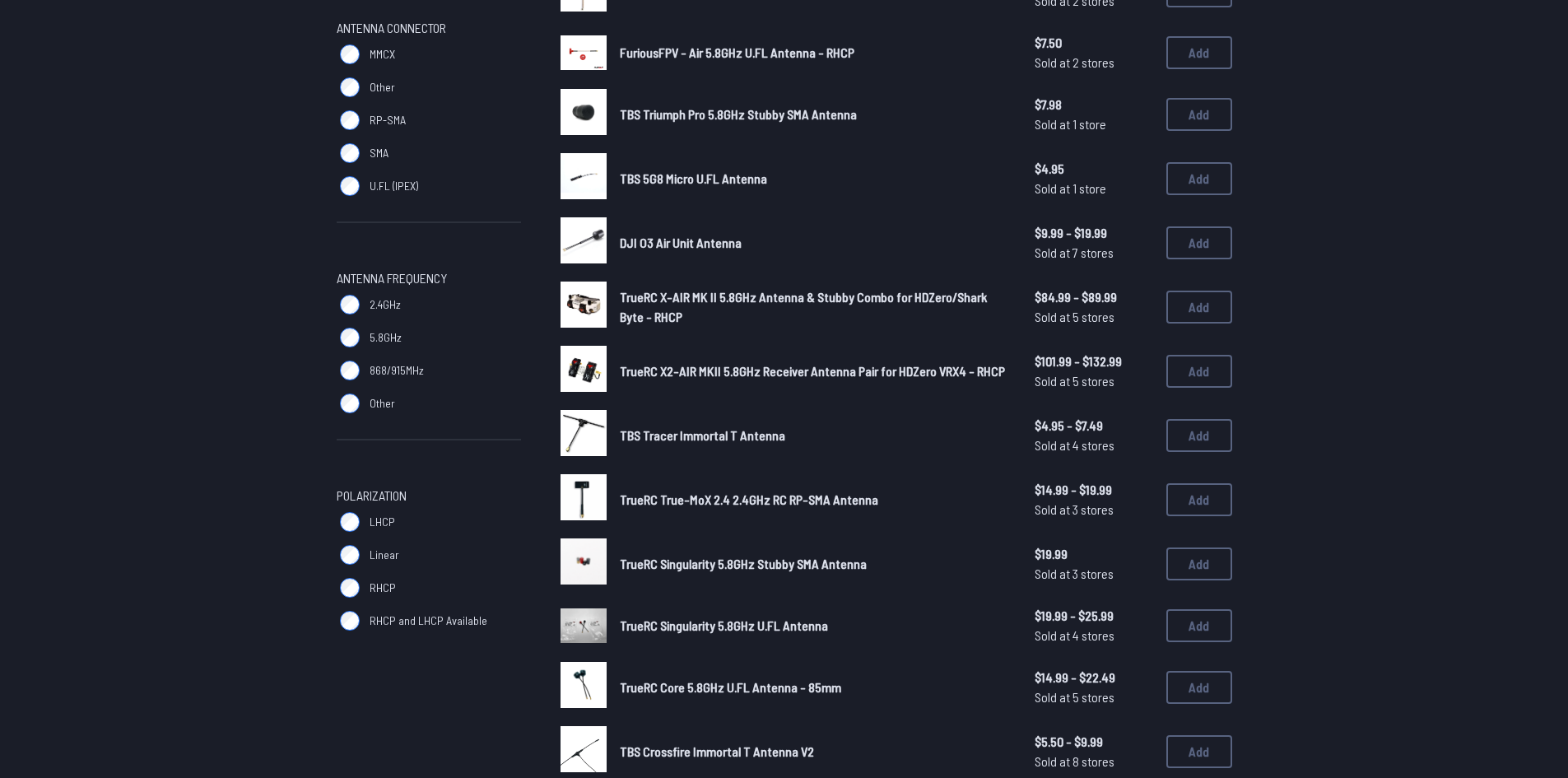
scroll to position [329, 0]
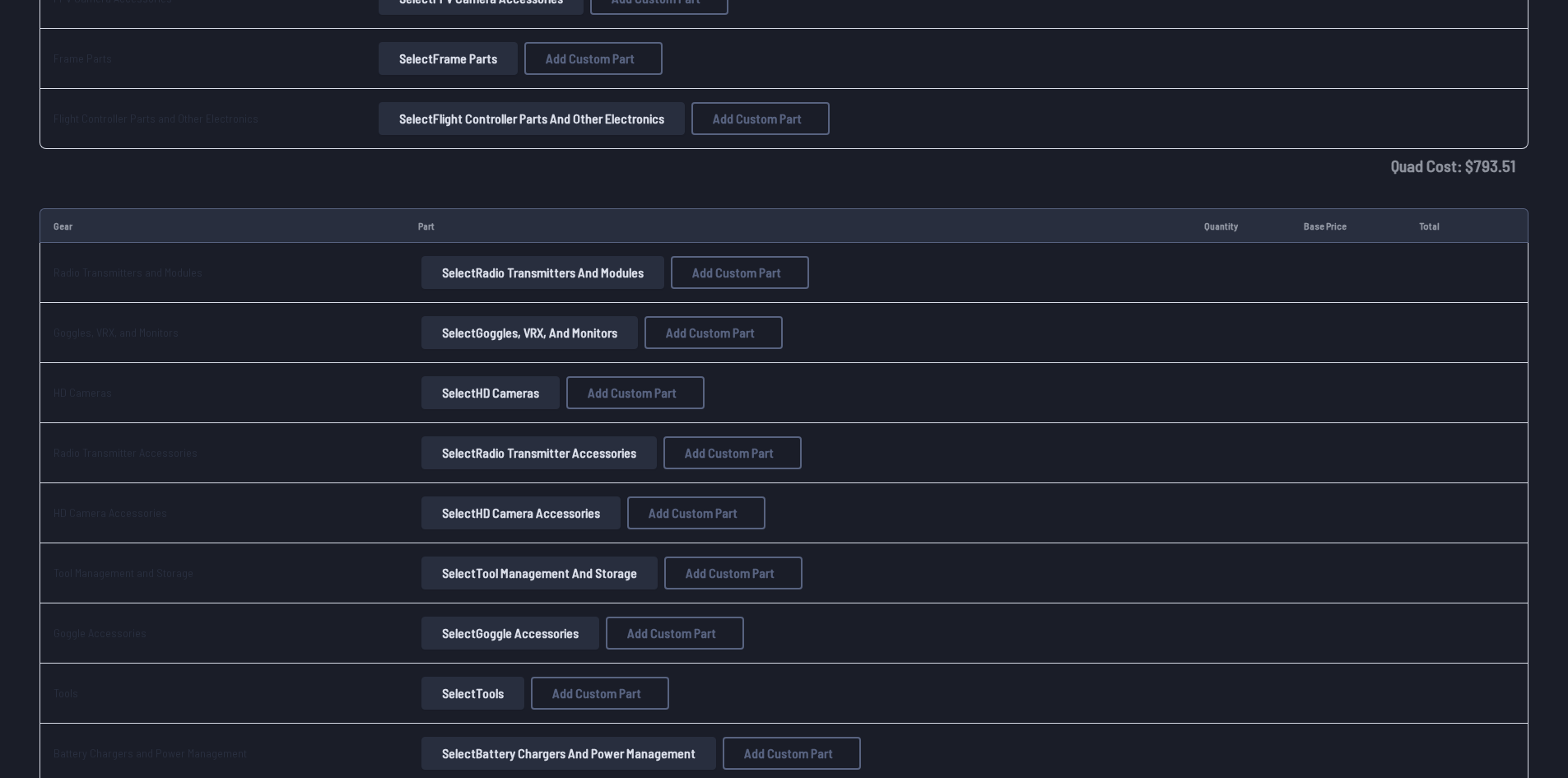
scroll to position [1976, 0]
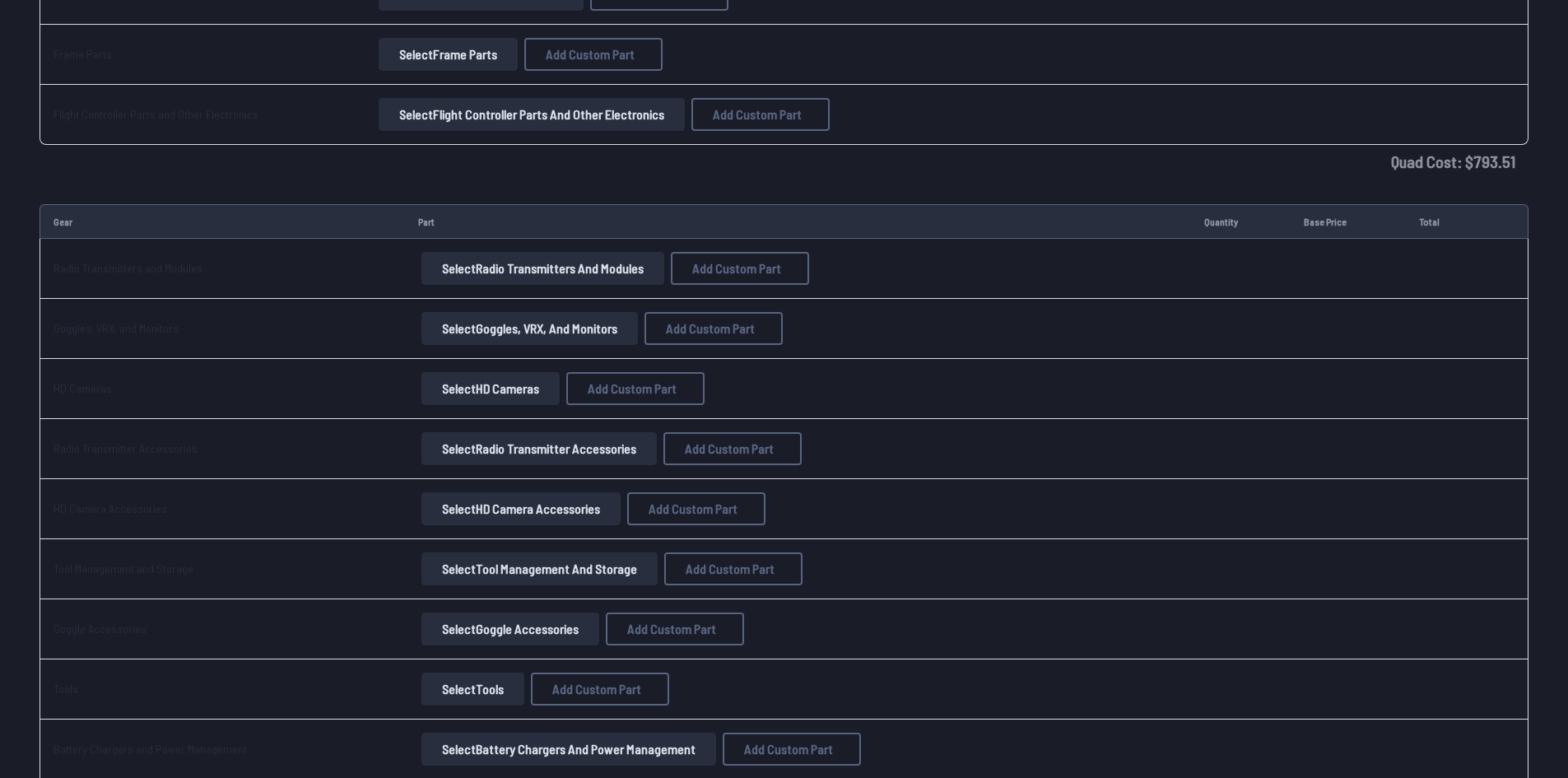
click at [588, 255] on button "Select Radio Transmitters and Modules" at bounding box center [542, 269] width 243 height 33
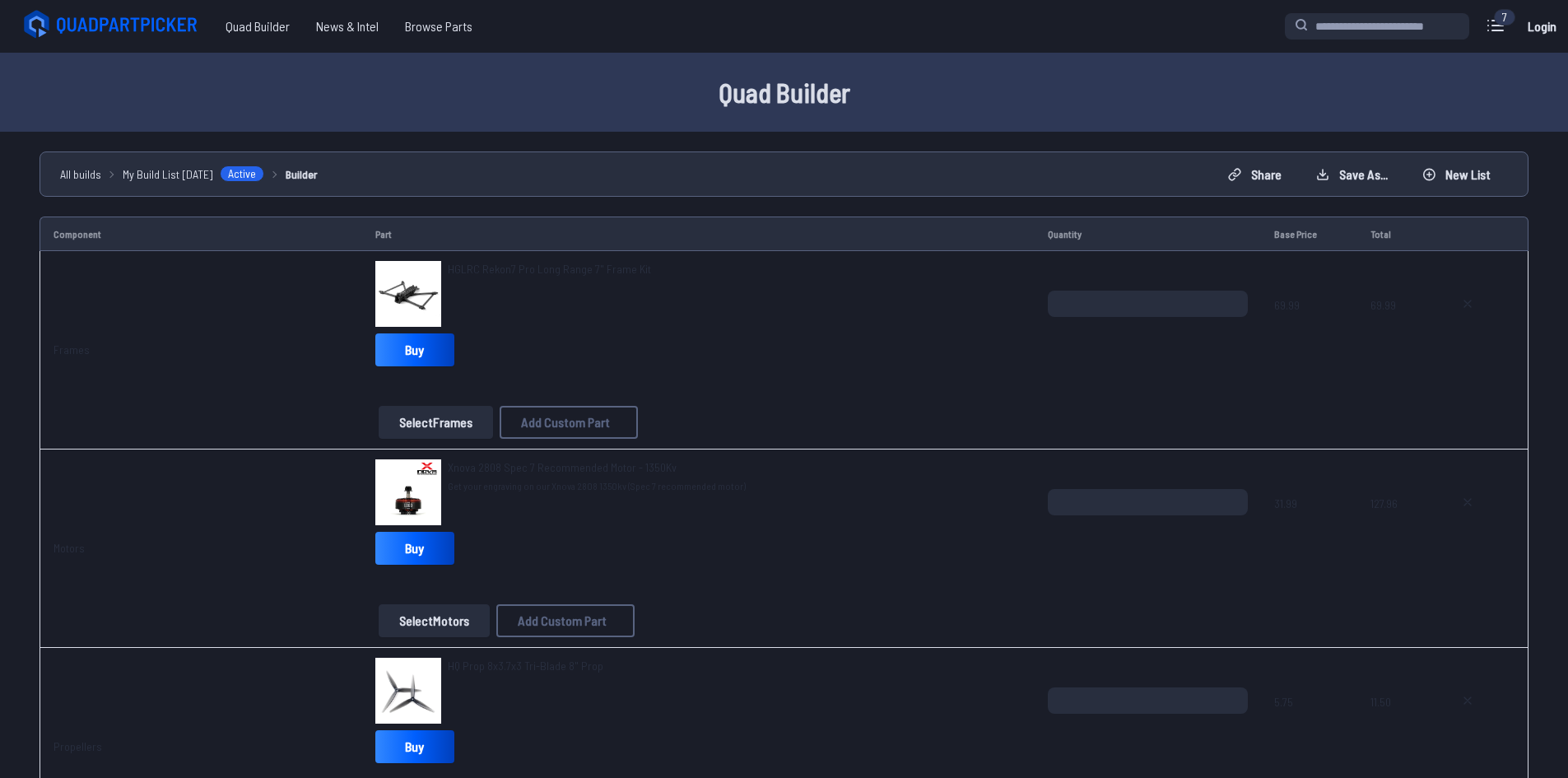
click at [412, 108] on h1 "Quad Builder" at bounding box center [784, 91] width 1053 height 39
